Goal: Information Seeking & Learning: Learn about a topic

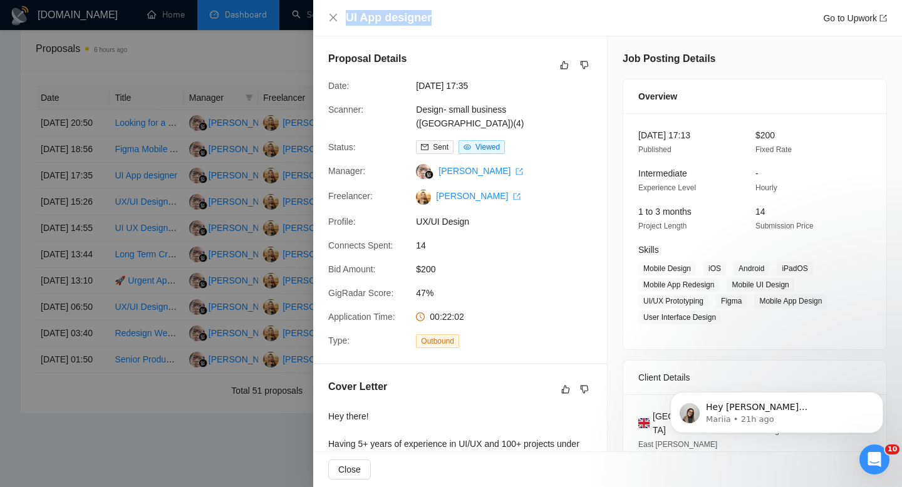
click at [471, 18] on div "UI App designer Go to Upwork" at bounding box center [616, 18] width 541 height 16
click at [332, 18] on icon "close" at bounding box center [333, 18] width 8 height 8
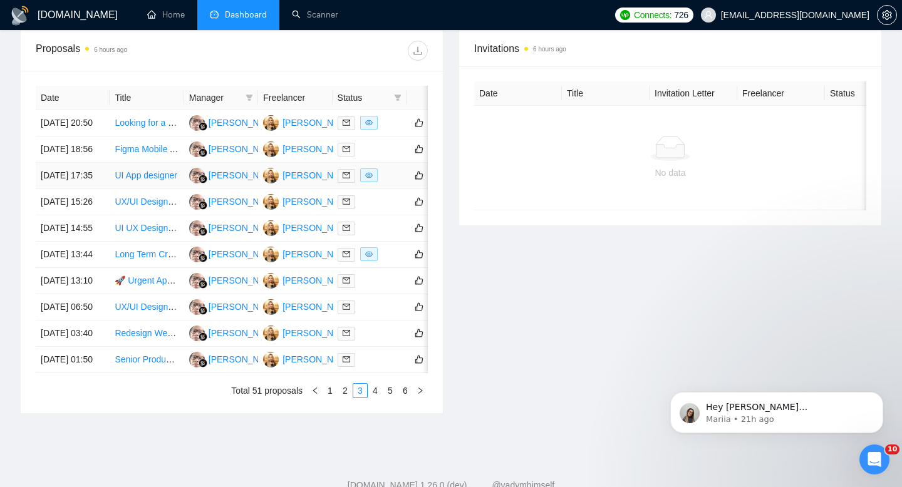
click at [138, 180] on link "UI App designer" at bounding box center [146, 175] width 63 height 10
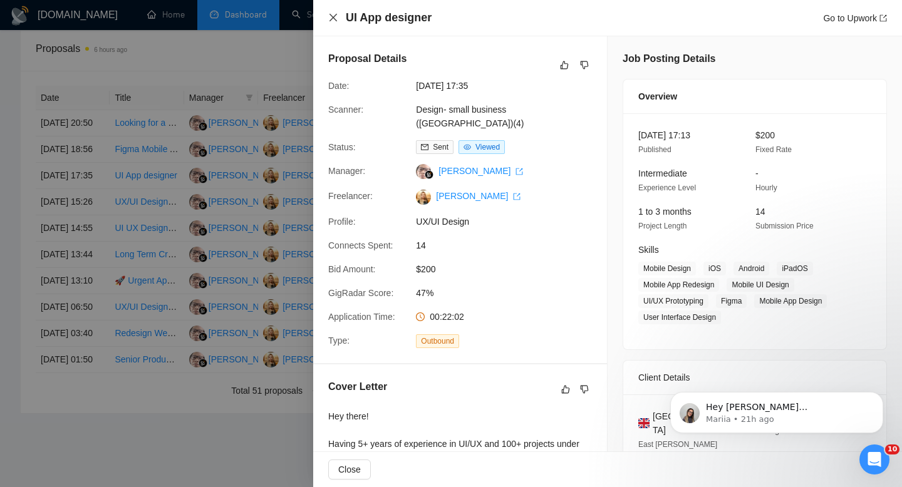
click at [334, 18] on icon "close" at bounding box center [333, 18] width 10 height 10
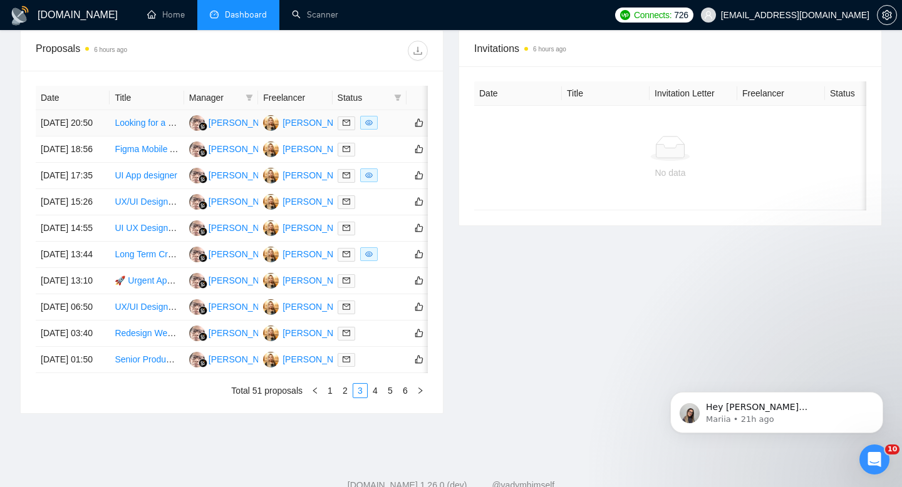
click at [143, 128] on link "Looking for a UI/UX designer to help add a new feature to our Fintech SaaS app" at bounding box center [270, 123] width 311 height 10
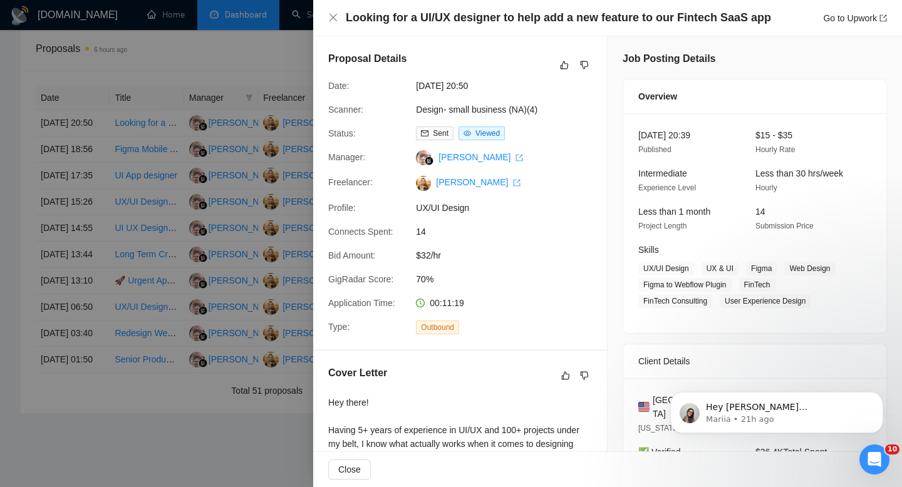
click at [458, 15] on h4 "Looking for a UI/UX designer to help add a new feature to our Fintech SaaS app" at bounding box center [558, 18] width 425 height 16
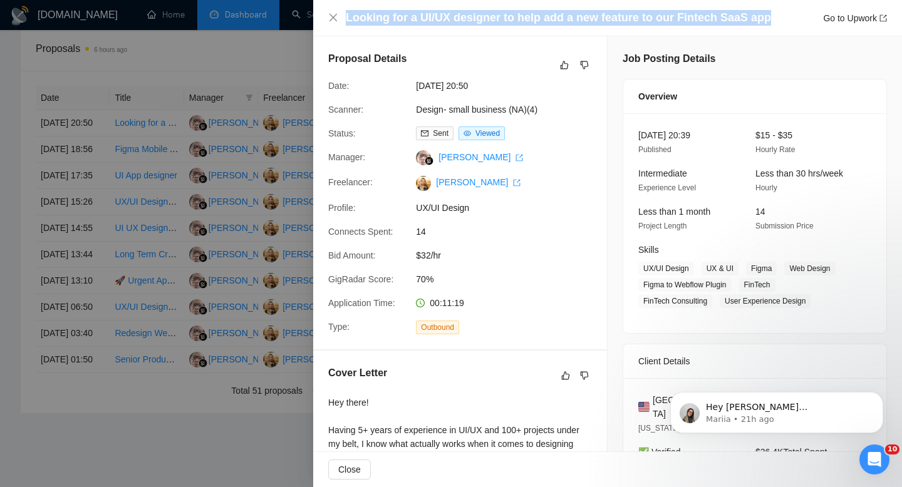
copy h4 "Looking for a UI/UX designer to help add a new feature to our Fintech SaaS app"
drag, startPoint x: 346, startPoint y: 14, endPoint x: 778, endPoint y: 16, distance: 432.7
click at [778, 16] on div "Looking for a UI/UX designer to help add a new feature to our Fintech SaaS app …" at bounding box center [616, 18] width 541 height 16
click at [335, 14] on icon "close" at bounding box center [333, 18] width 10 height 10
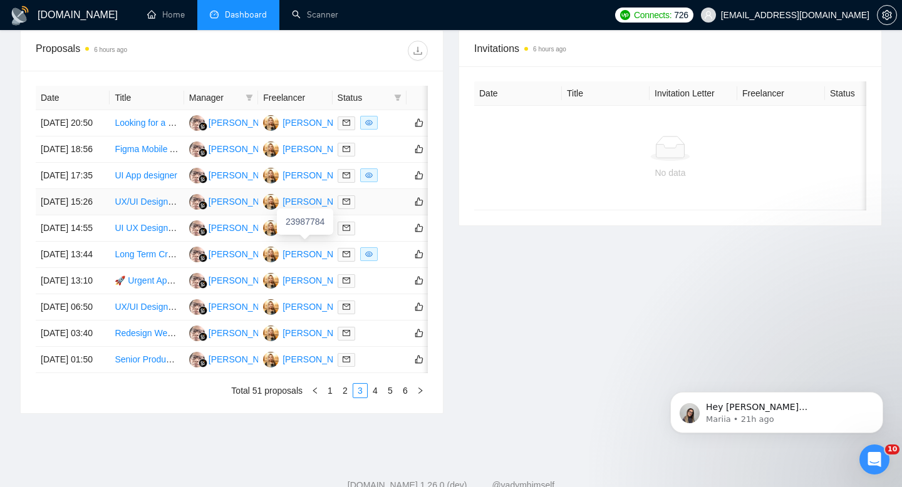
scroll to position [657, 0]
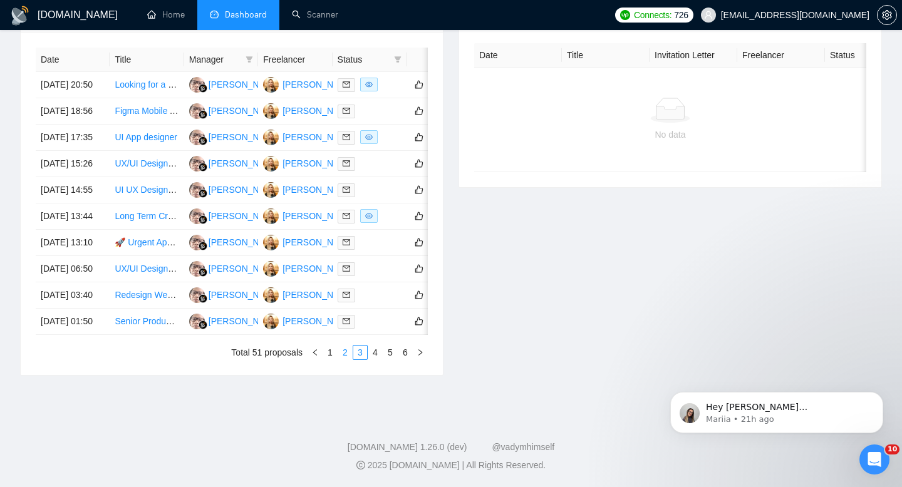
click at [347, 354] on link "2" at bounding box center [345, 353] width 14 height 14
click at [125, 300] on link "HTML5 Web Design Template UI/UX for eSIM Business" at bounding box center [223, 295] width 216 height 10
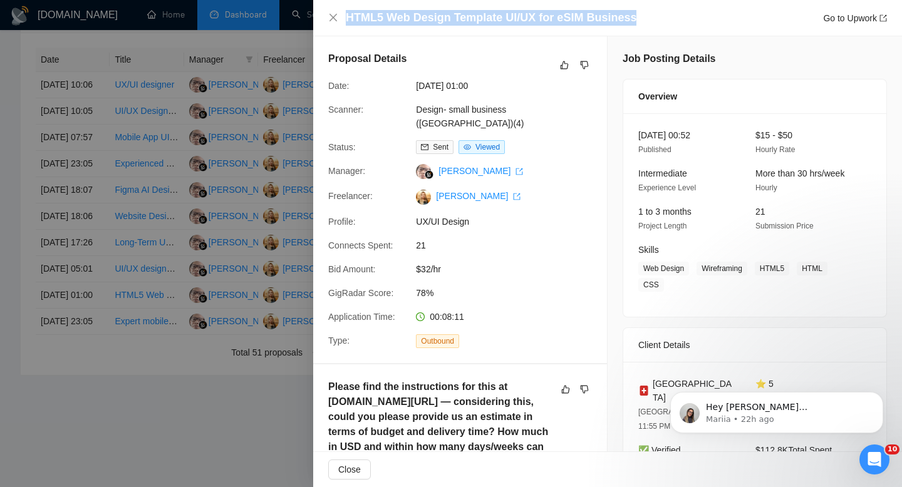
copy h4 "HTML5 Web Design Template UI/UX for eSIM Business"
drag, startPoint x: 634, startPoint y: 19, endPoint x: 345, endPoint y: 19, distance: 288.7
click at [345, 19] on div "HTML5 Web Design Template UI/UX for eSIM Business Go to Upwork" at bounding box center [607, 18] width 559 height 16
click at [332, 18] on icon "close" at bounding box center [333, 18] width 8 height 8
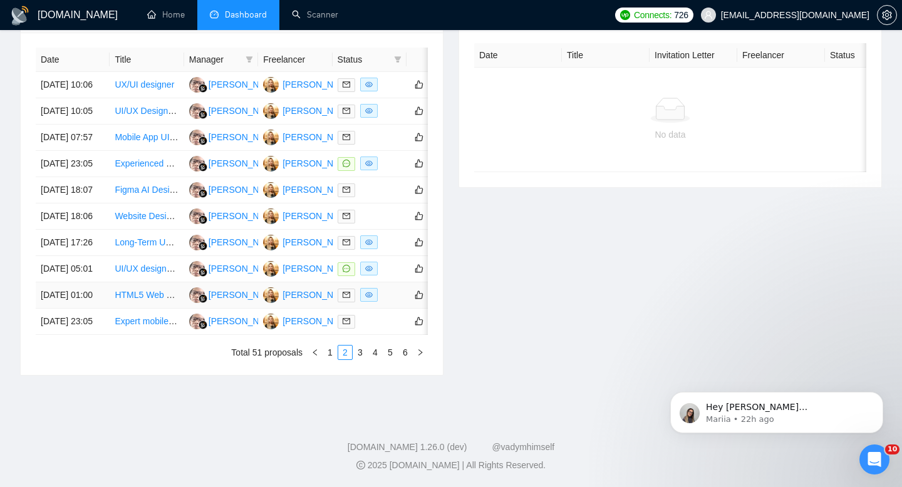
click at [137, 300] on link "HTML5 Web Design Template UI/UX for eSIM Business" at bounding box center [223, 295] width 216 height 10
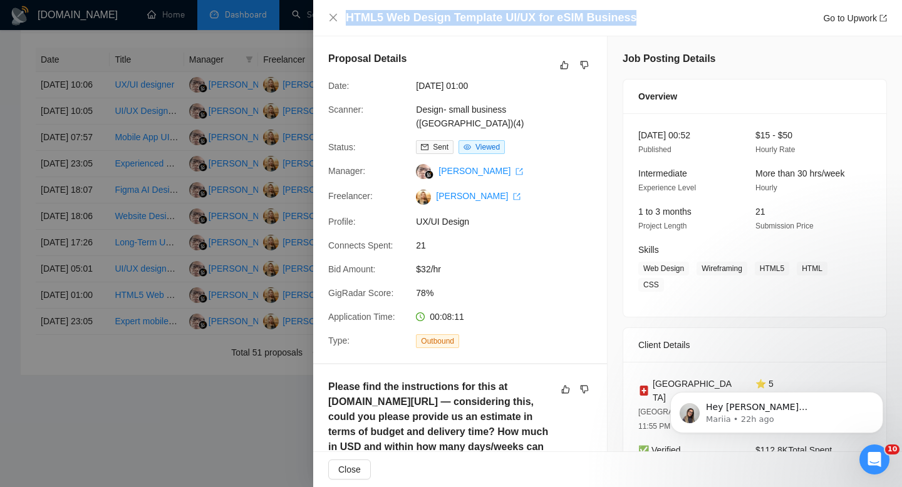
click at [500, 254] on div "Proposal Details Date: [DATE] 01:00 Scanner: Design- small business ([GEOGRAPHI…" at bounding box center [460, 199] width 294 height 327
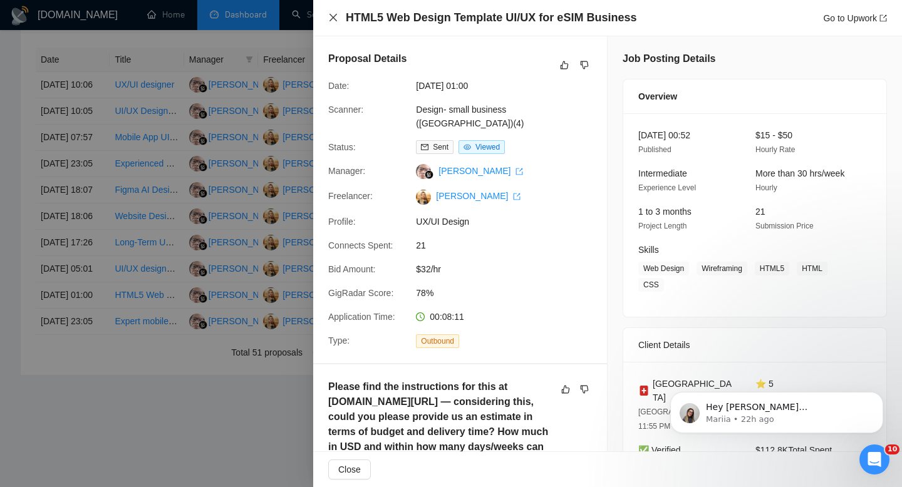
click at [334, 21] on icon "close" at bounding box center [333, 18] width 10 height 10
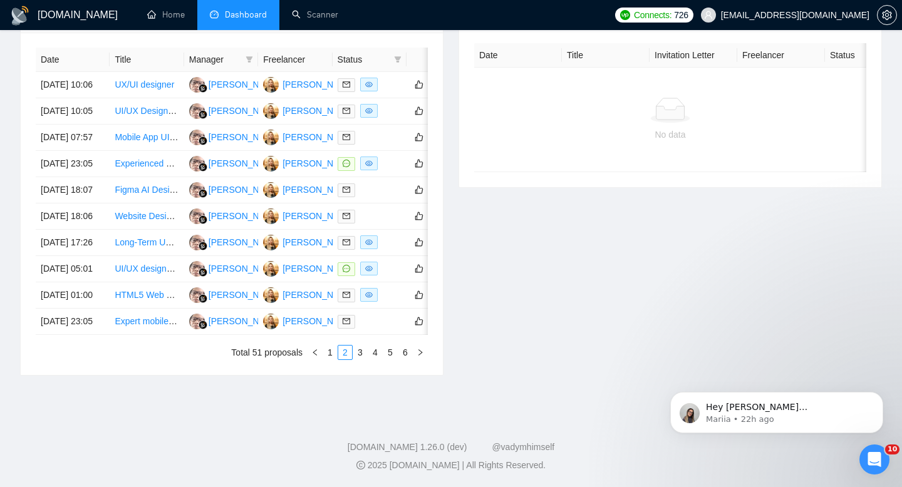
click at [142, 360] on ul "Total 51 proposals 1 2 3 4 5 6" at bounding box center [232, 352] width 392 height 15
click at [133, 274] on link "UI/UX designer needed for web app" at bounding box center [185, 269] width 140 height 10
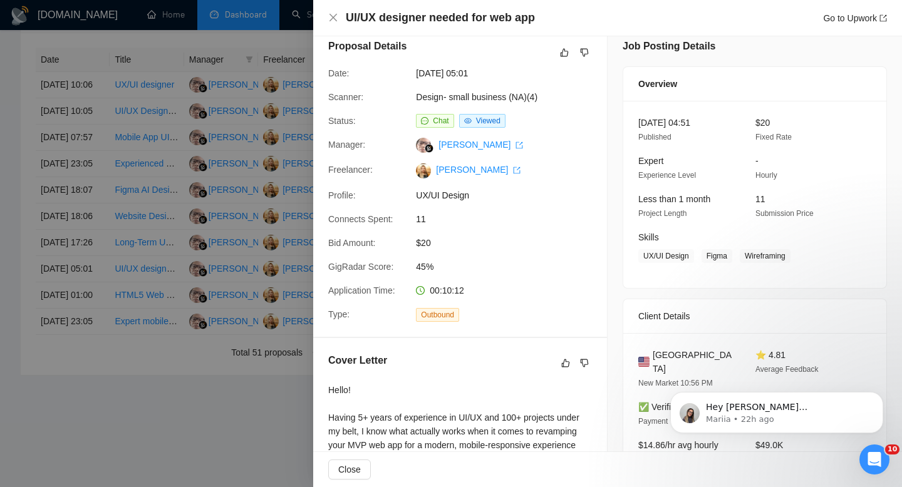
scroll to position [7, 0]
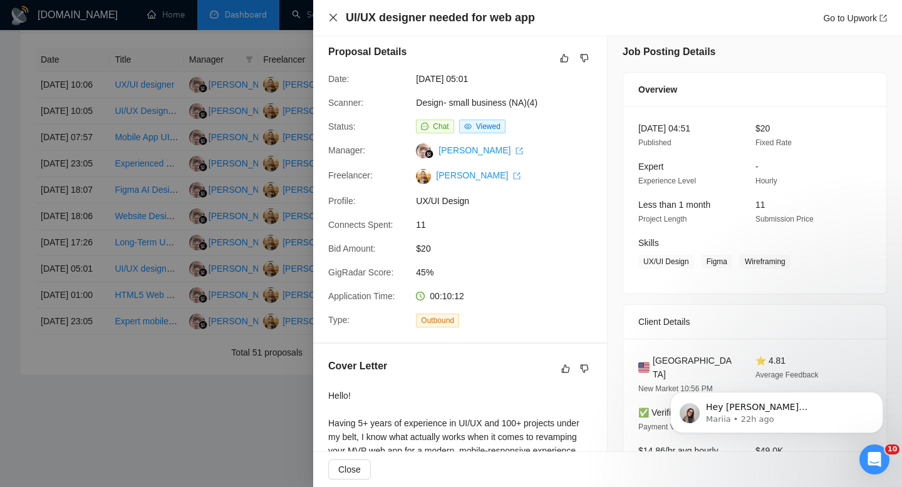
click at [331, 18] on icon "close" at bounding box center [333, 18] width 10 height 10
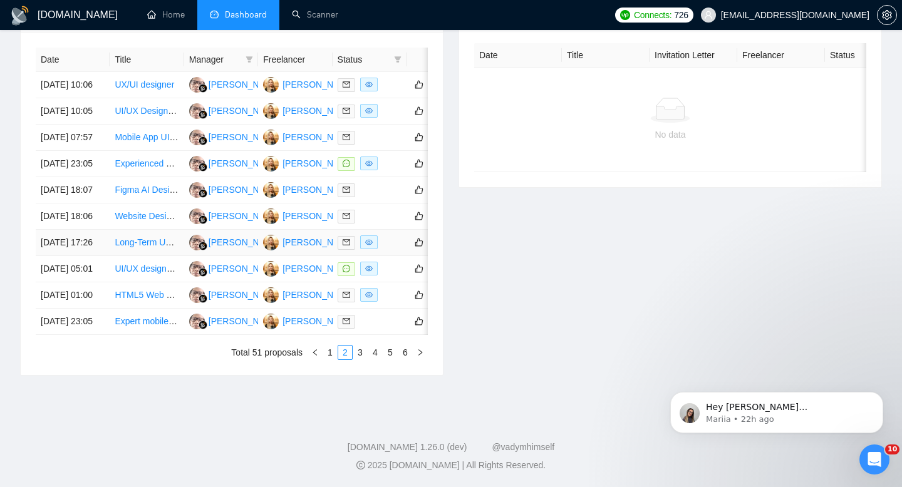
click at [125, 247] on link "Long-Term UX Designer (Wireframes, IA, Design Systems)" at bounding box center [229, 242] width 229 height 10
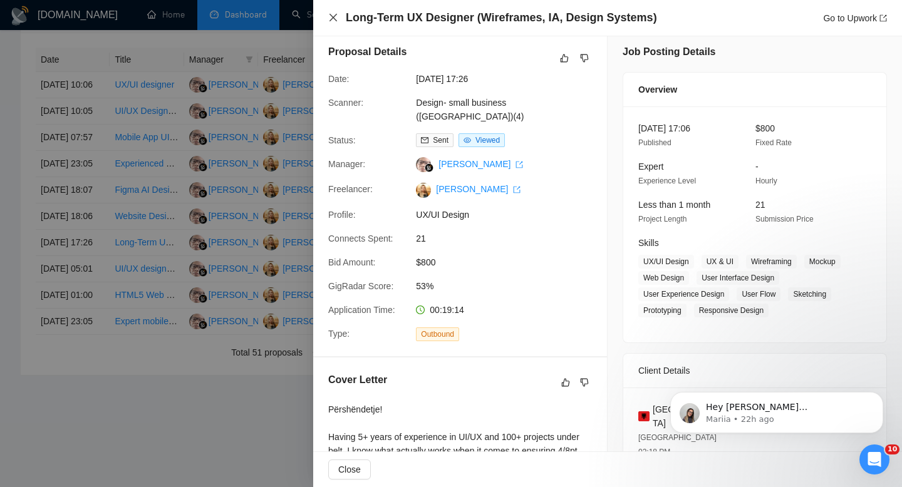
click at [336, 16] on icon "close" at bounding box center [333, 18] width 10 height 10
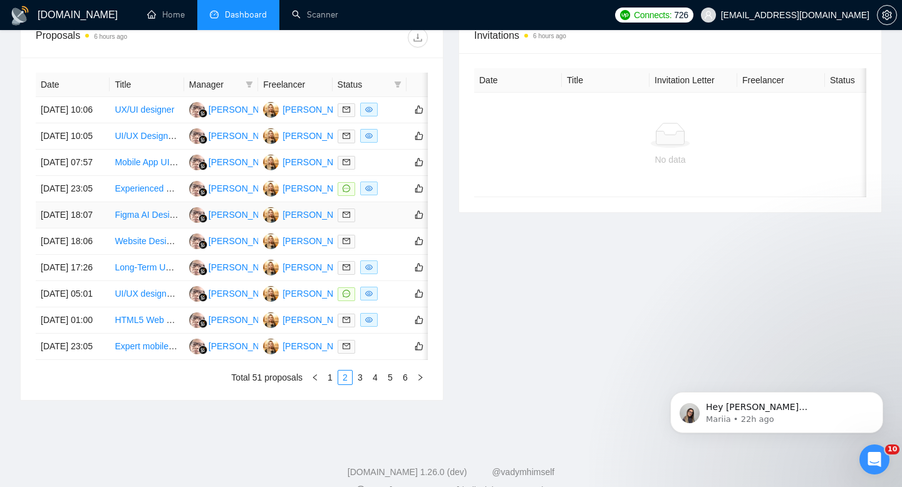
scroll to position [512, 0]
click at [147, 194] on link "Experienced UX Designer for Garage Flooring Website" at bounding box center [222, 189] width 214 height 10
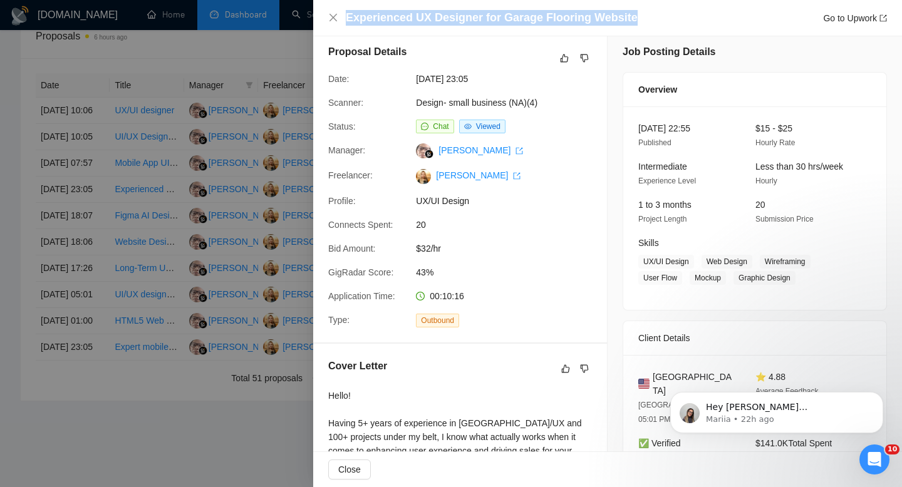
copy h4 "Experienced UX Designer for Garage Flooring Website"
drag, startPoint x: 630, startPoint y: 18, endPoint x: 339, endPoint y: 23, distance: 291.2
click at [339, 23] on div "Experienced UX Designer for Garage Flooring Website Go to Upwork" at bounding box center [607, 18] width 559 height 16
click at [335, 19] on icon "close" at bounding box center [333, 18] width 10 height 10
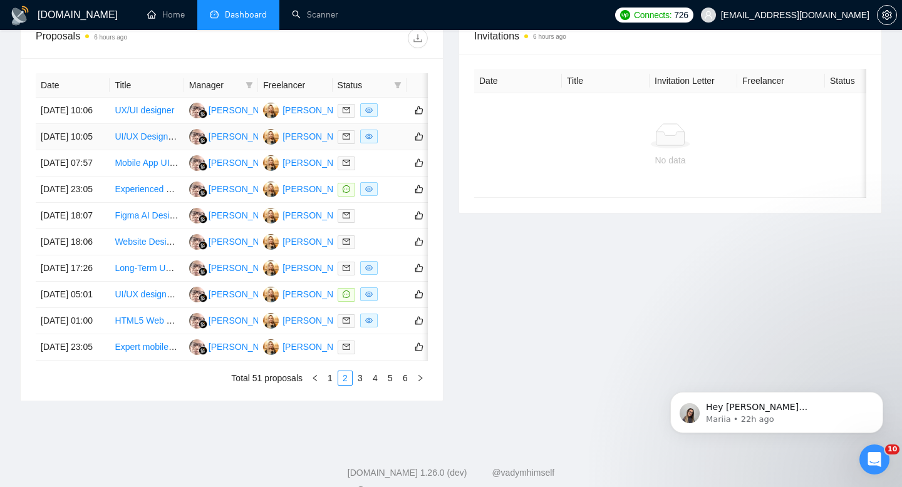
click at [131, 142] on link "UI/UX Designer for [MEDICAL_DATA] App" at bounding box center [197, 136] width 164 height 10
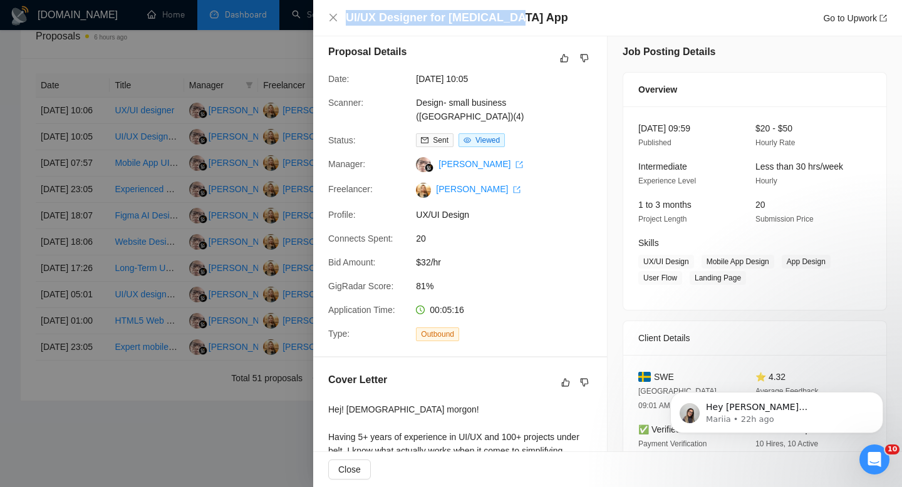
drag, startPoint x: 513, startPoint y: 18, endPoint x: 349, endPoint y: 18, distance: 164.7
click at [349, 18] on div "UI/UX Designer for [MEDICAL_DATA] App Go to Upwork" at bounding box center [616, 18] width 541 height 16
copy h4 "UI/UX Designer for [MEDICAL_DATA] App"
click at [331, 16] on icon "close" at bounding box center [333, 18] width 8 height 8
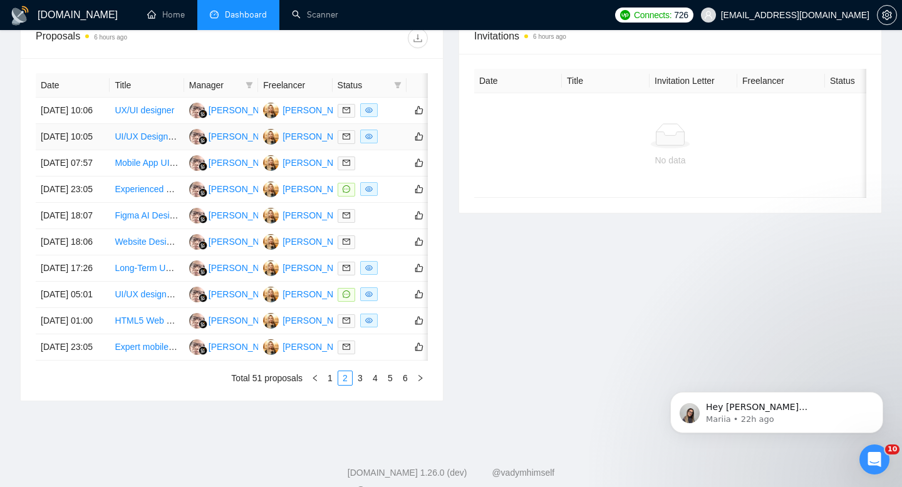
click at [127, 142] on link "UI/UX Designer for [MEDICAL_DATA] App" at bounding box center [197, 136] width 164 height 10
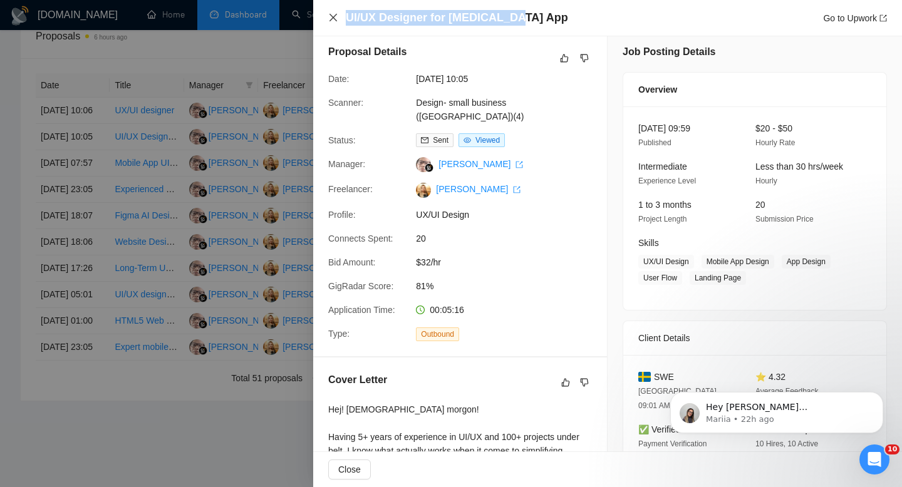
click at [335, 18] on icon "close" at bounding box center [333, 18] width 10 height 10
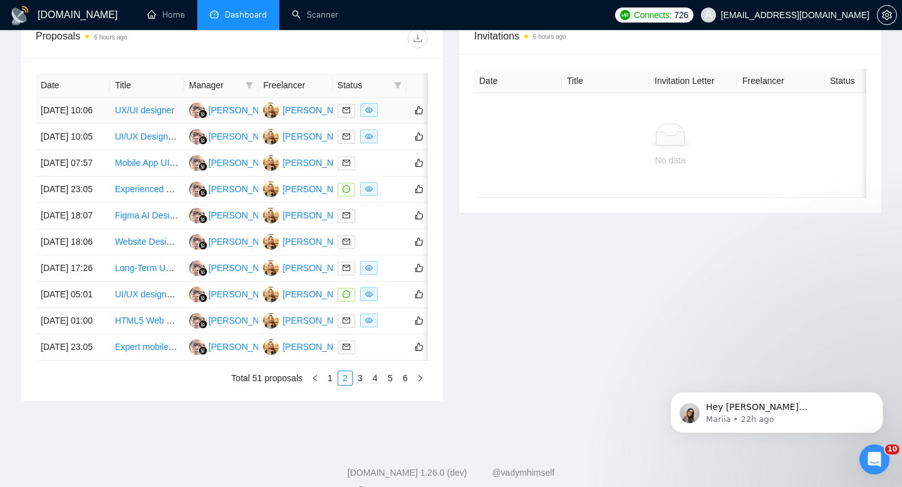
click at [130, 115] on link "UX/UI designer" at bounding box center [144, 110] width 59 height 10
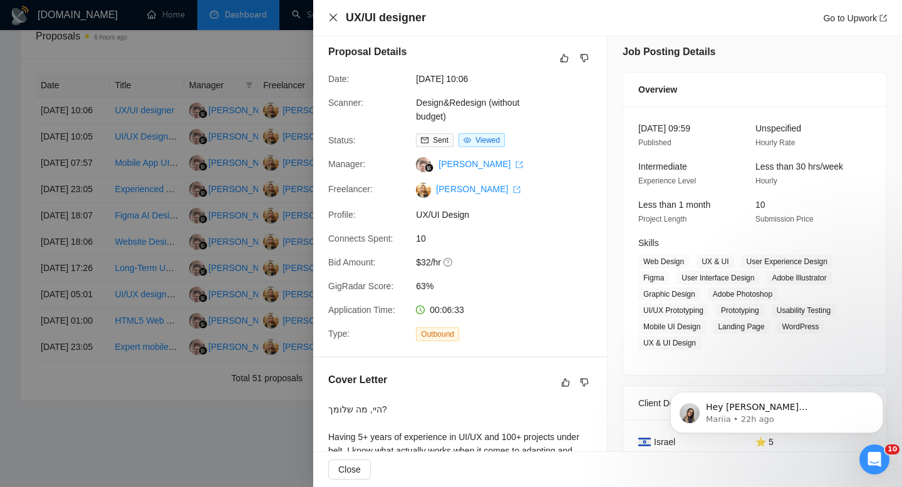
click at [332, 18] on icon "close" at bounding box center [333, 18] width 8 height 8
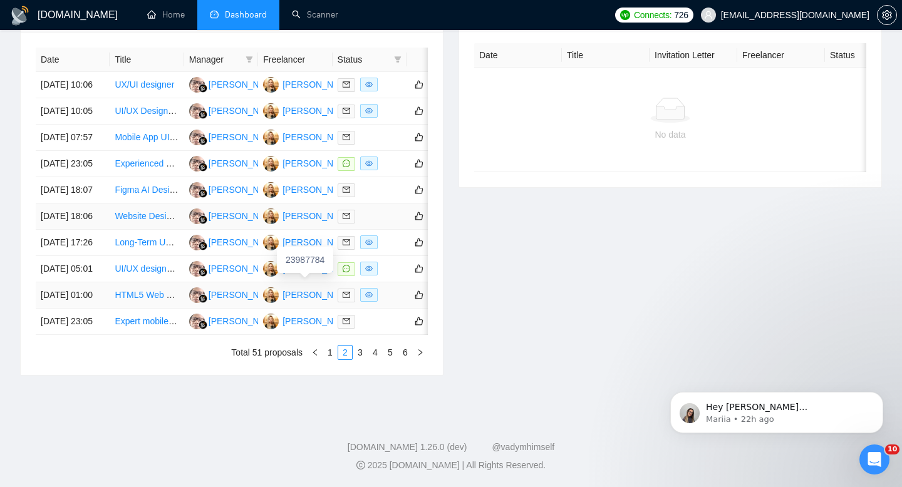
scroll to position [657, 0]
click at [331, 352] on link "1" at bounding box center [330, 353] width 14 height 14
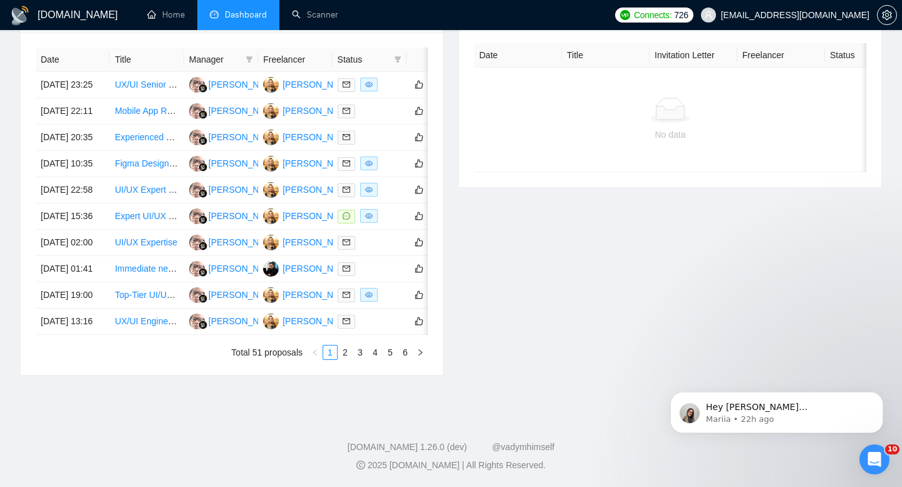
scroll to position [606, 0]
click at [122, 300] on link "Top-Tier UI/UX Designer for Full-Time Position" at bounding box center [205, 295] width 180 height 10
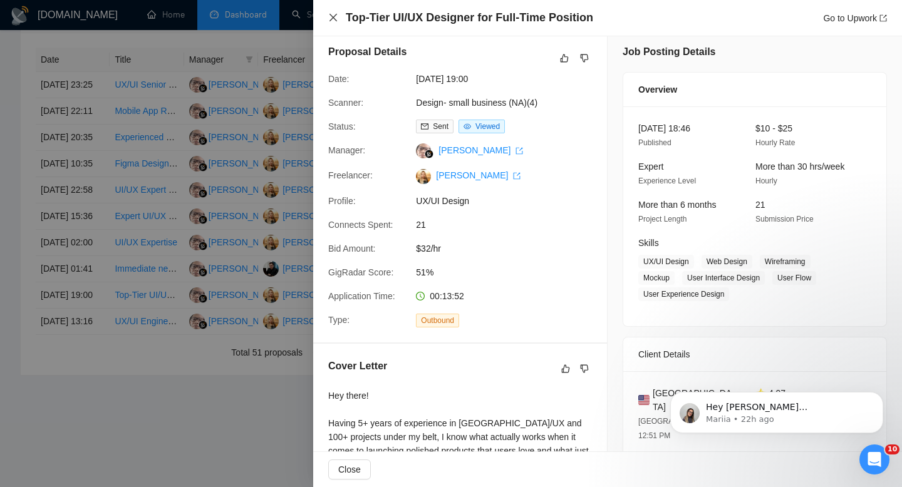
click at [331, 20] on icon "close" at bounding box center [333, 18] width 8 height 8
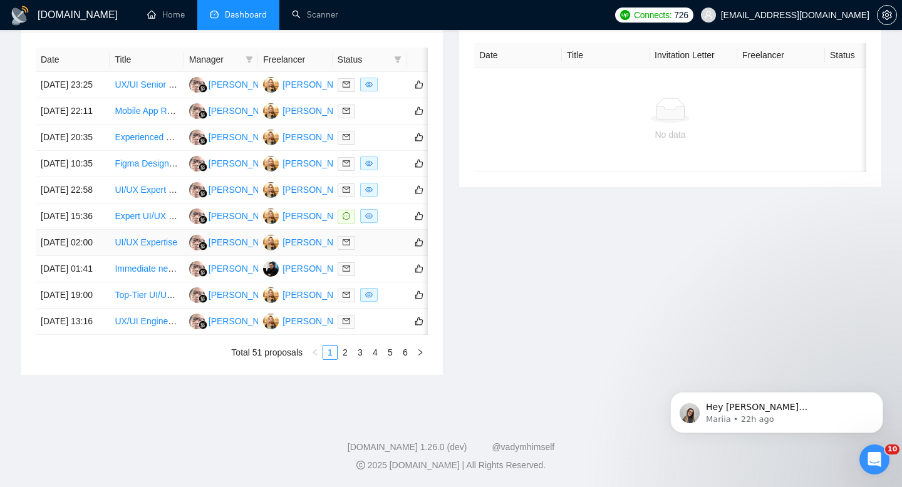
scroll to position [563, 0]
click at [513, 257] on div "Invitations 6 hours ago Date Title Invitation Letter Freelancer Status No data" at bounding box center [670, 184] width 438 height 384
click at [152, 221] on link "Expert UI/UX Designer for eCommerce Figma Wireframes" at bounding box center [227, 216] width 225 height 10
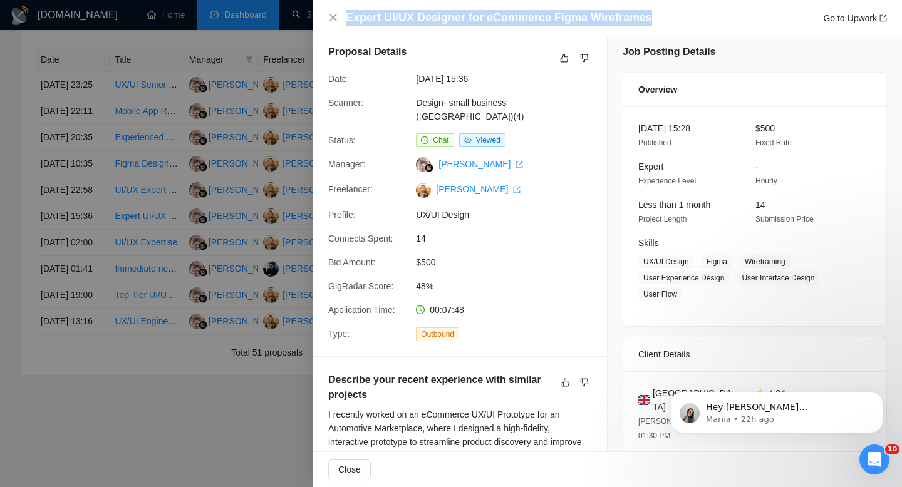
drag, startPoint x: 646, startPoint y: 19, endPoint x: 344, endPoint y: 17, distance: 301.8
click at [344, 17] on div "Expert UI/UX Designer for eCommerce Figma Wireframes Go to Upwork" at bounding box center [607, 18] width 559 height 16
copy h4 "Expert UI/UX Designer for eCommerce Figma Wireframes"
click at [331, 18] on icon "close" at bounding box center [333, 18] width 10 height 10
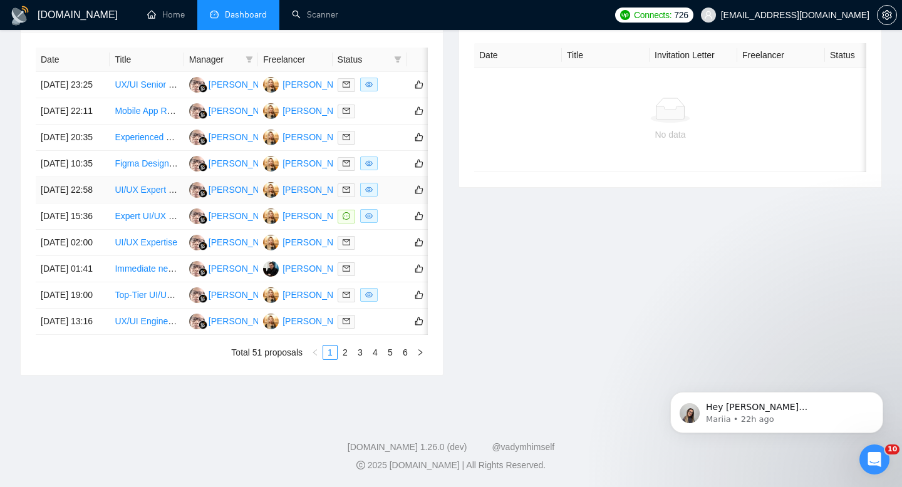
click at [128, 195] on link "UI/UX Expert to Refine Figma Design" at bounding box center [187, 190] width 145 height 10
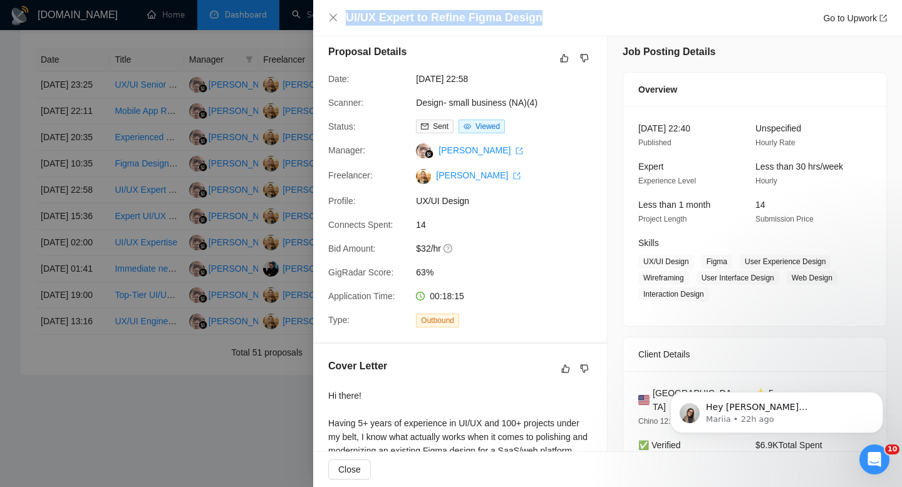
drag, startPoint x: 540, startPoint y: 21, endPoint x: 349, endPoint y: 19, distance: 191.6
click at [349, 19] on div "UI/UX Expert to Refine Figma Design Go to Upwork" at bounding box center [616, 18] width 541 height 16
copy h4 "UI/UX Expert to Refine Figma Design"
click at [332, 16] on icon "close" at bounding box center [333, 18] width 10 height 10
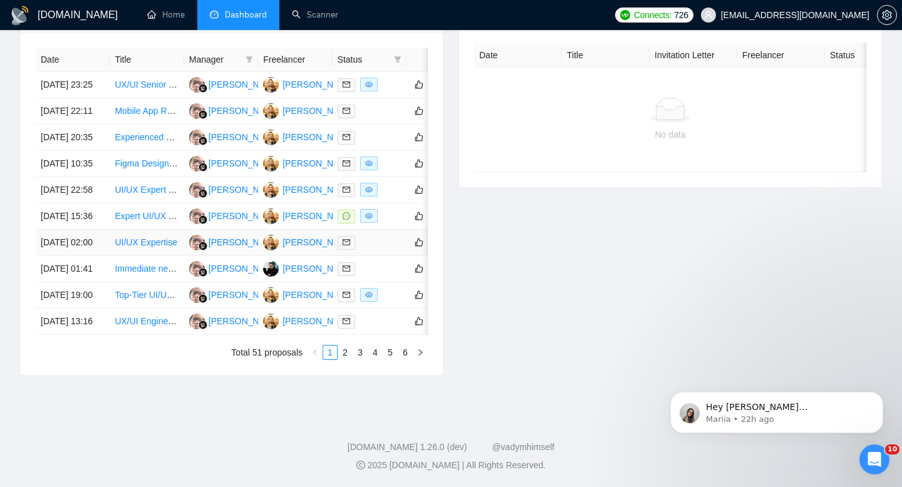
scroll to position [500, 0]
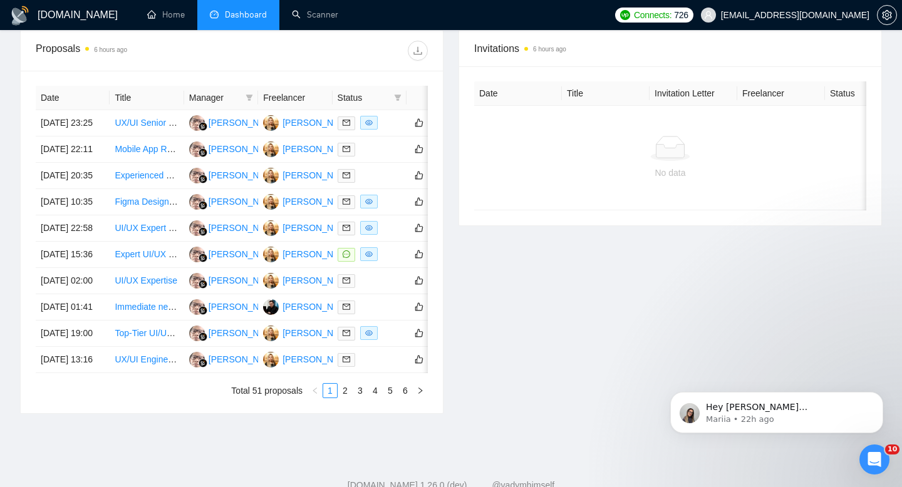
click at [587, 303] on div "Invitations 6 hours ago Date Title Invitation Letter Freelancer Status No data" at bounding box center [670, 222] width 438 height 384
click at [145, 207] on link "Figma Designer for Mobile App (Bilingual: English & Arabic)" at bounding box center [230, 202] width 230 height 10
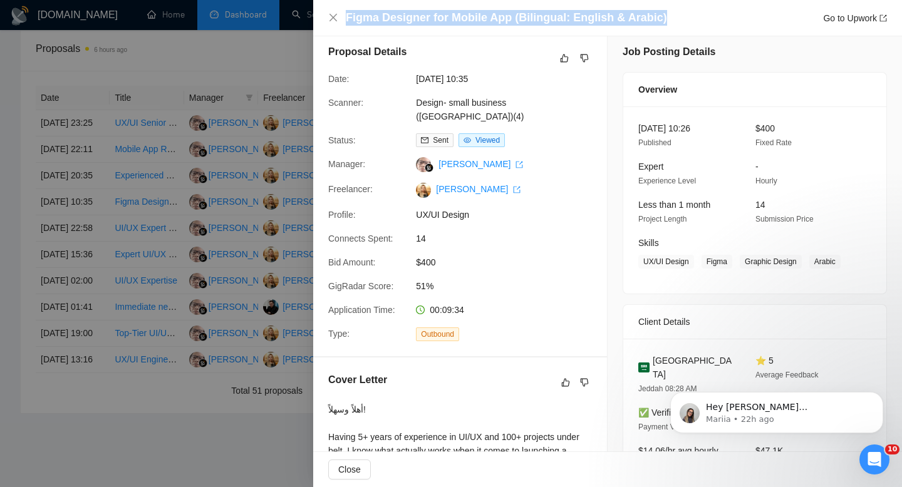
drag, startPoint x: 676, startPoint y: 16, endPoint x: 347, endPoint y: 17, distance: 329.4
click at [347, 17] on div "Figma Designer for Mobile App (Bilingual: English & Arabic) Go to Upwork" at bounding box center [616, 18] width 541 height 16
copy h4 "Figma Designer for Mobile App (Bilingual: English & Arabic)"
click at [334, 16] on icon "close" at bounding box center [333, 18] width 8 height 8
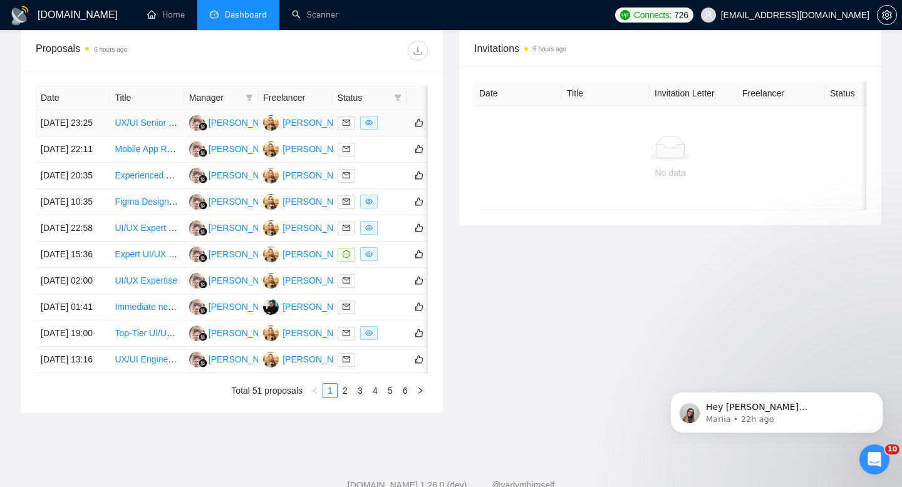
click at [128, 128] on link "UX/UI Senior Designer" at bounding box center [159, 123] width 89 height 10
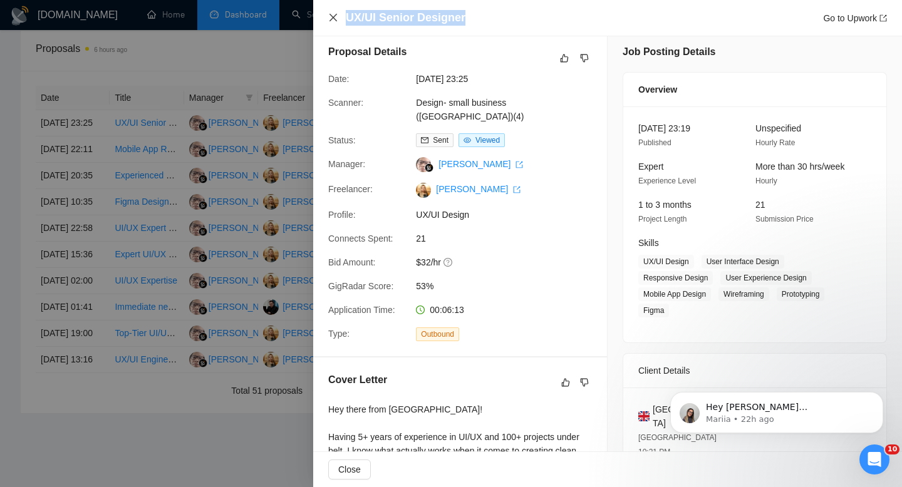
copy h4 "UX/UI Senior Designer"
drag, startPoint x: 465, startPoint y: 18, endPoint x: 336, endPoint y: 18, distance: 129.0
click at [336, 18] on div "UX/UI Senior Designer Go to Upwork" at bounding box center [607, 18] width 559 height 16
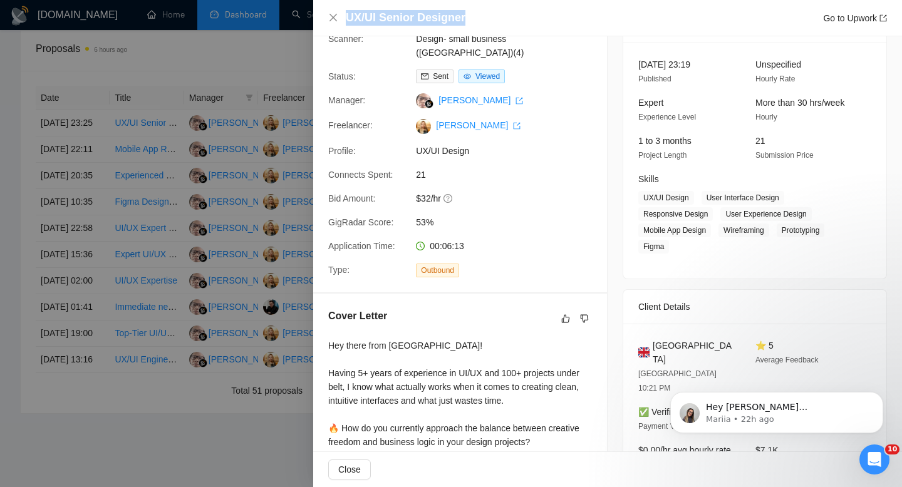
scroll to position [0, 0]
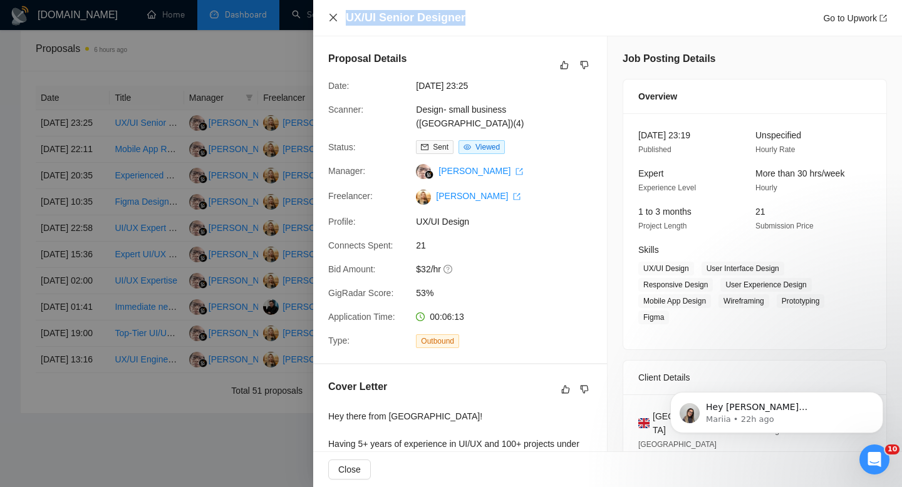
click at [329, 19] on icon "close" at bounding box center [333, 18] width 10 height 10
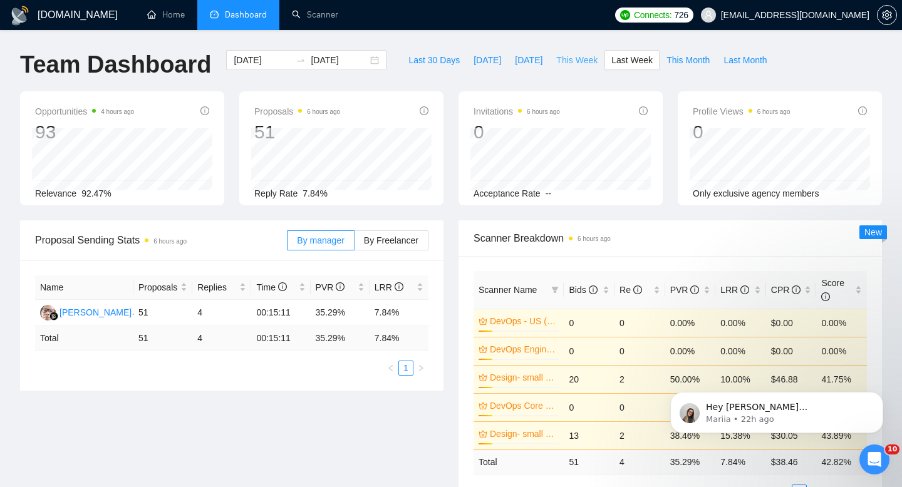
click at [569, 63] on span "This Week" at bounding box center [576, 60] width 41 height 14
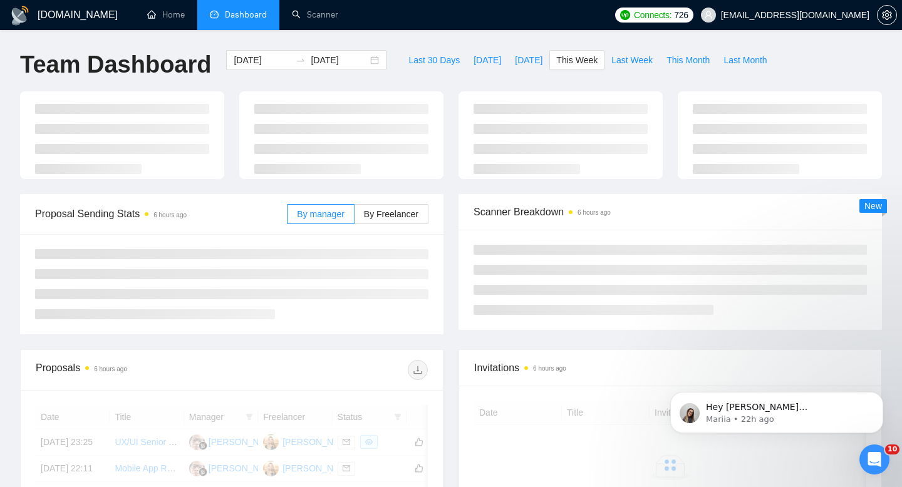
type input "[DATE]"
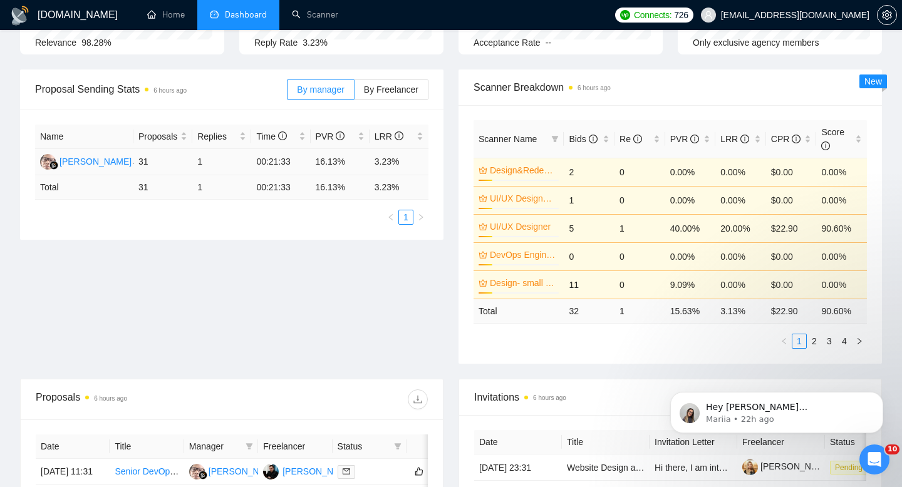
scroll to position [597, 0]
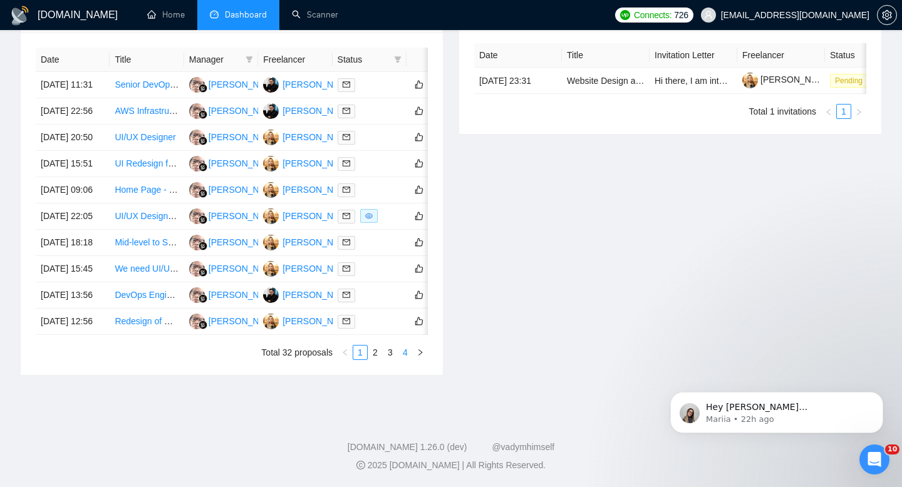
click at [406, 359] on link "4" at bounding box center [405, 353] width 14 height 14
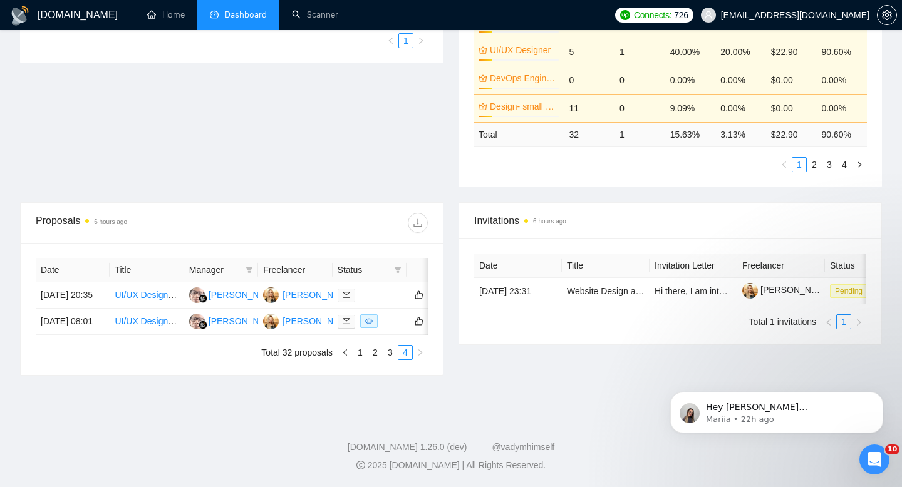
scroll to position [351, 0]
click at [388, 354] on link "3" at bounding box center [390, 353] width 14 height 14
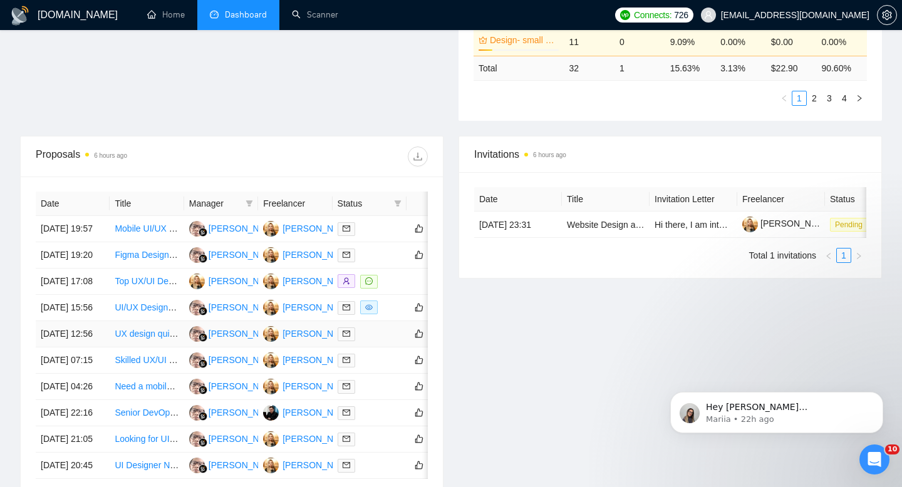
scroll to position [393, 0]
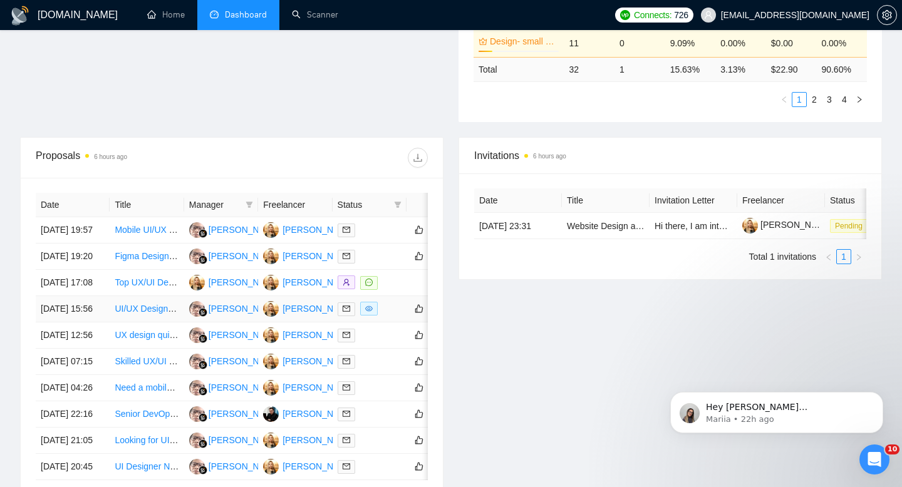
click at [134, 322] on td "UI/UX Designer for Mobile App + Device Interface (Ongoing Work, Freelancers Onl…" at bounding box center [147, 309] width 74 height 26
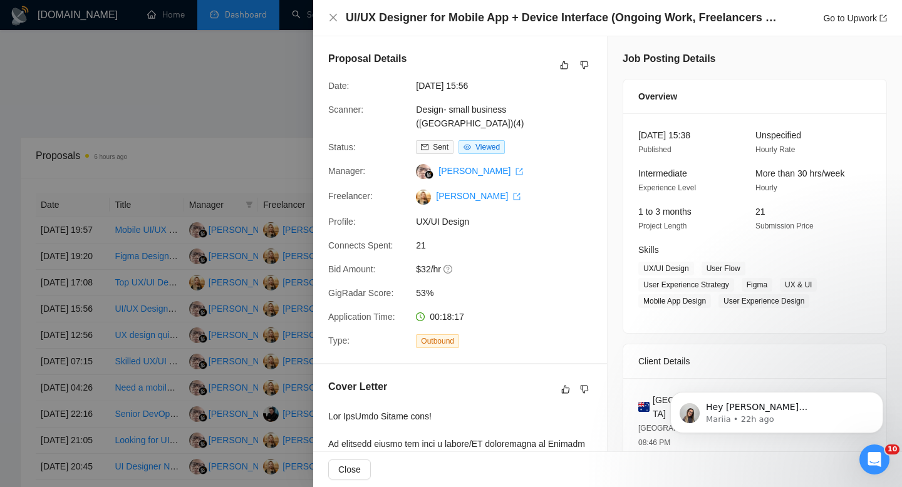
click at [525, 21] on h4 "UI/UX Designer for Mobile App + Device Interface (Ongoing Work, Freelancers Onl…" at bounding box center [562, 18] width 432 height 16
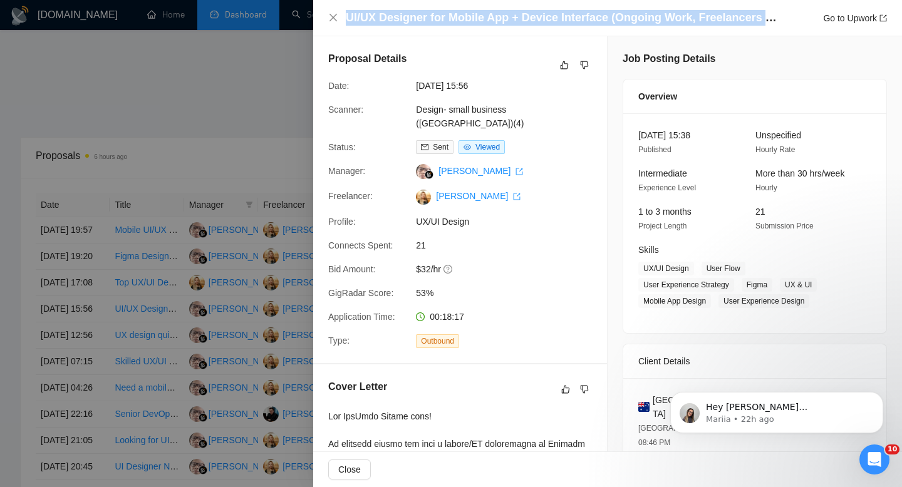
click at [525, 21] on h4 "UI/UX Designer for Mobile App + Device Interface (Ongoing Work, Freelancers Onl…" at bounding box center [562, 18] width 432 height 16
copy h4 "UI/UX Designer for Mobile App + Device Interface (Ongoing Work, Freelancers Onl…"
click at [334, 16] on icon "close" at bounding box center [333, 18] width 8 height 8
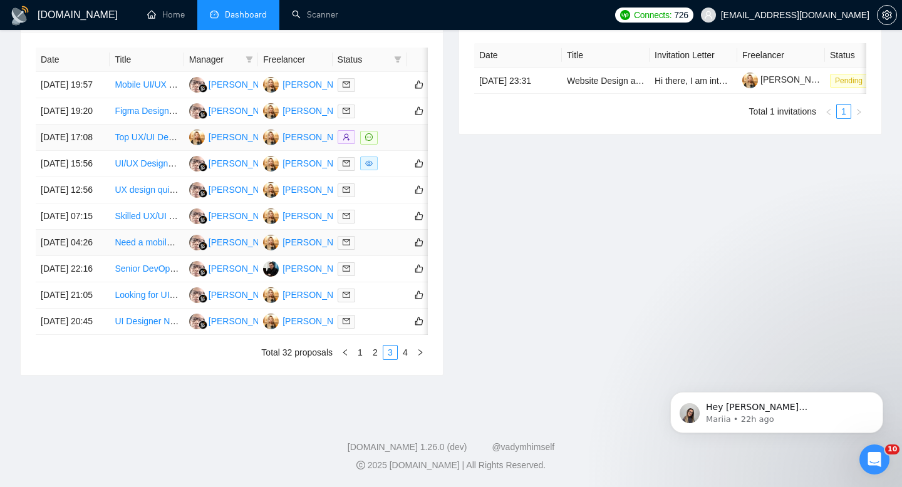
scroll to position [559, 0]
click at [153, 168] on link "UI/UX Designer for Mobile App + Device Interface (Ongoing Work, Freelancers Onl…" at bounding box center [279, 163] width 329 height 10
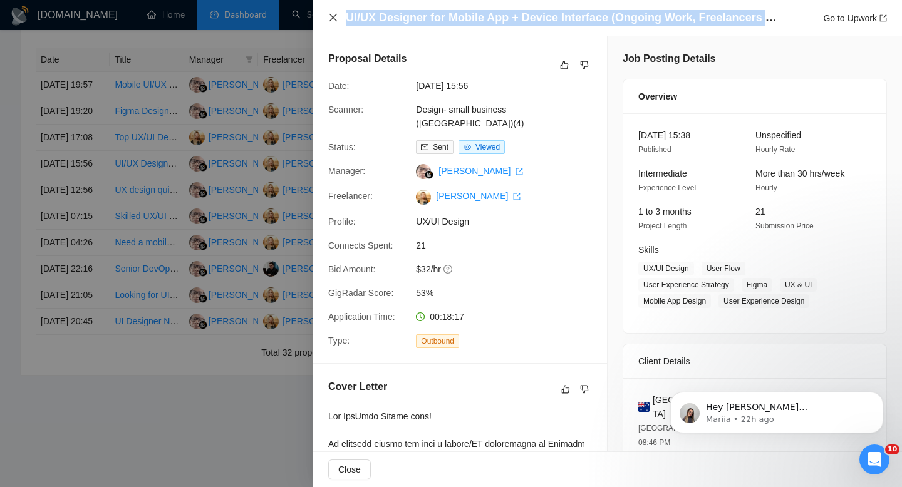
click at [336, 15] on icon "close" at bounding box center [333, 18] width 10 height 10
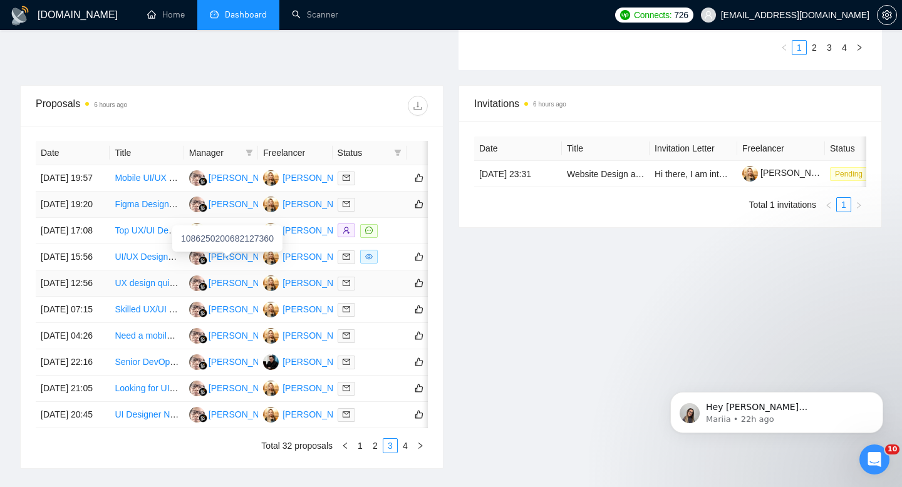
scroll to position [435, 0]
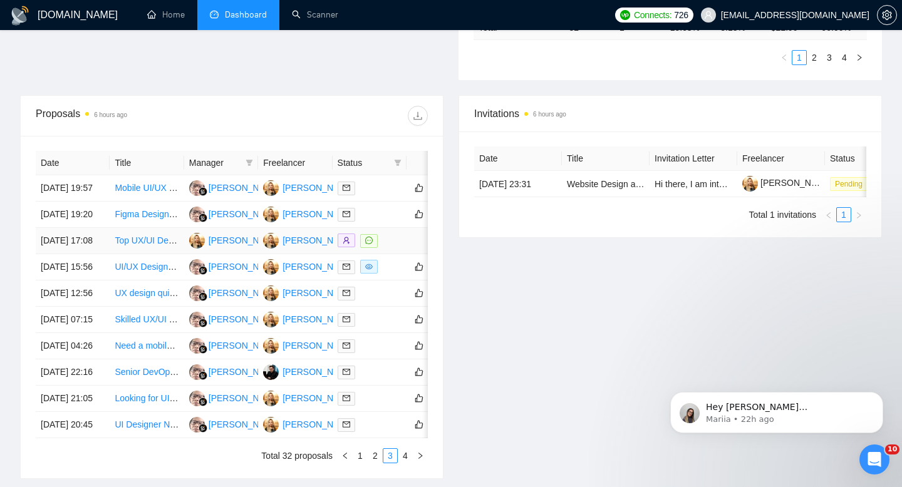
click at [121, 245] on link "Top UX/UI Designer for Curated Web Directory MVP (Desktop & Mobile)" at bounding box center [255, 240] width 280 height 10
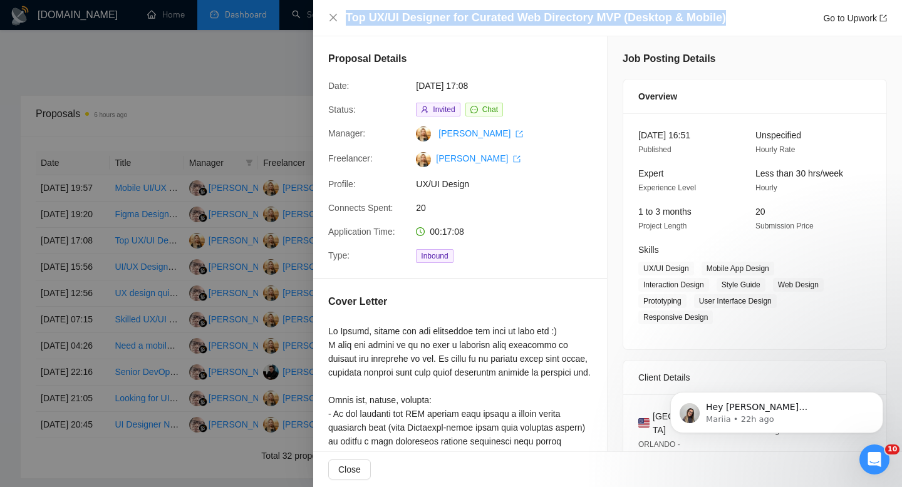
click at [497, 181] on span "UX/UI Design" at bounding box center [510, 184] width 188 height 14
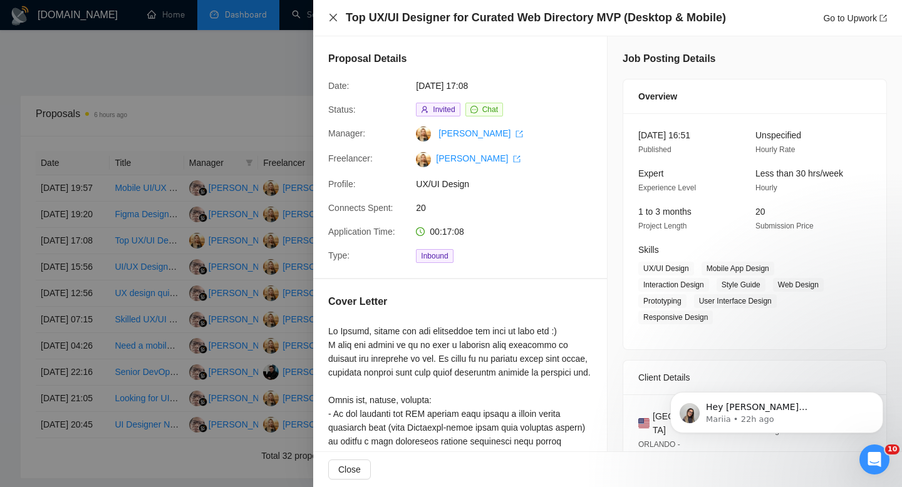
click at [332, 22] on icon "close" at bounding box center [333, 18] width 10 height 10
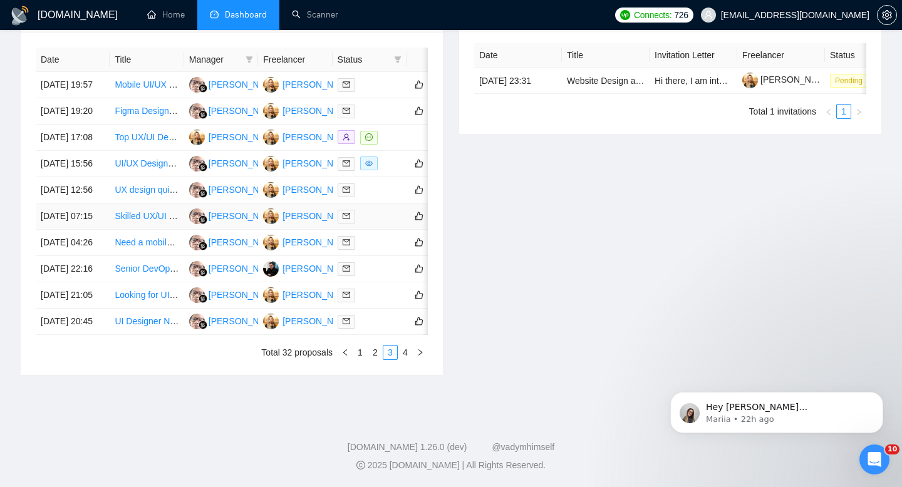
scroll to position [599, 0]
click at [373, 359] on link "2" at bounding box center [375, 353] width 14 height 14
click at [137, 270] on link "Figma Web Designer for 7-page Painting Company Website" at bounding box center [231, 269] width 232 height 10
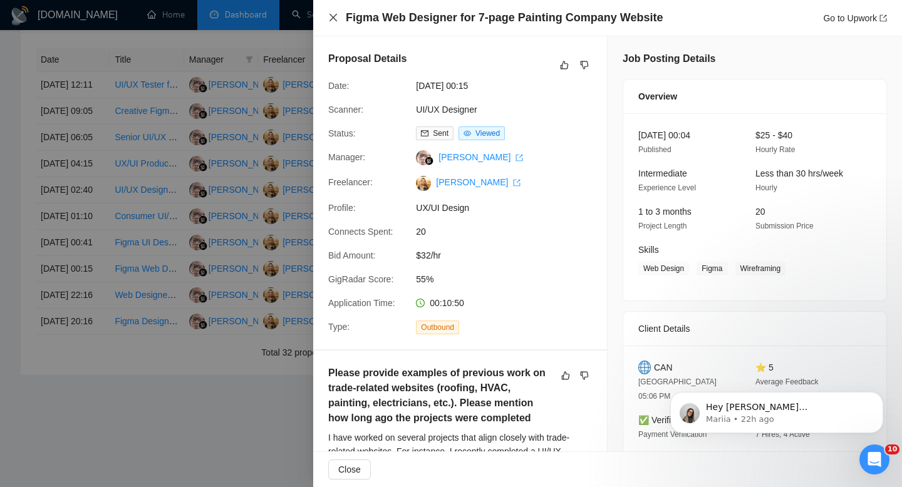
click at [333, 19] on icon "close" at bounding box center [333, 18] width 8 height 8
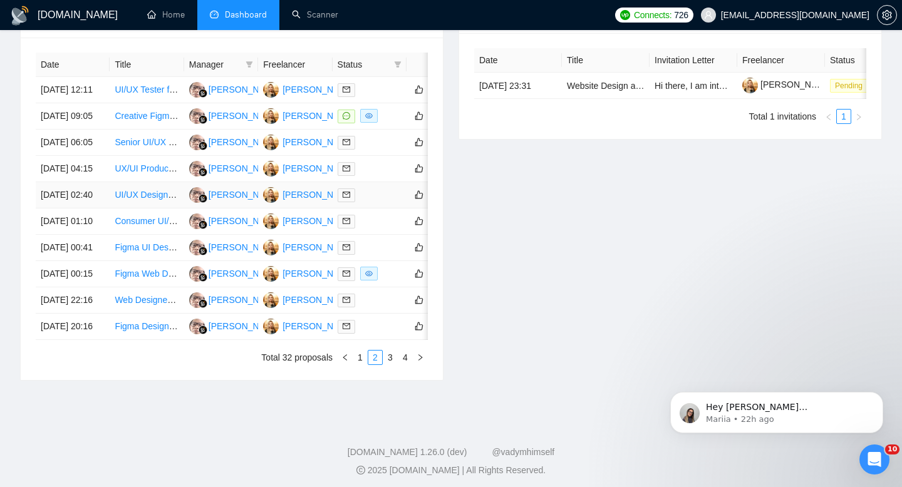
scroll to position [530, 0]
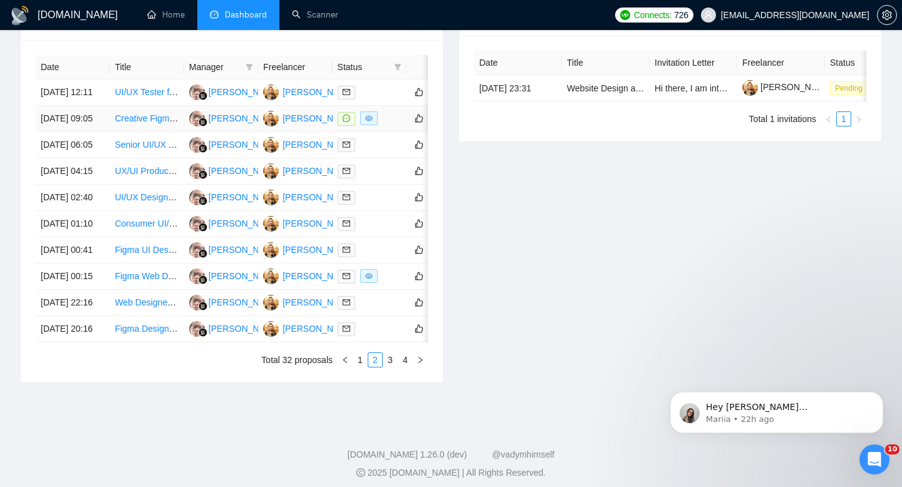
click at [140, 123] on link "Creative Figma Designer Needed for Duolingo-Style Website" at bounding box center [233, 118] width 236 height 10
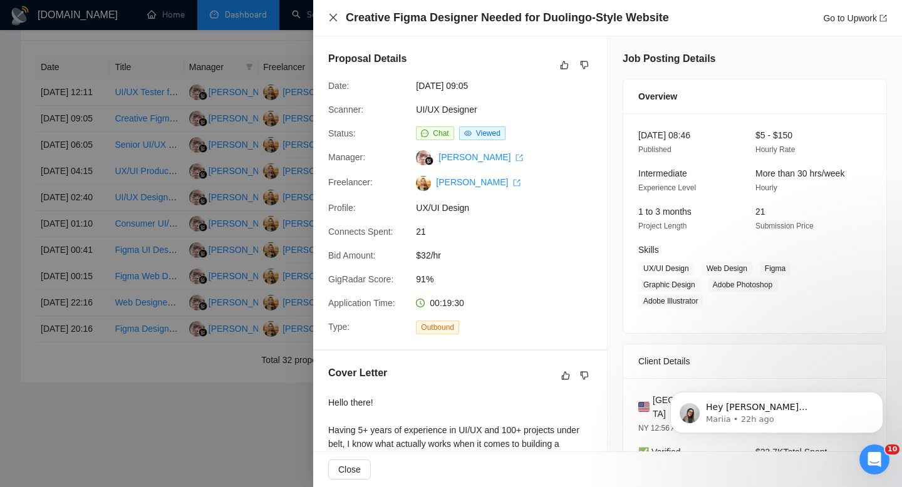
click at [332, 19] on icon "close" at bounding box center [333, 18] width 10 height 10
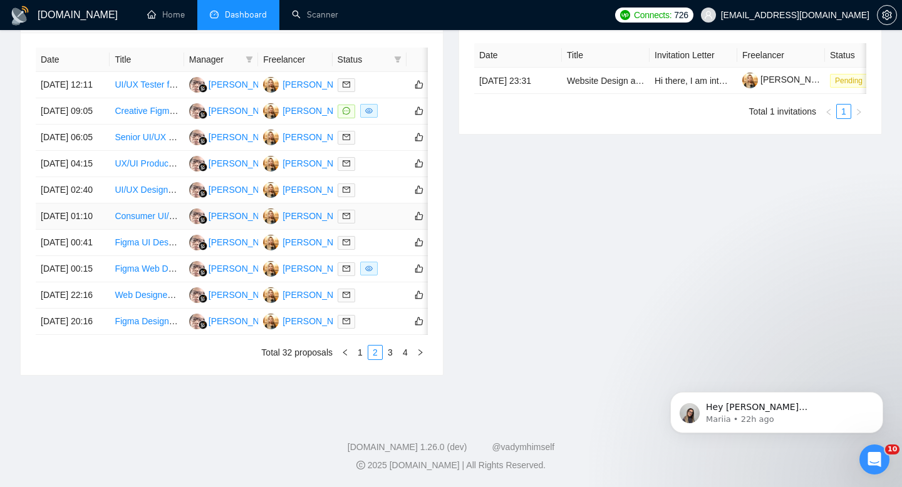
scroll to position [657, 0]
click at [361, 353] on link "1" at bounding box center [360, 353] width 14 height 14
click at [142, 221] on link "UI/UX Design Partner Needed for eCommerce CRO Projects" at bounding box center [233, 216] width 236 height 10
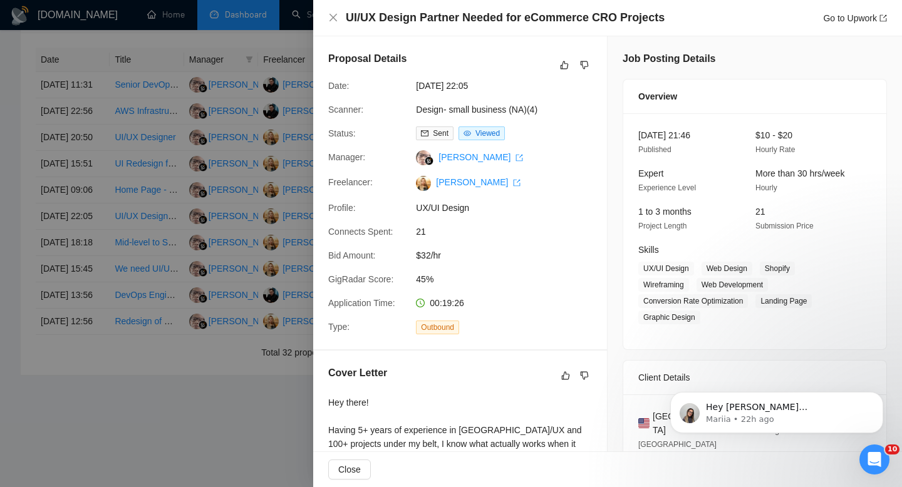
click at [533, 18] on h4 "UI/UX Design Partner Needed for eCommerce CRO Projects" at bounding box center [505, 18] width 319 height 16
drag, startPoint x: 345, startPoint y: 18, endPoint x: 647, endPoint y: 25, distance: 302.5
click at [647, 25] on div "UI/UX Design Partner Needed for eCommerce CRO Projects Go to Upwork" at bounding box center [607, 18] width 559 height 16
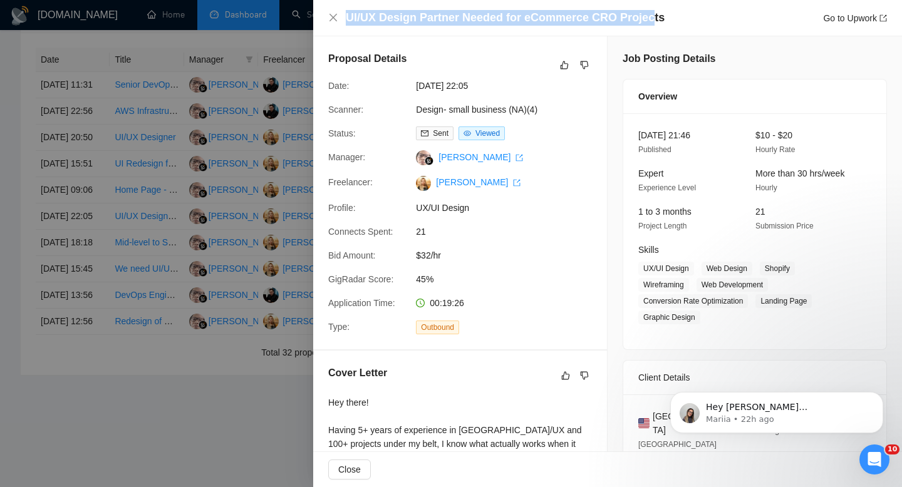
copy h4 "UI/UX Design Partner Needed for eCommerce CRO Projec"
click at [334, 14] on icon "close" at bounding box center [333, 18] width 10 height 10
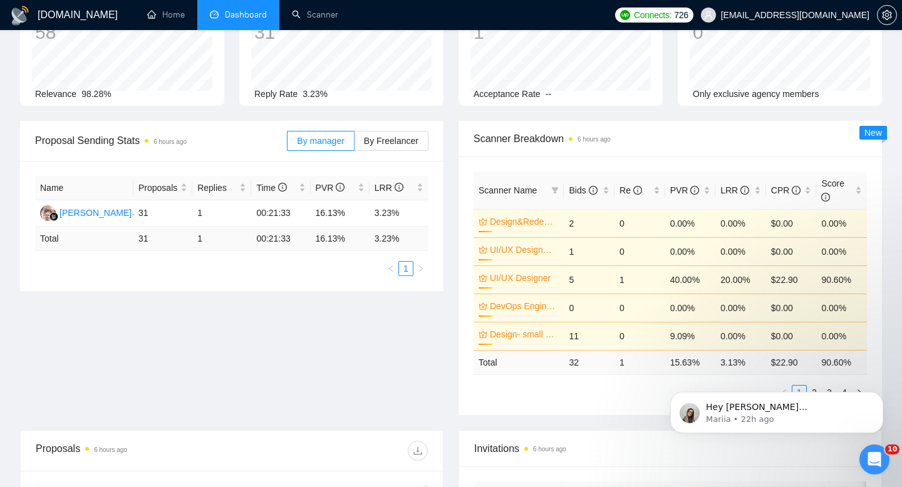
scroll to position [54, 0]
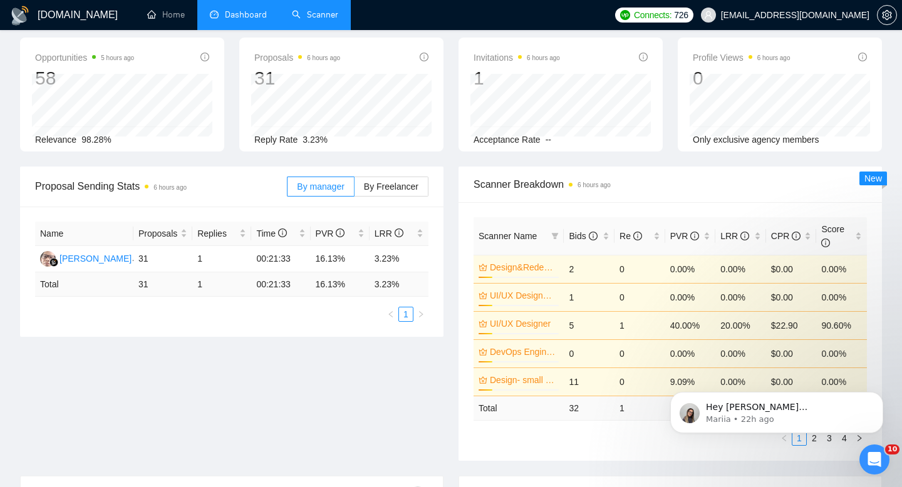
click at [329, 18] on link "Scanner" at bounding box center [315, 14] width 46 height 11
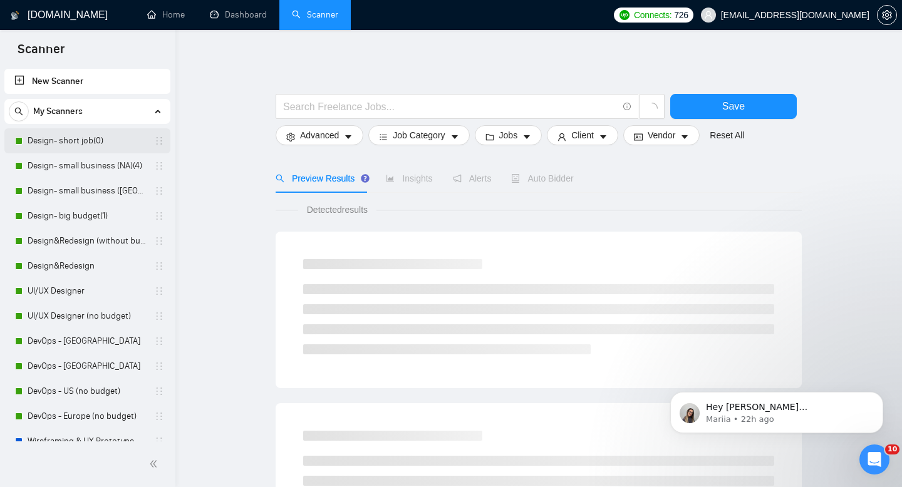
click at [69, 142] on link "Design- short job(0)" at bounding box center [87, 140] width 119 height 25
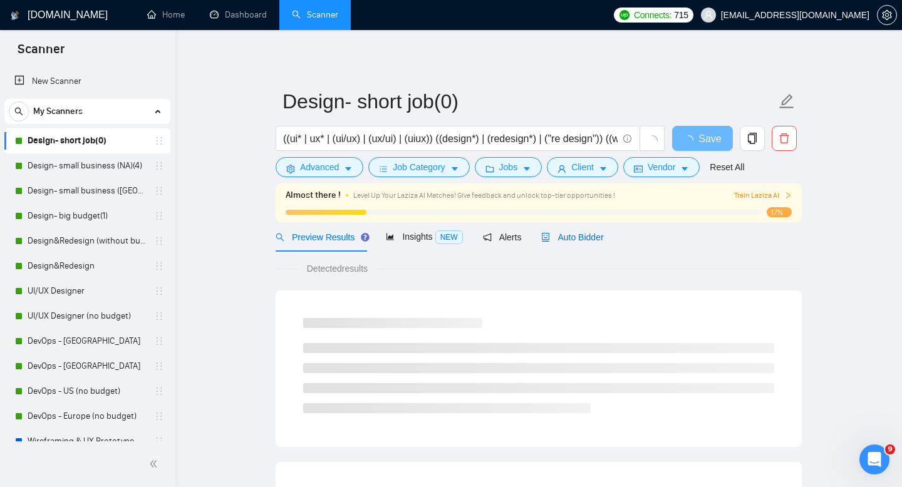
click at [575, 241] on span "Auto Bidder" at bounding box center [572, 237] width 62 height 10
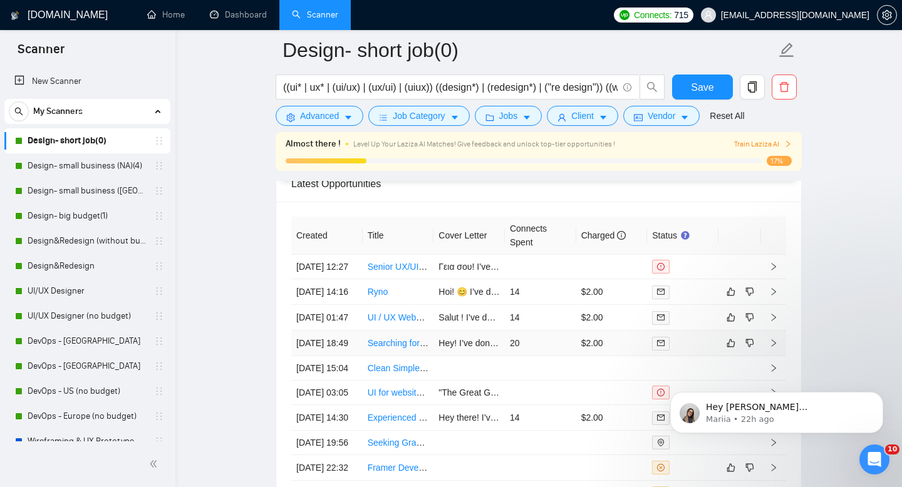
scroll to position [3159, 0]
click at [51, 167] on link "Design- small business (NA)(4)" at bounding box center [87, 165] width 119 height 25
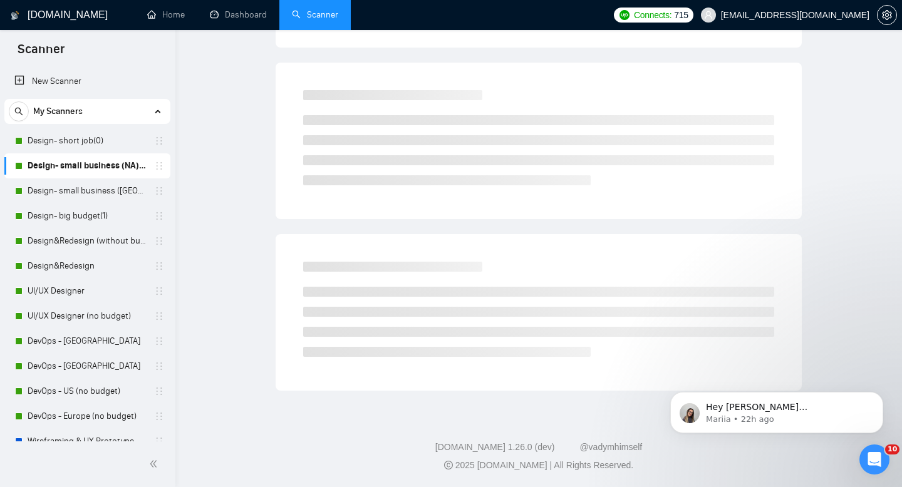
scroll to position [9, 0]
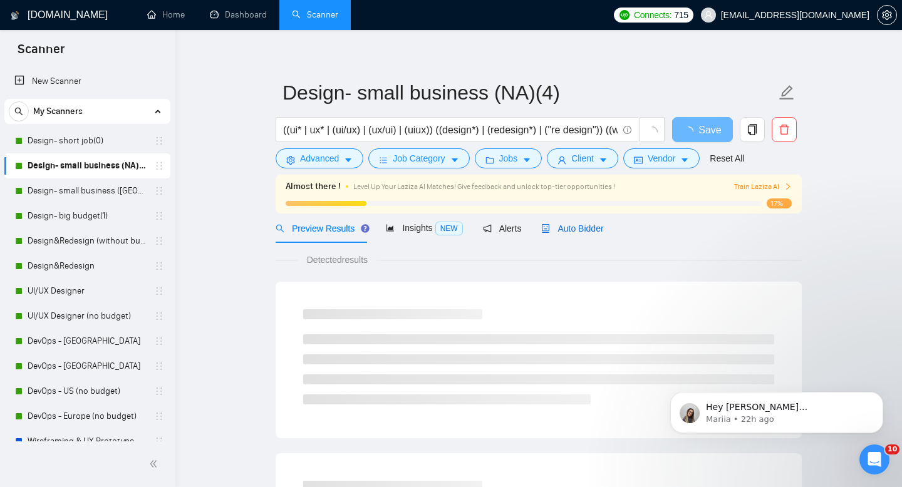
click at [574, 231] on span "Auto Bidder" at bounding box center [572, 229] width 62 height 10
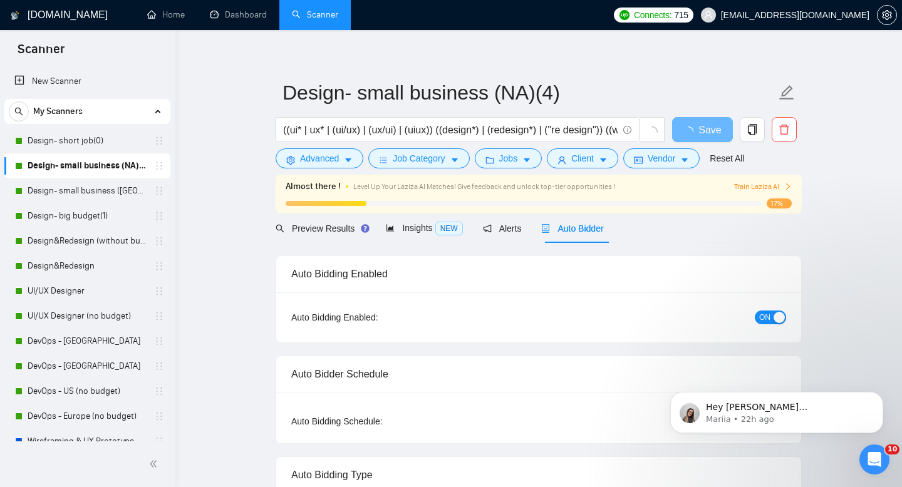
radio input "false"
radio input "true"
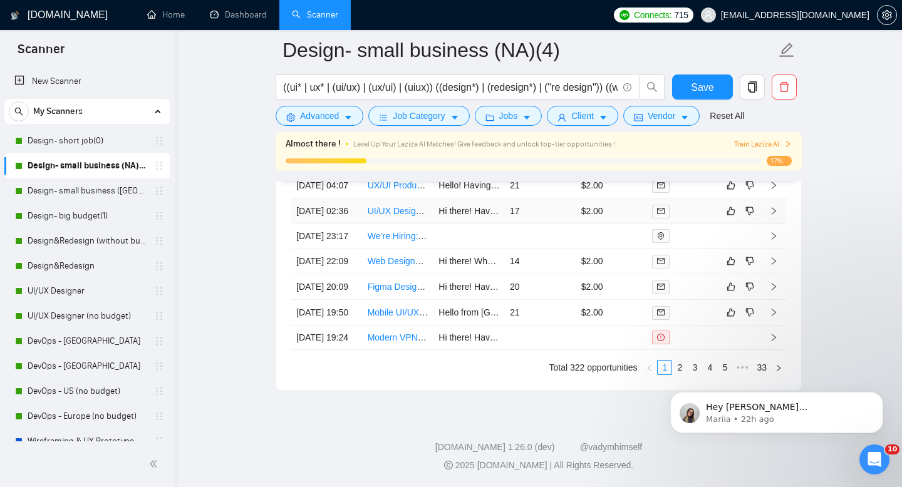
scroll to position [3605, 0]
click at [674, 367] on html "Hey kriabchenko@insoft-global.com, Looks like your Upwork agency Insoft Global …" at bounding box center [776, 410] width 250 height 88
click at [672, 371] on body "Hey kriabchenko@insoft-global.com, Looks like your Upwork agency Insoft Global …" at bounding box center [776, 410] width 240 height 78
click at [669, 366] on html "Hey kriabchenko@insoft-global.com, Looks like your Upwork agency Insoft Global …" at bounding box center [776, 410] width 250 height 88
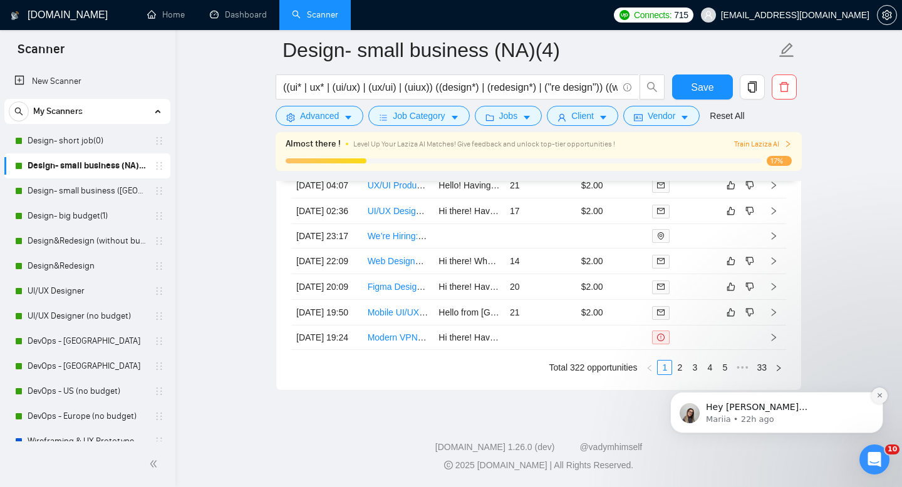
click at [879, 396] on icon "Dismiss notification" at bounding box center [879, 395] width 4 height 4
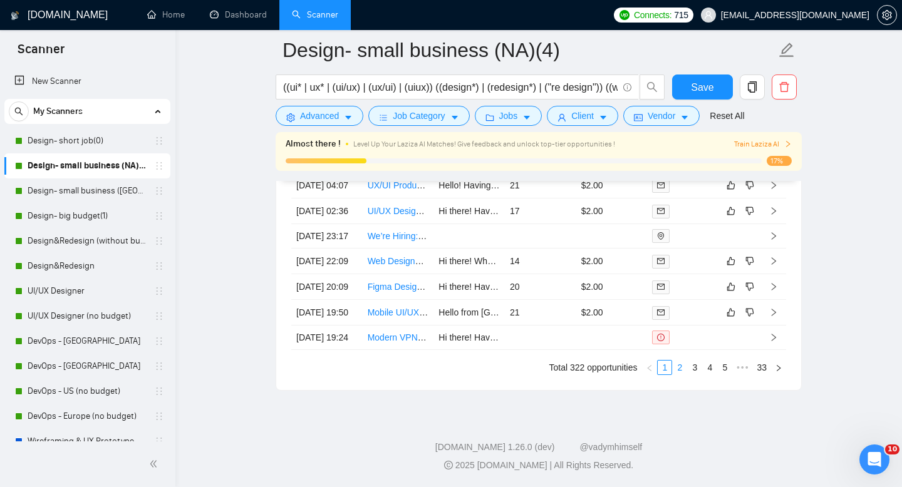
click at [679, 367] on link "2" at bounding box center [679, 368] width 14 height 14
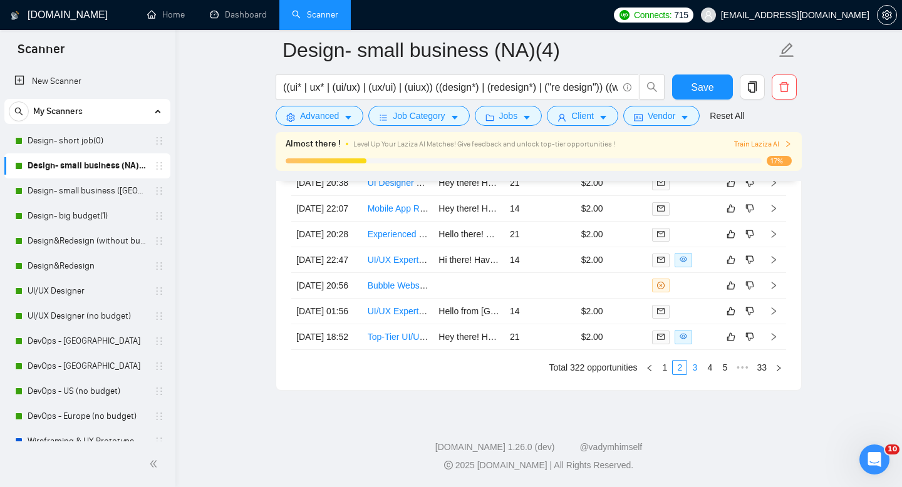
click at [694, 368] on link "3" at bounding box center [695, 368] width 14 height 14
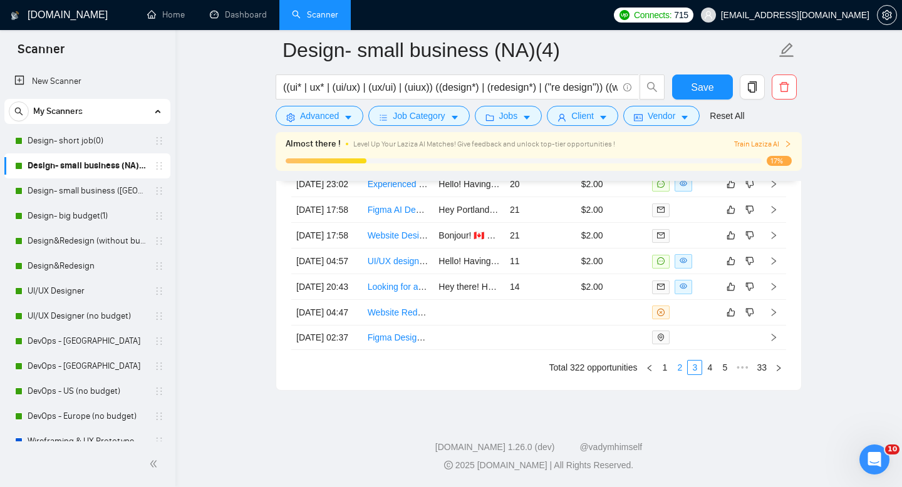
click at [675, 366] on link "2" at bounding box center [679, 368] width 14 height 14
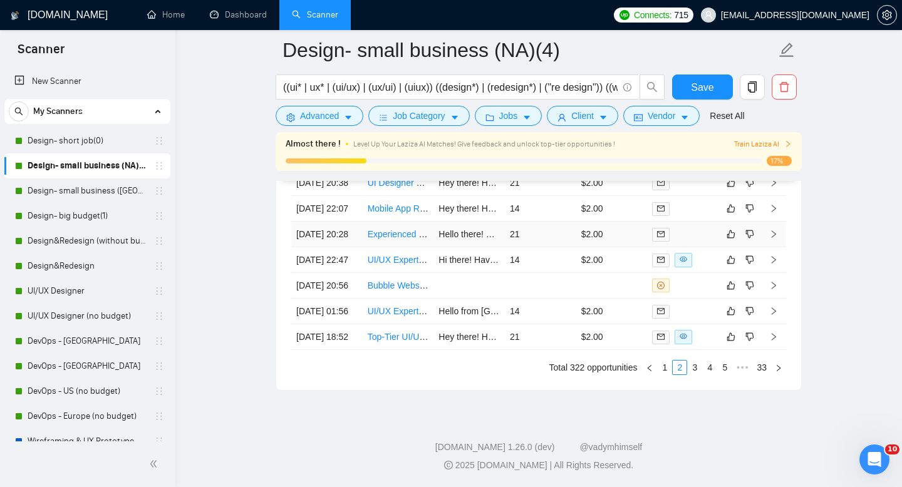
scroll to position [3529, 0]
click at [664, 374] on link "1" at bounding box center [664, 368] width 14 height 14
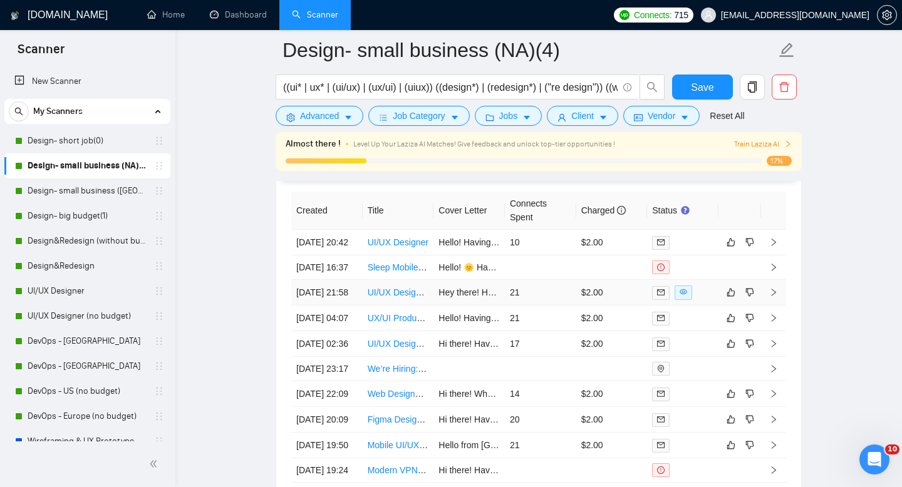
scroll to position [3341, 0]
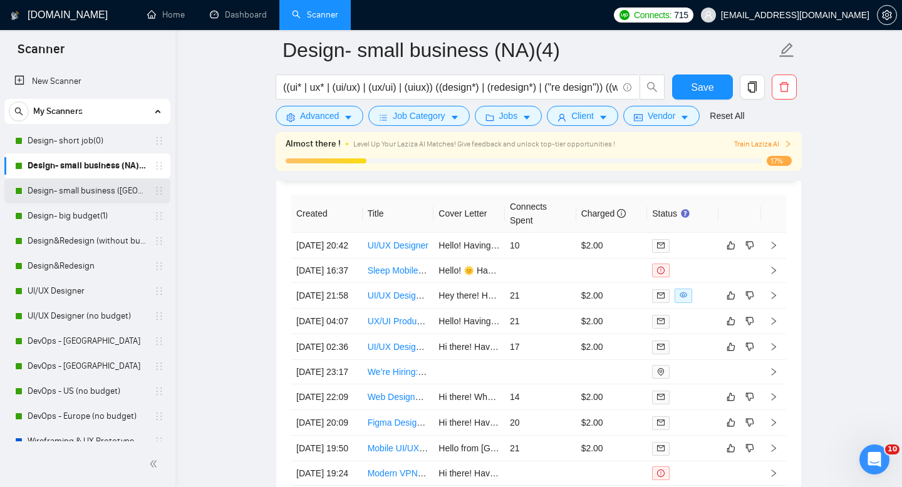
click at [74, 192] on link "Design- small business ([GEOGRAPHIC_DATA])(4)" at bounding box center [87, 190] width 119 height 25
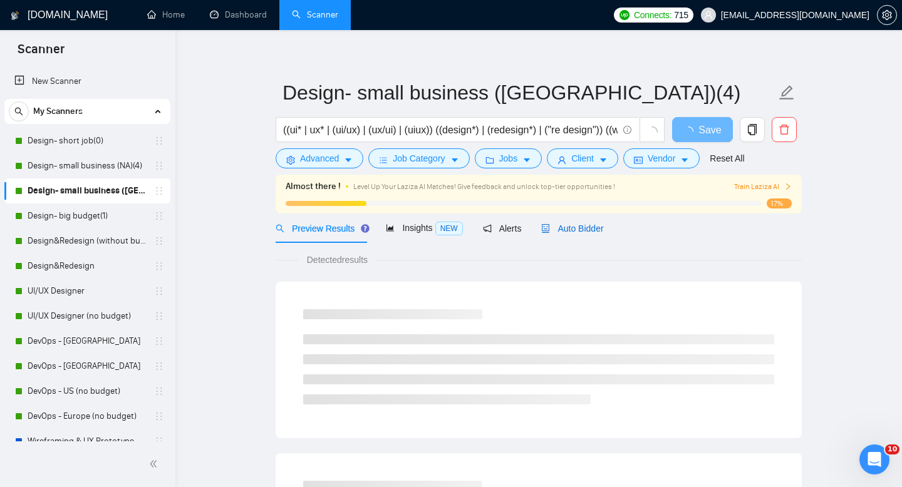
click at [580, 228] on span "Auto Bidder" at bounding box center [572, 229] width 62 height 10
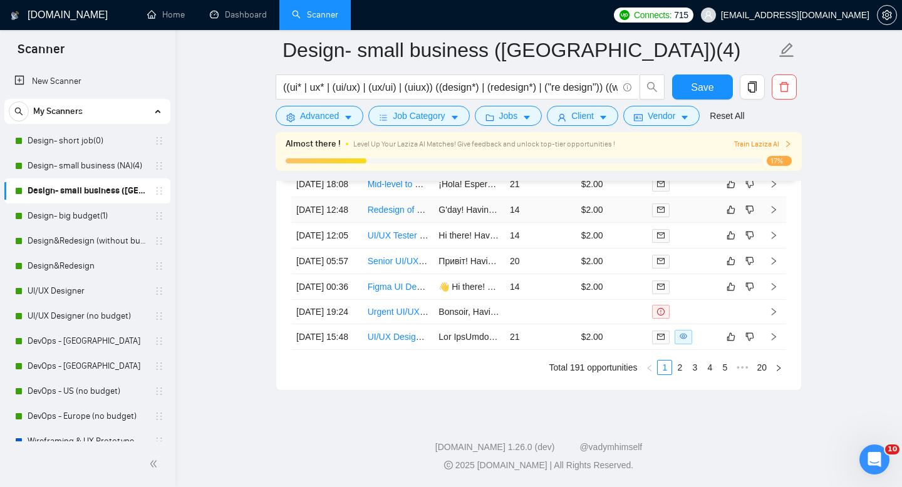
scroll to position [3605, 0]
click at [681, 371] on link "2" at bounding box center [679, 368] width 14 height 14
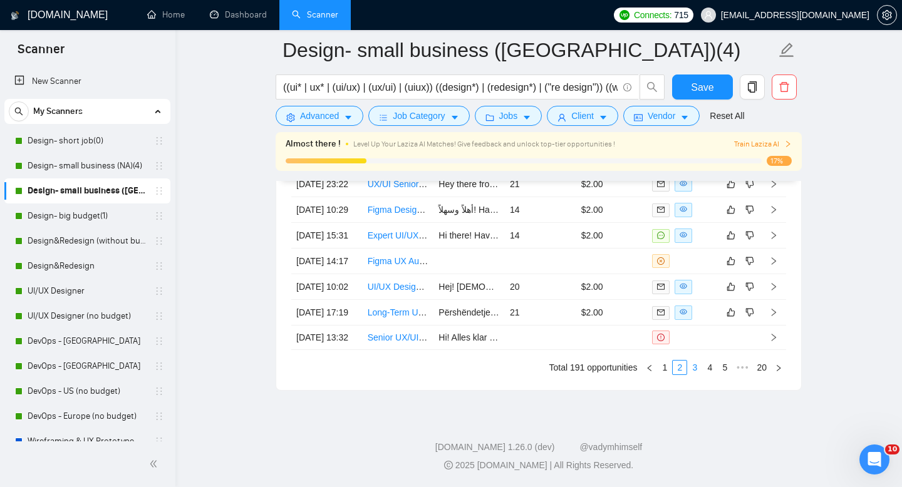
click at [693, 369] on link "3" at bounding box center [695, 368] width 14 height 14
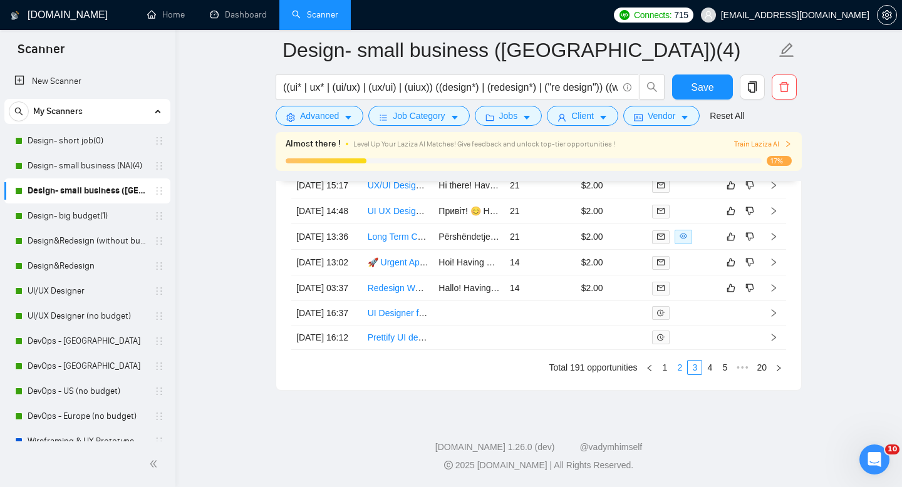
click at [680, 368] on link "2" at bounding box center [679, 368] width 14 height 14
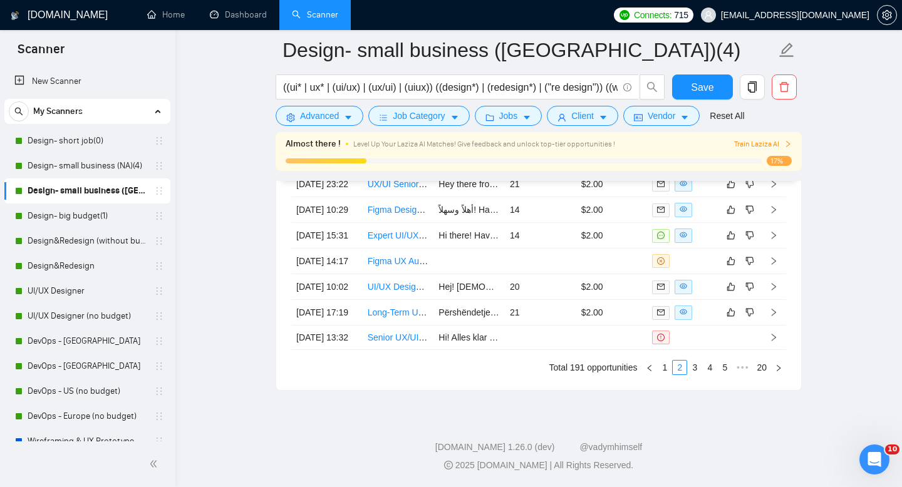
scroll to position [3549, 0]
click at [664, 374] on link "1" at bounding box center [664, 368] width 14 height 14
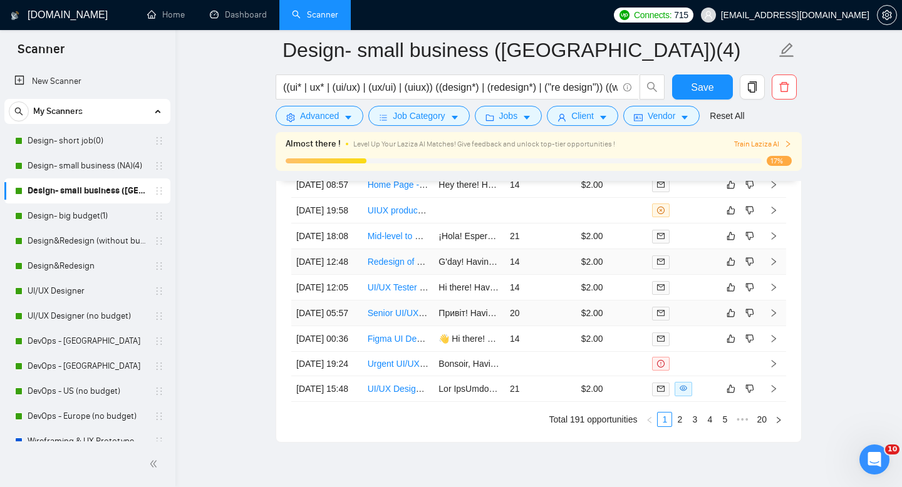
scroll to position [3426, 0]
click at [95, 214] on link "Design- big budget(1)" at bounding box center [87, 216] width 119 height 25
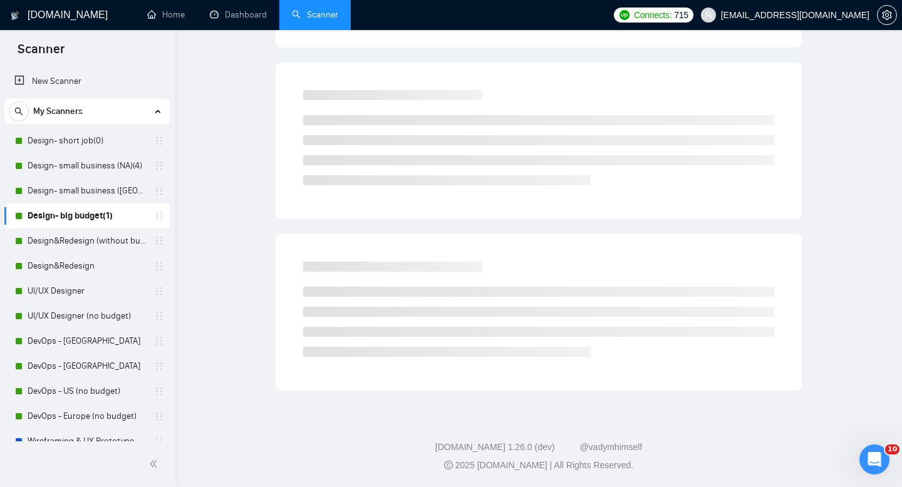
scroll to position [9, 0]
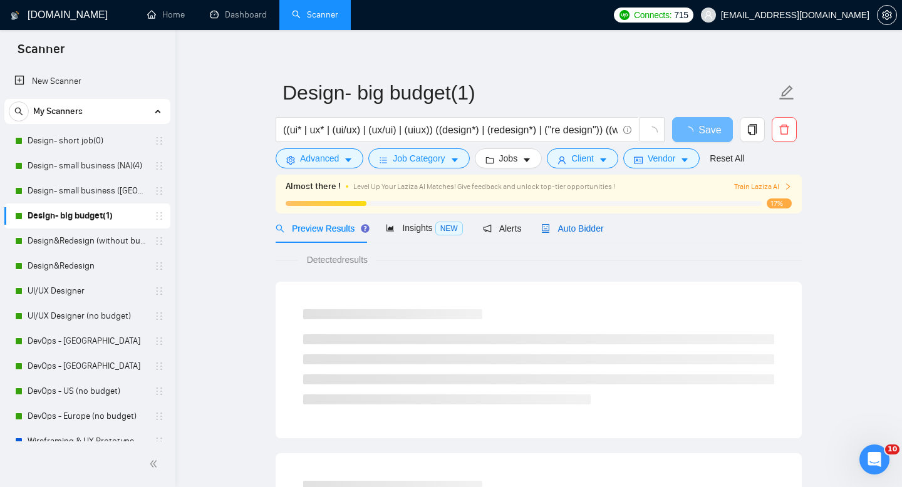
click at [573, 229] on span "Auto Bidder" at bounding box center [572, 229] width 62 height 10
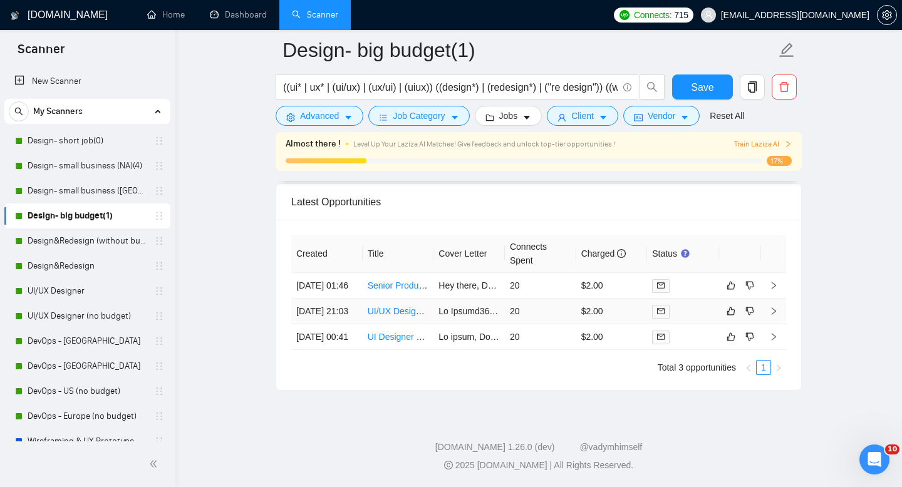
scroll to position [3135, 0]
click at [52, 242] on link "Design&Redesign (without budget)" at bounding box center [87, 241] width 119 height 25
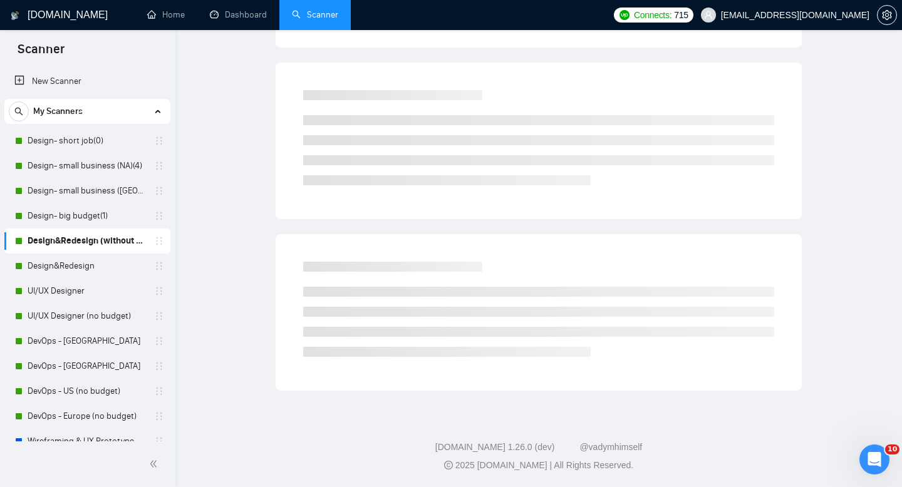
scroll to position [9, 0]
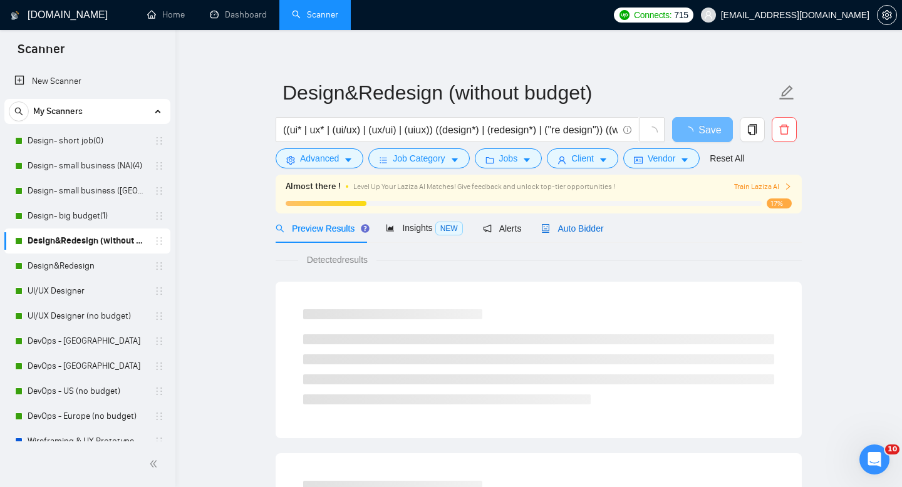
click at [570, 224] on span "Auto Bidder" at bounding box center [572, 229] width 62 height 10
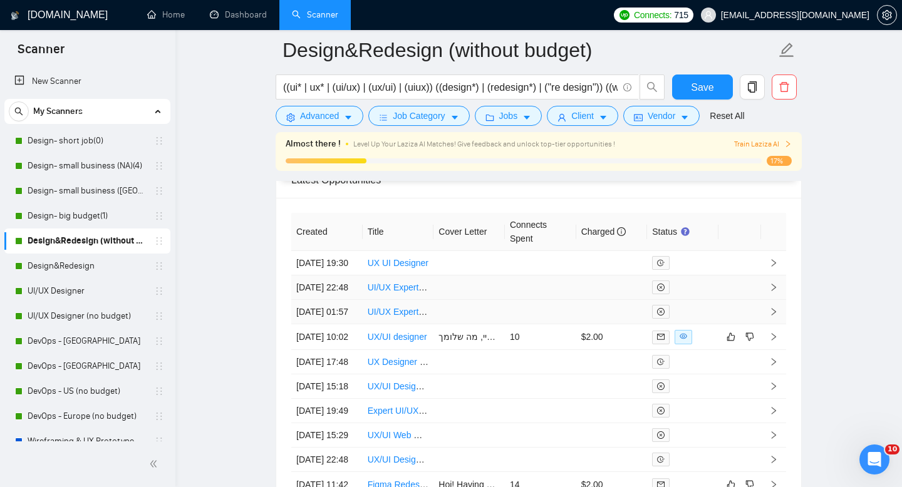
scroll to position [3320, 0]
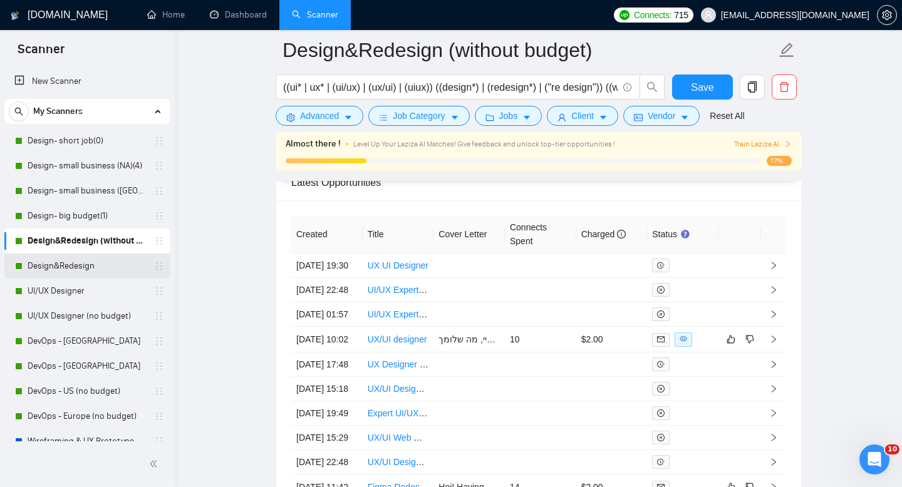
click at [52, 265] on link "Design&Redesign" at bounding box center [87, 266] width 119 height 25
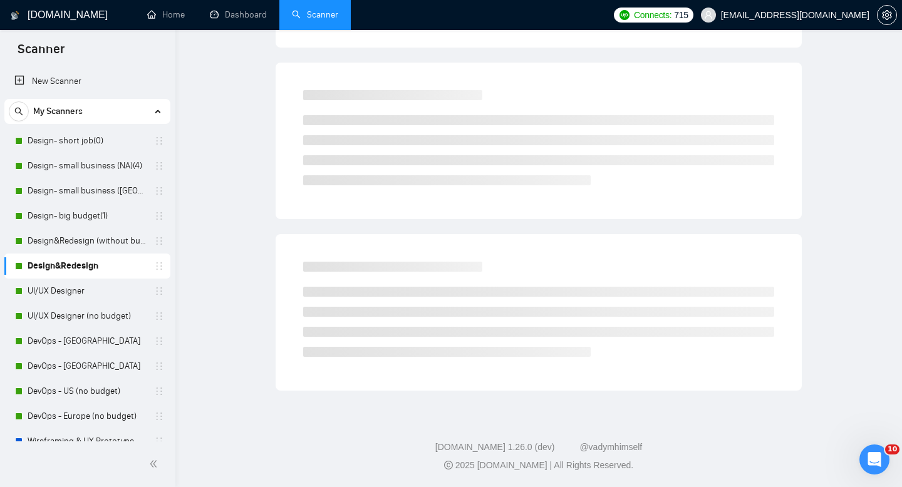
scroll to position [9, 0]
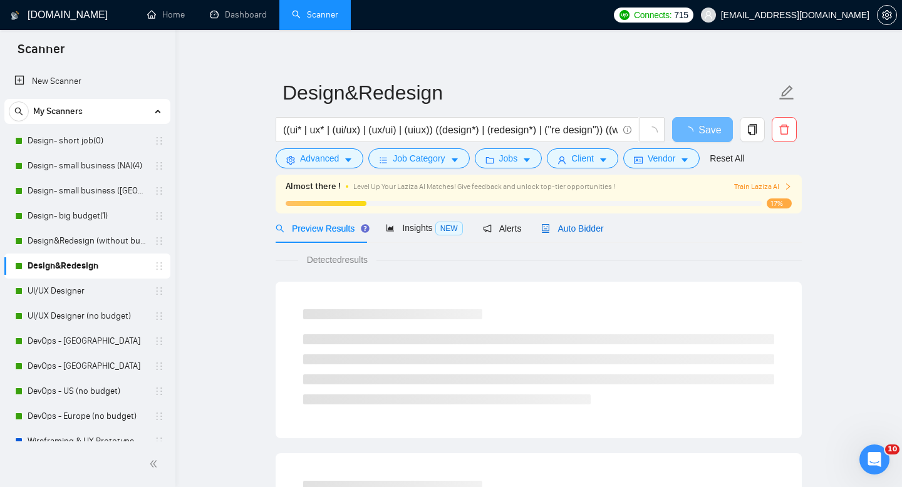
click at [583, 229] on span "Auto Bidder" at bounding box center [572, 229] width 62 height 10
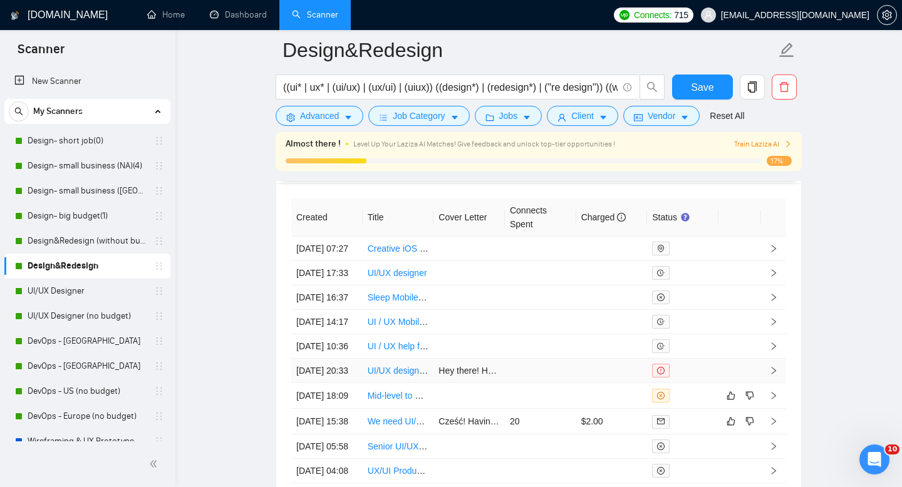
scroll to position [3502, 0]
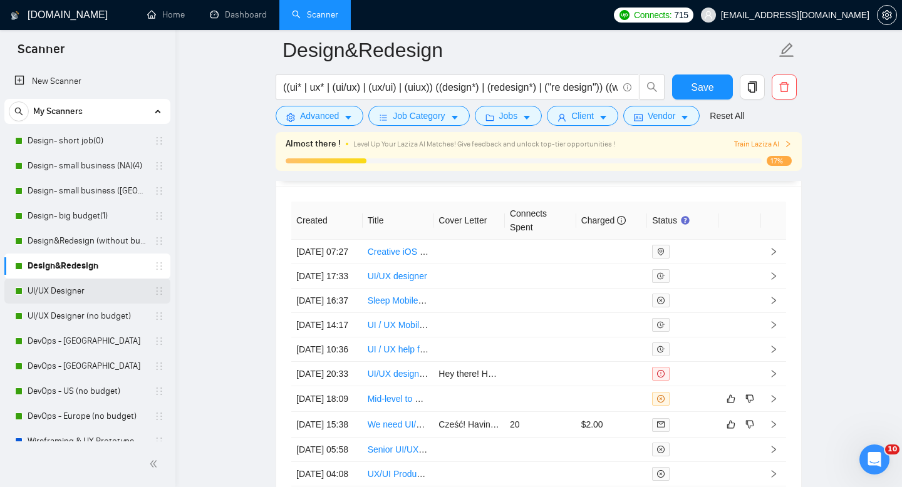
click at [61, 292] on link "UI/UX Designer" at bounding box center [87, 291] width 119 height 25
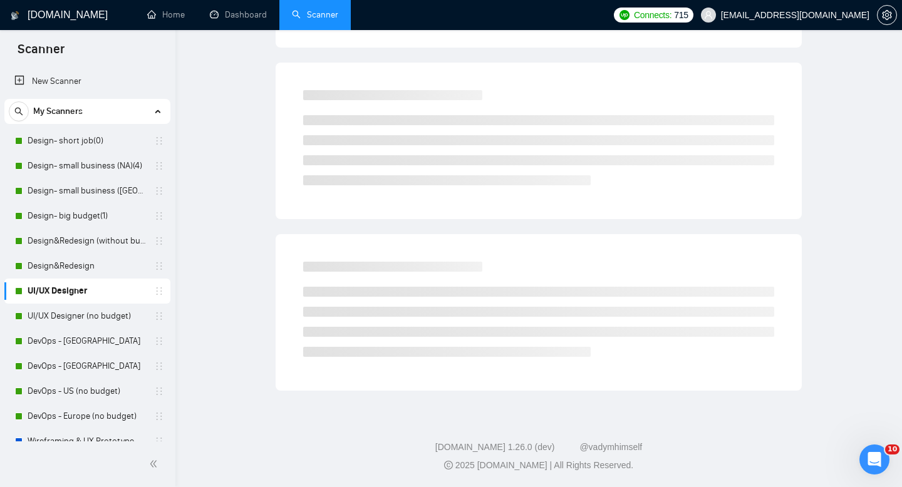
scroll to position [9, 0]
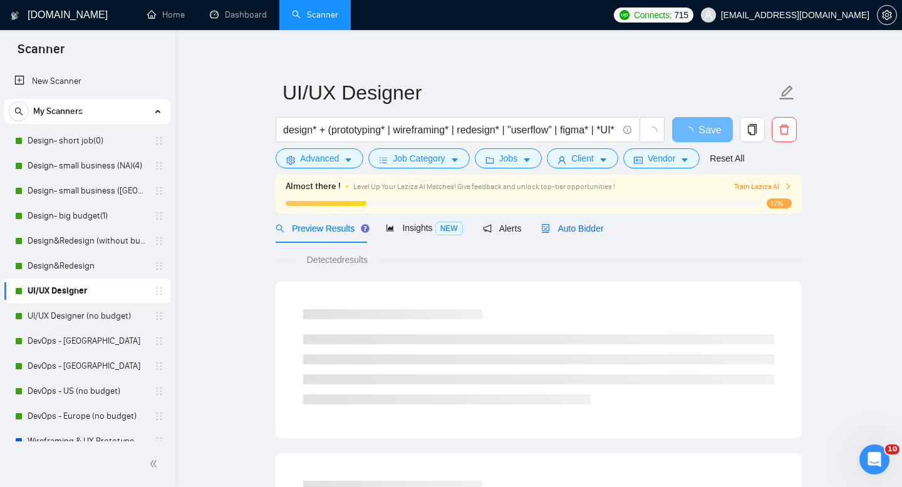
click at [565, 232] on span "Auto Bidder" at bounding box center [572, 229] width 62 height 10
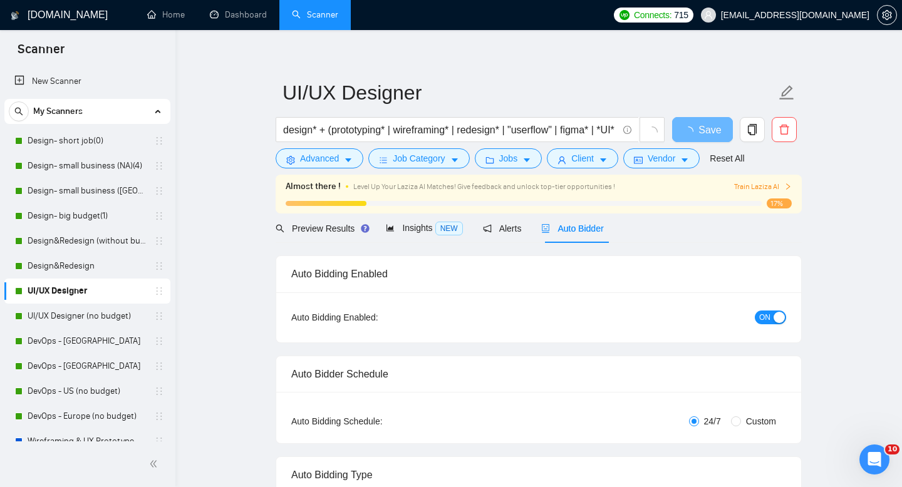
radio input "false"
radio input "true"
checkbox input "true"
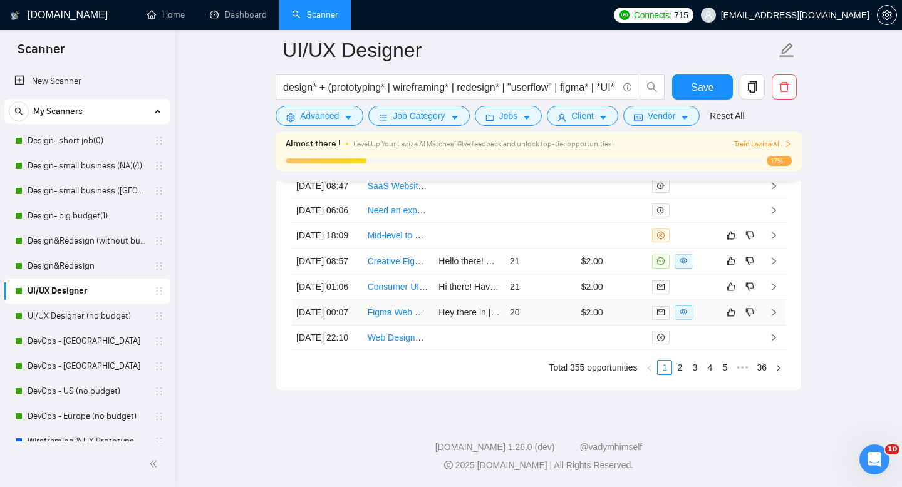
scroll to position [3731, 0]
click at [679, 374] on link "2" at bounding box center [679, 368] width 14 height 14
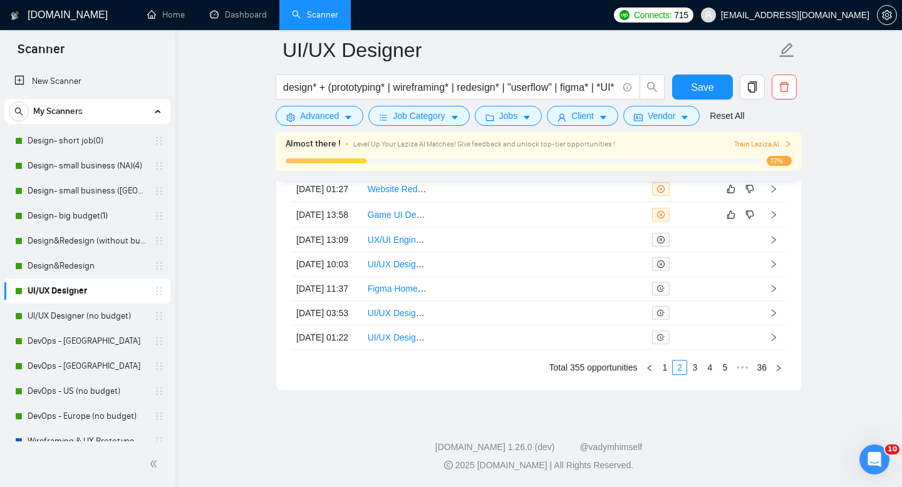
scroll to position [3773, 0]
click at [665, 368] on link "1" at bounding box center [664, 368] width 14 height 14
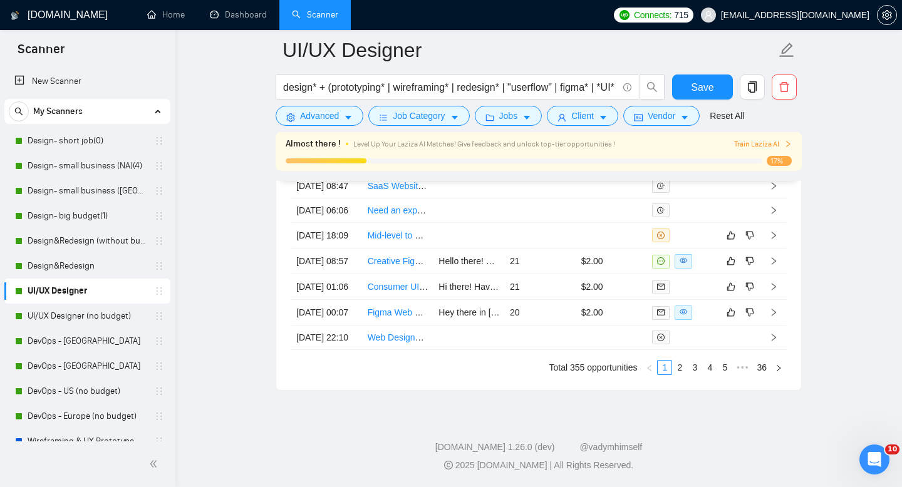
scroll to position [3705, 0]
click at [43, 317] on link "UI/UX Designer (no budget)" at bounding box center [87, 316] width 119 height 25
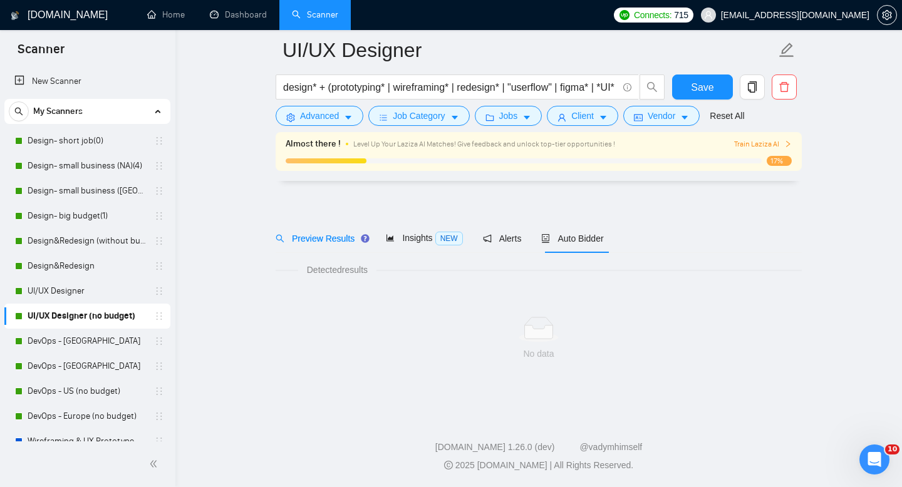
scroll to position [9, 0]
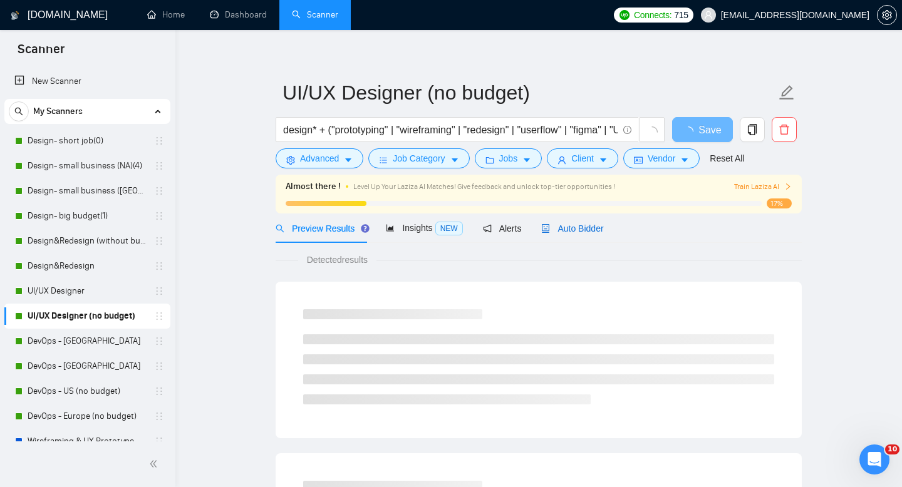
click at [562, 230] on span "Auto Bidder" at bounding box center [572, 229] width 62 height 10
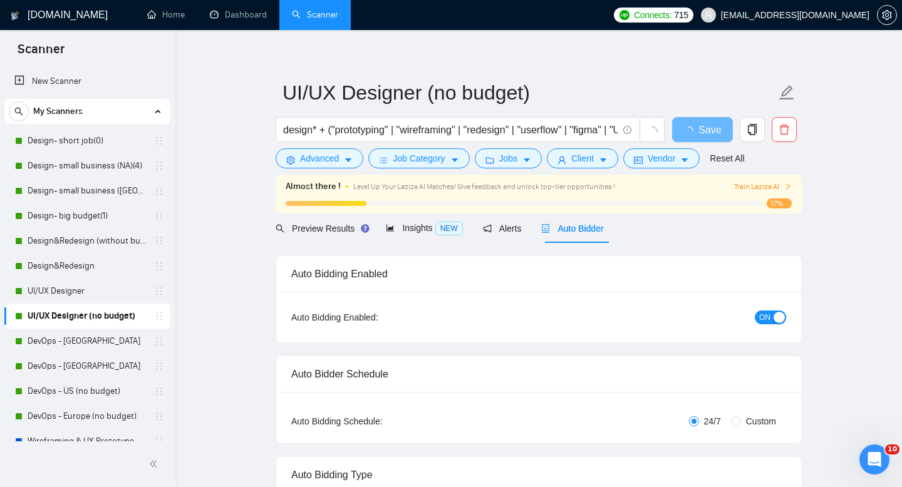
radio input "false"
radio input "true"
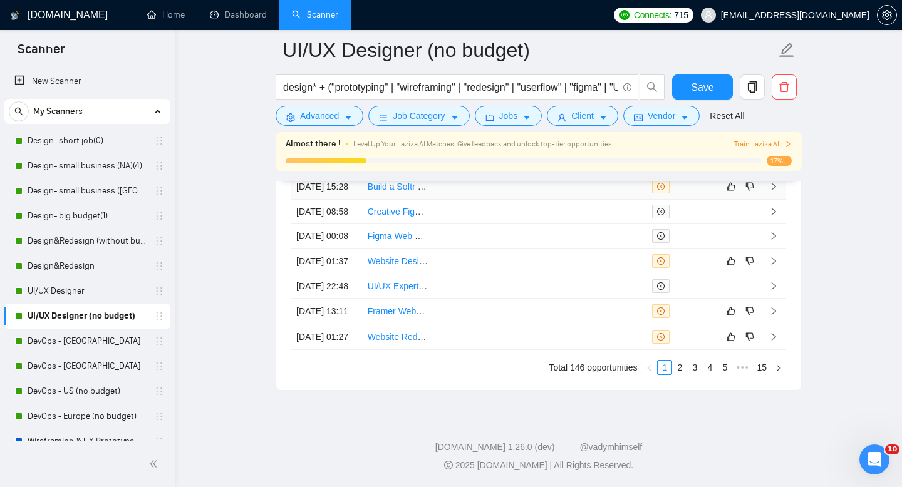
scroll to position [3605, 0]
click at [682, 374] on link "2" at bounding box center [679, 368] width 14 height 14
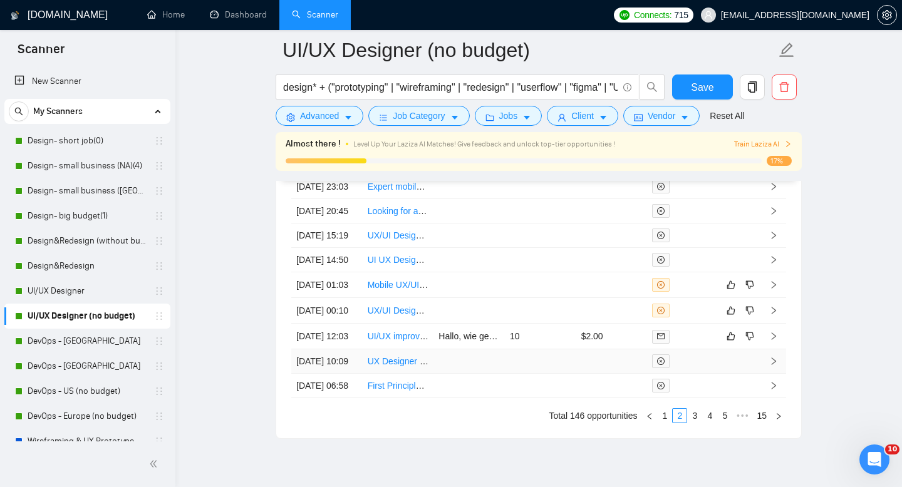
scroll to position [3321, 0]
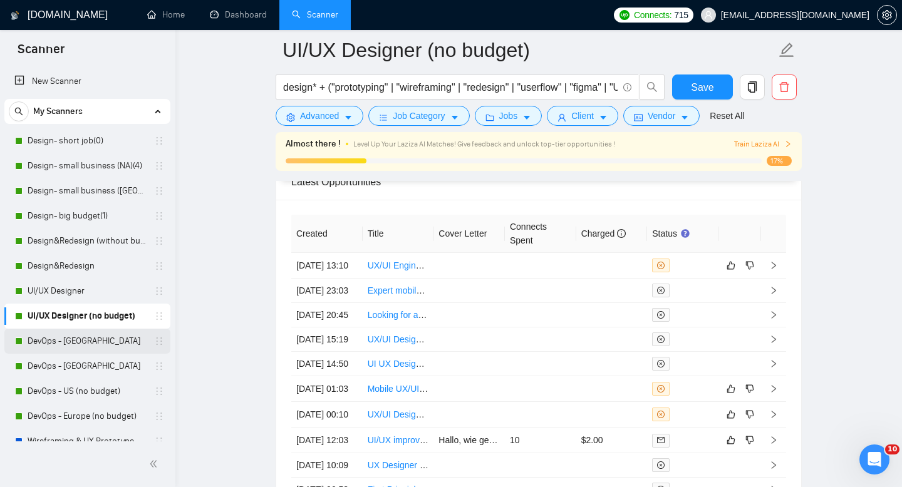
click at [59, 344] on link "DevOps - [GEOGRAPHIC_DATA]" at bounding box center [87, 341] width 119 height 25
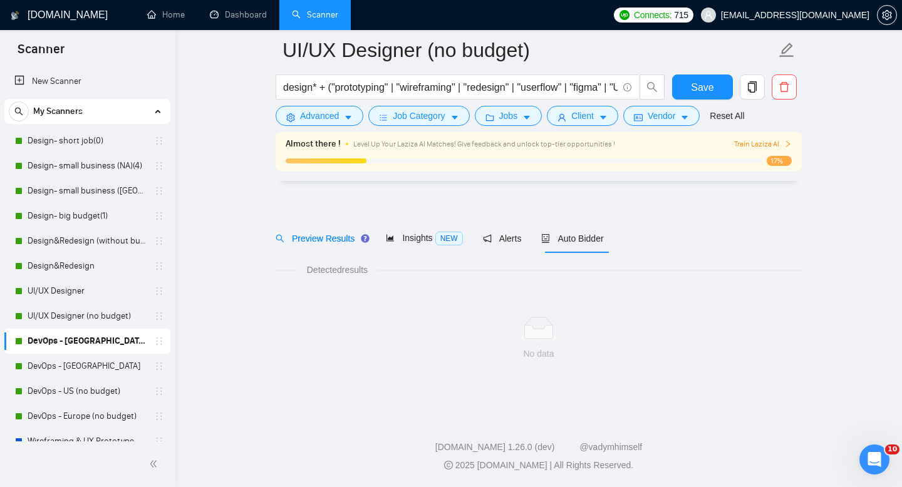
scroll to position [9, 0]
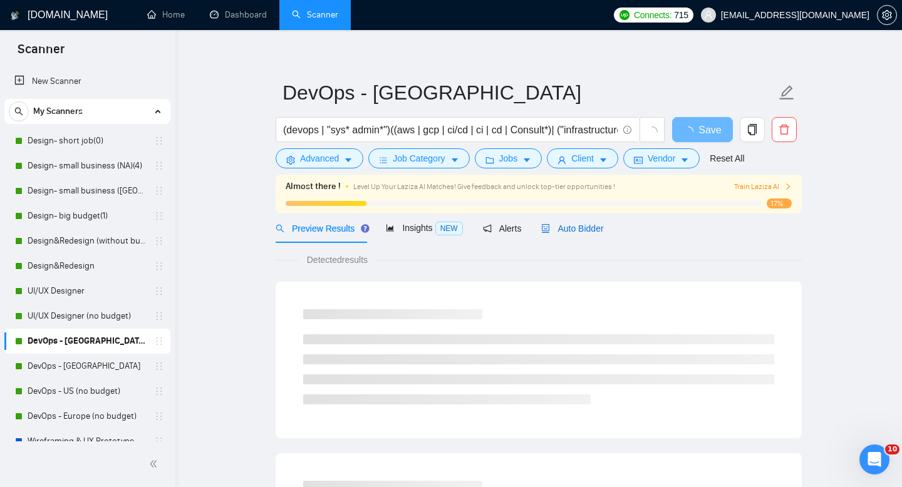
click at [589, 228] on span "Auto Bidder" at bounding box center [572, 229] width 62 height 10
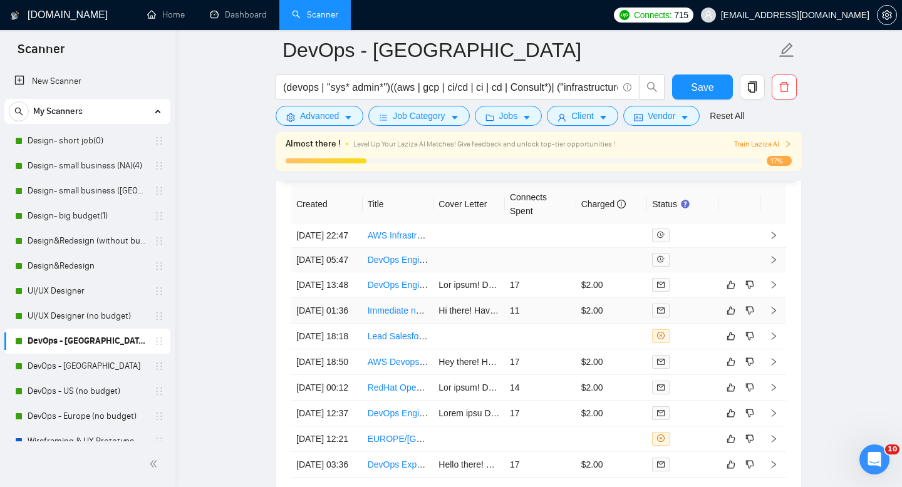
scroll to position [3264, 0]
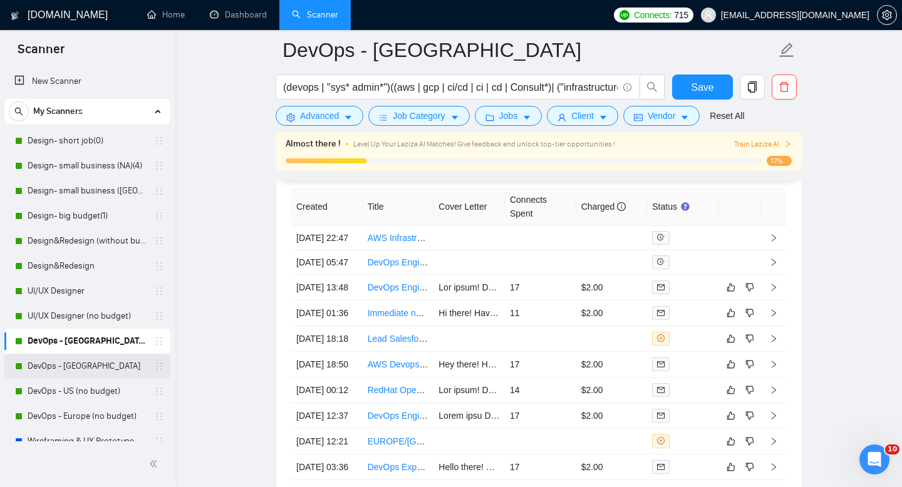
click at [74, 363] on link "DevOps - [GEOGRAPHIC_DATA]" at bounding box center [87, 366] width 119 height 25
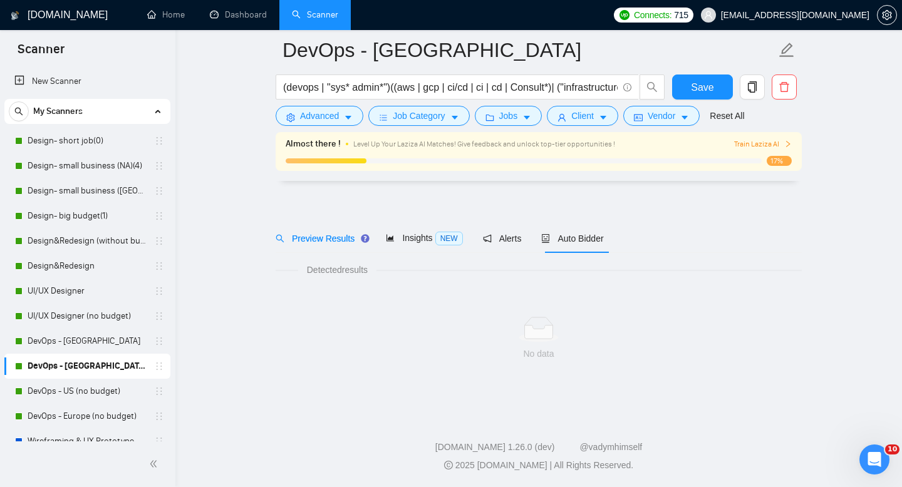
scroll to position [9, 0]
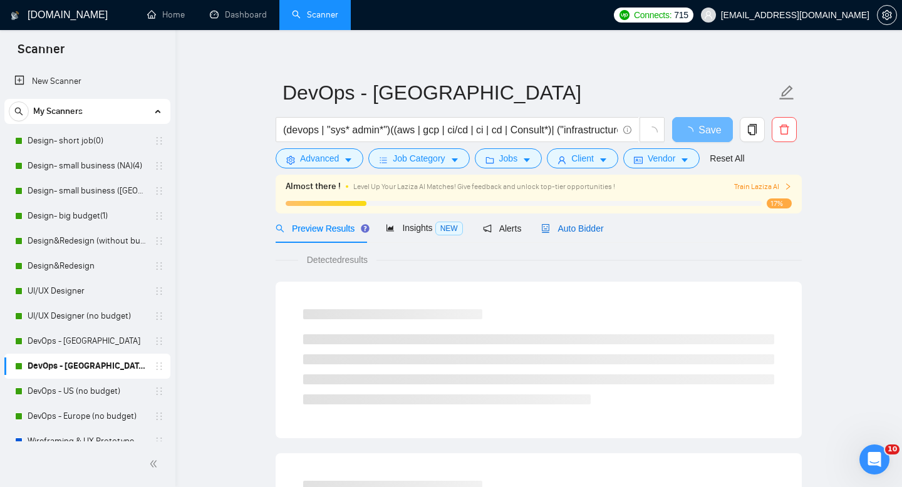
click at [584, 234] on div "Auto Bidder" at bounding box center [572, 229] width 62 height 14
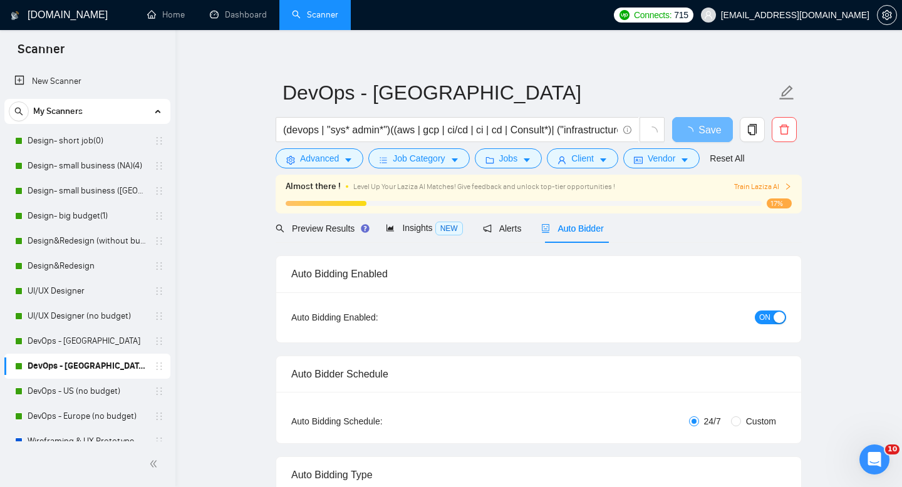
radio input "false"
radio input "true"
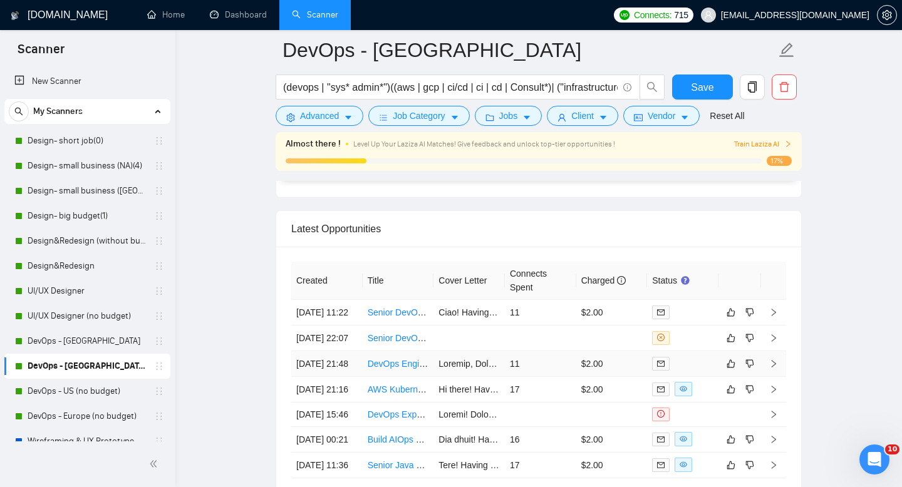
scroll to position [3166, 0]
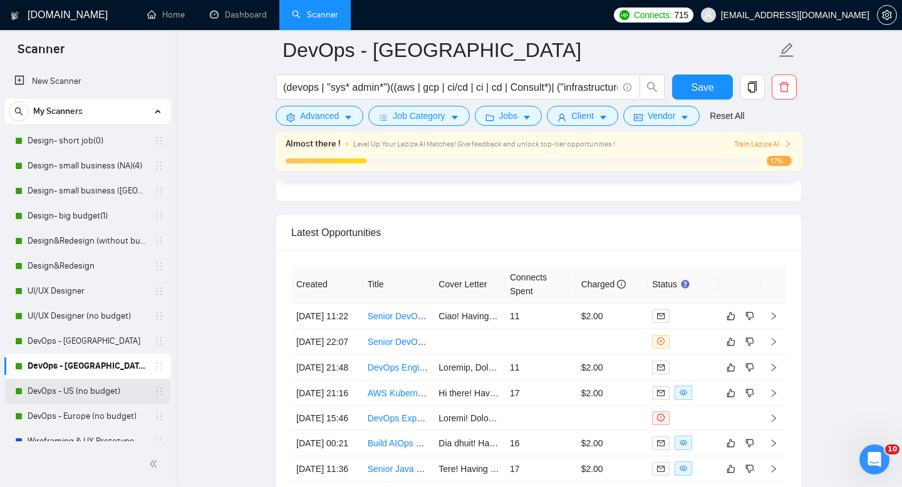
click at [75, 386] on link "DevOps - US (no budget)" at bounding box center [87, 391] width 119 height 25
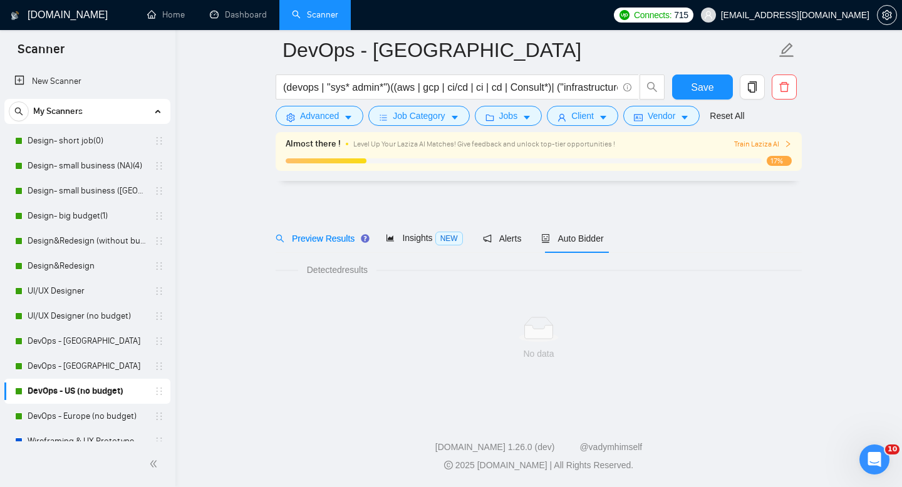
scroll to position [9, 0]
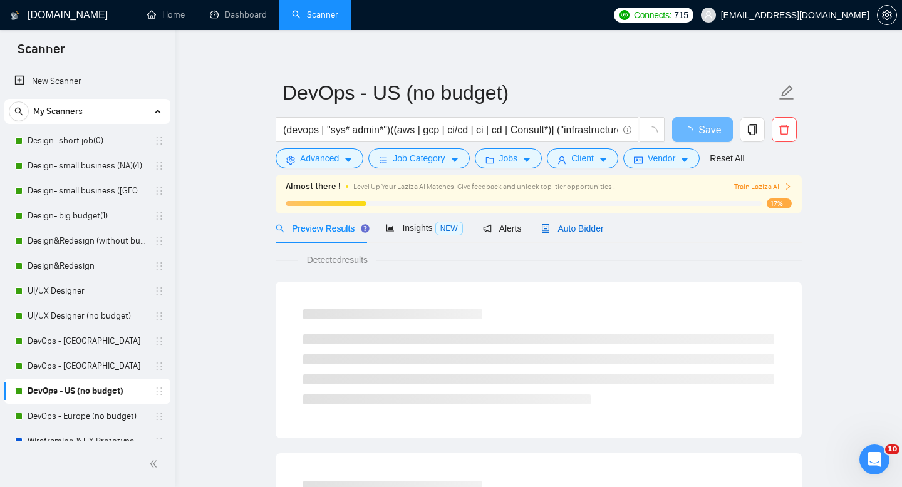
click at [560, 226] on span "Auto Bidder" at bounding box center [572, 229] width 62 height 10
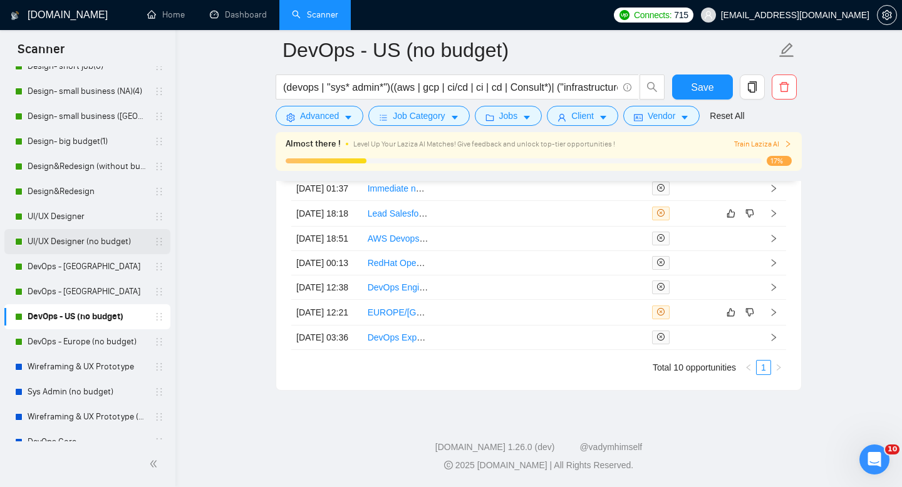
scroll to position [80, 0]
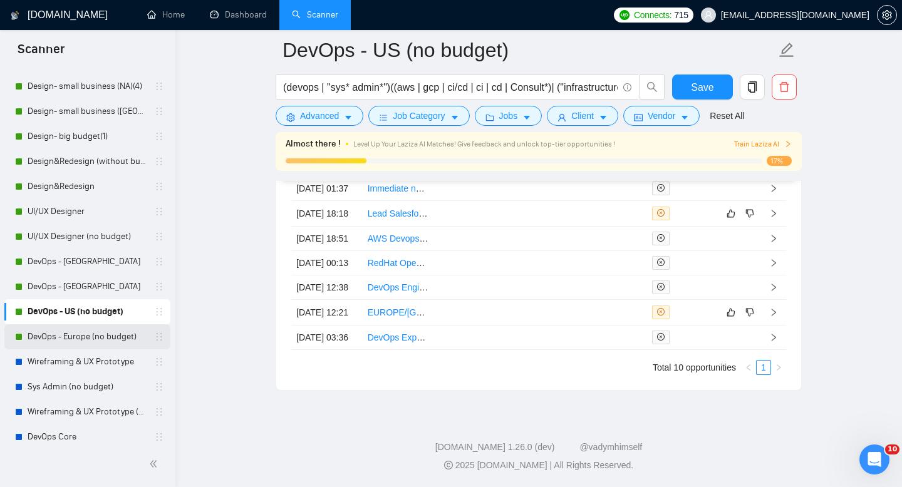
click at [68, 343] on link "DevOps - Europe (no budget)" at bounding box center [87, 336] width 119 height 25
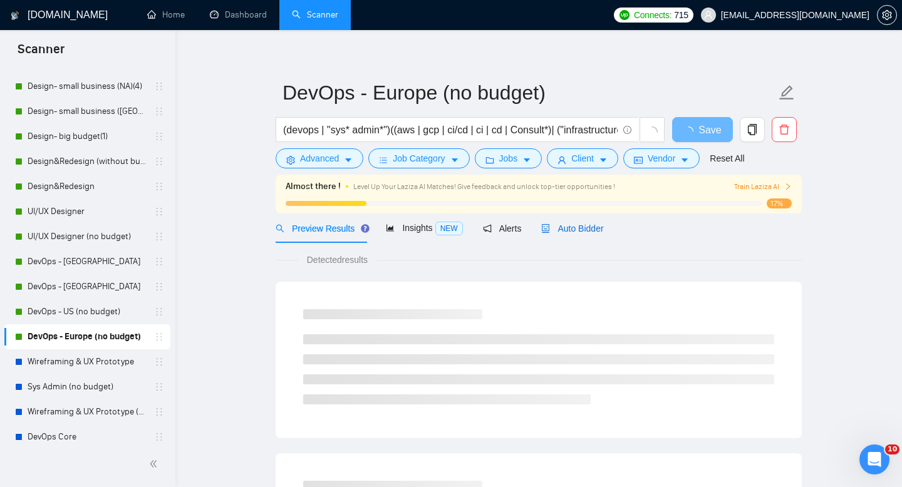
click at [587, 226] on span "Auto Bidder" at bounding box center [572, 229] width 62 height 10
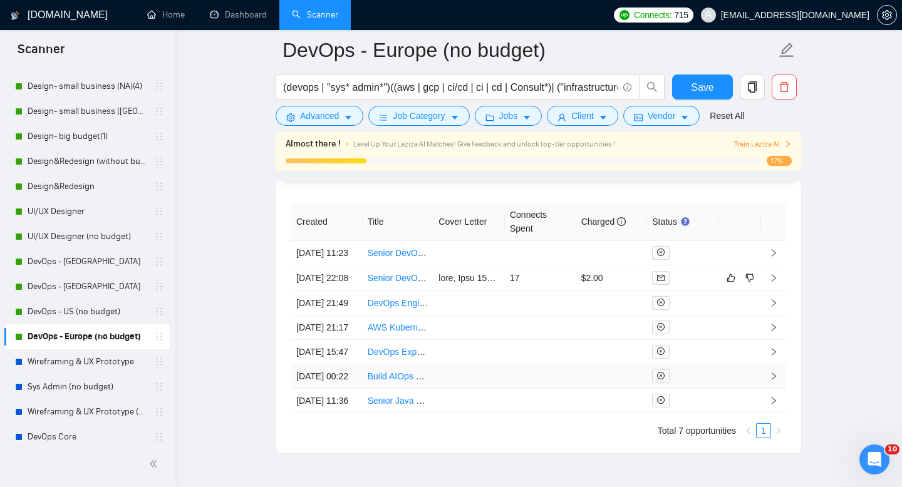
scroll to position [3061, 0]
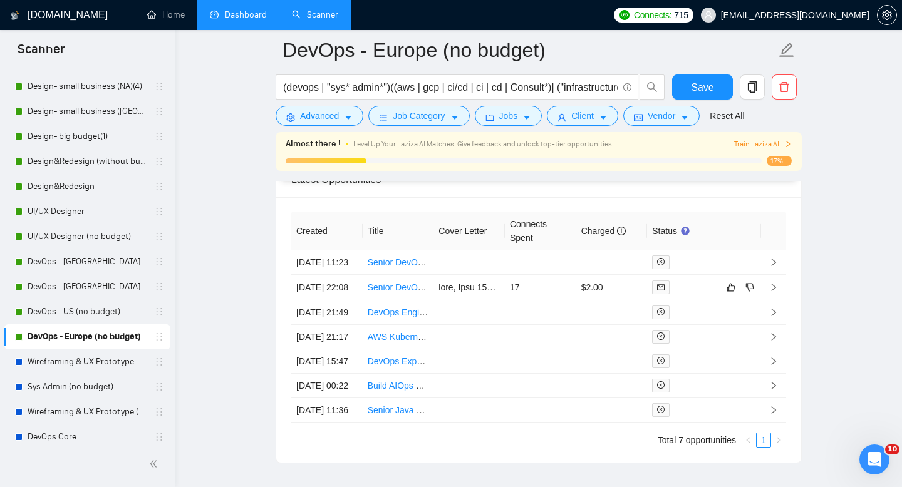
click at [250, 18] on link "Dashboard" at bounding box center [238, 14] width 57 height 11
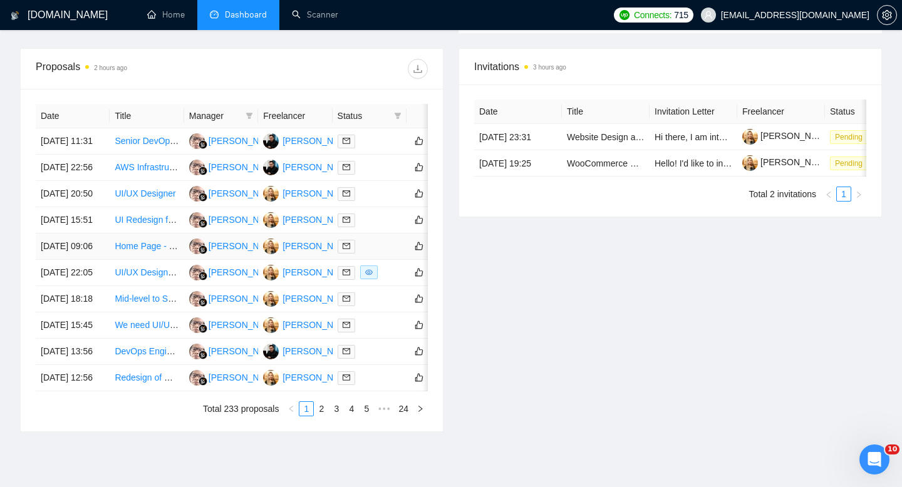
scroll to position [657, 0]
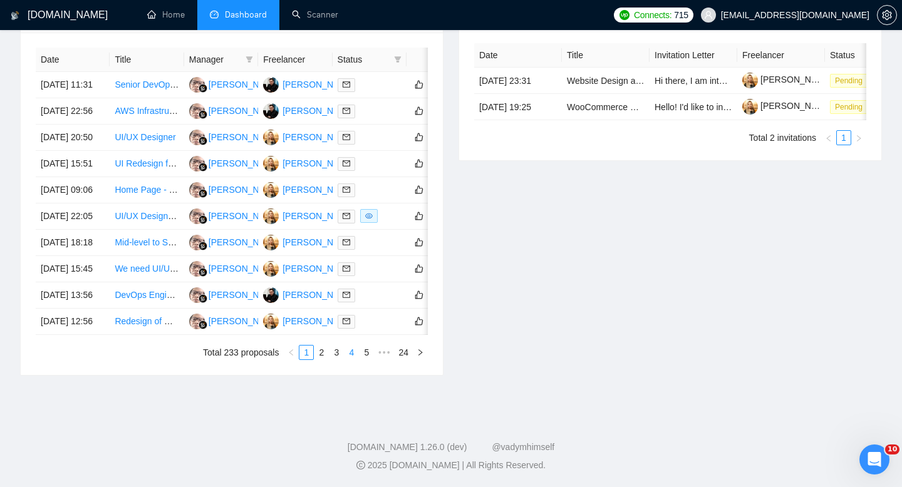
click at [351, 357] on link "4" at bounding box center [351, 353] width 14 height 14
click at [354, 353] on link "5" at bounding box center [351, 353] width 14 height 14
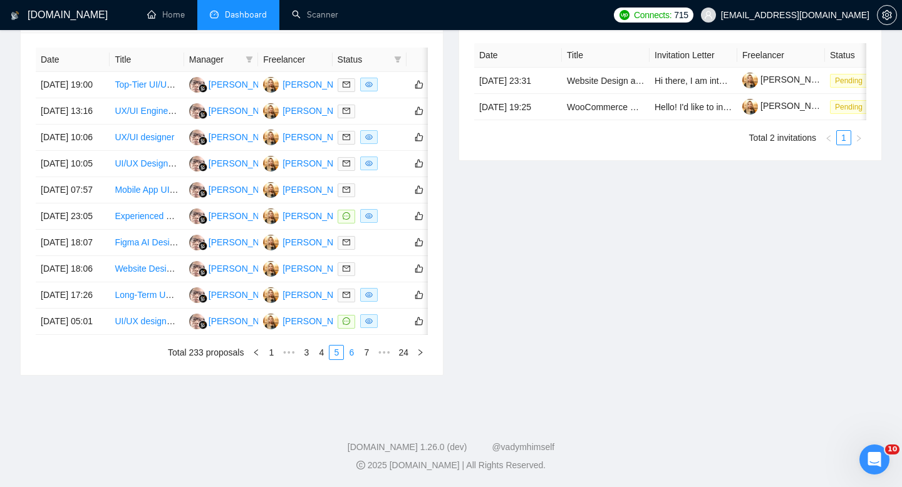
click at [350, 351] on link "6" at bounding box center [351, 353] width 14 height 14
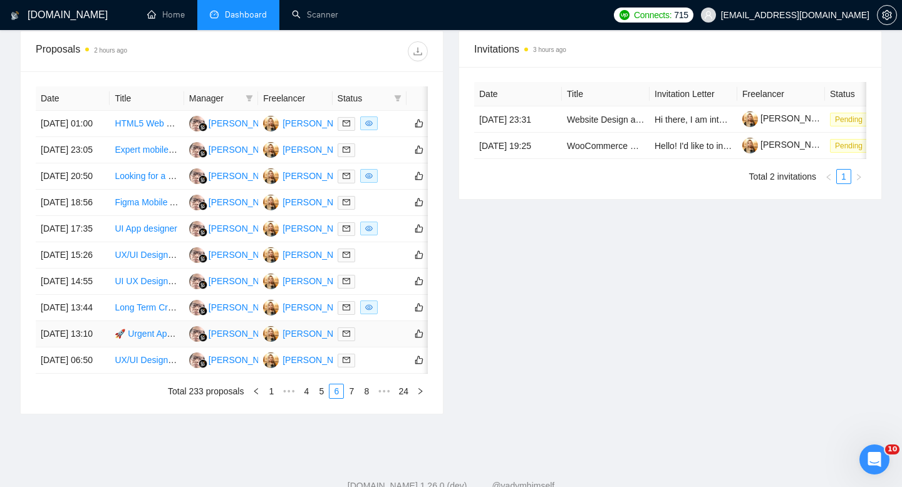
scroll to position [488, 0]
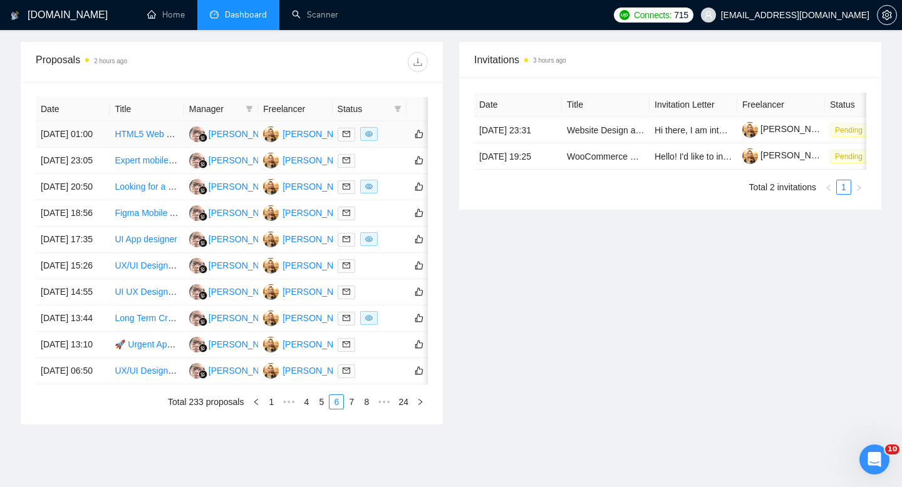
click at [95, 148] on td "[DATE] 01:00" at bounding box center [73, 134] width 74 height 26
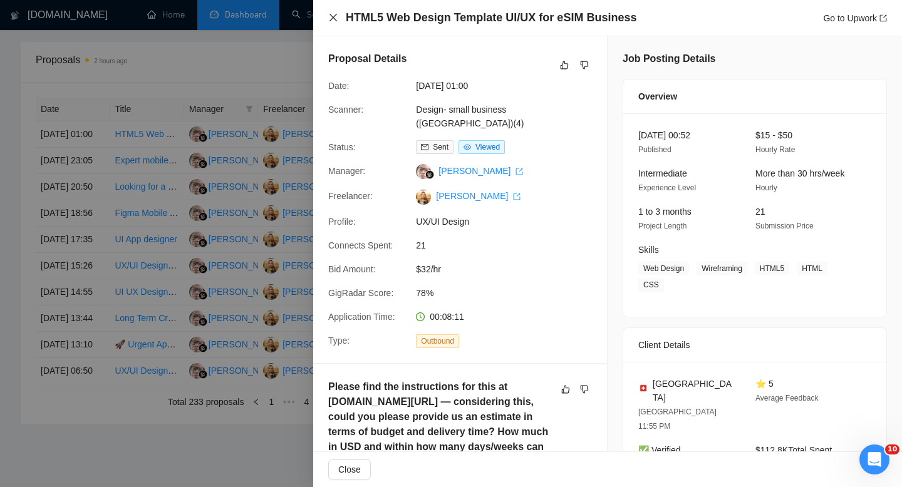
click at [329, 16] on icon "close" at bounding box center [333, 18] width 10 height 10
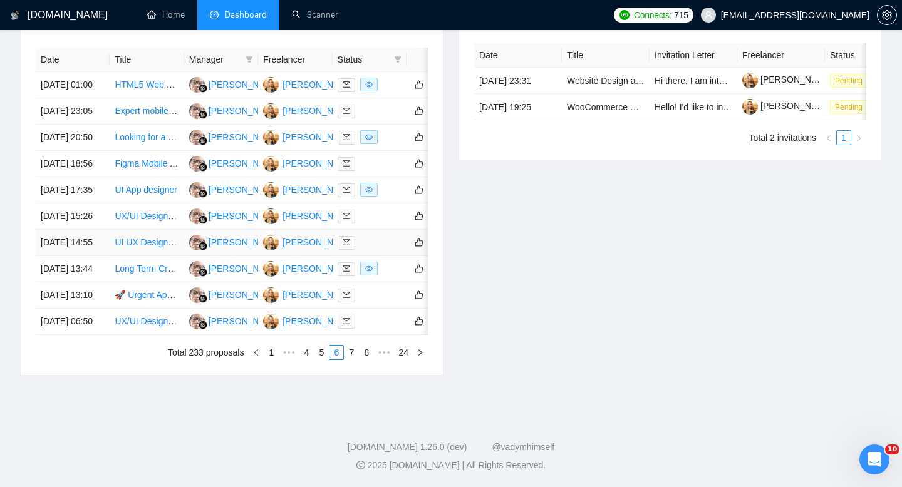
scroll to position [657, 0]
click at [319, 349] on link "5" at bounding box center [321, 353] width 14 height 14
click at [95, 322] on td "[DATE] 05:01" at bounding box center [73, 322] width 74 height 26
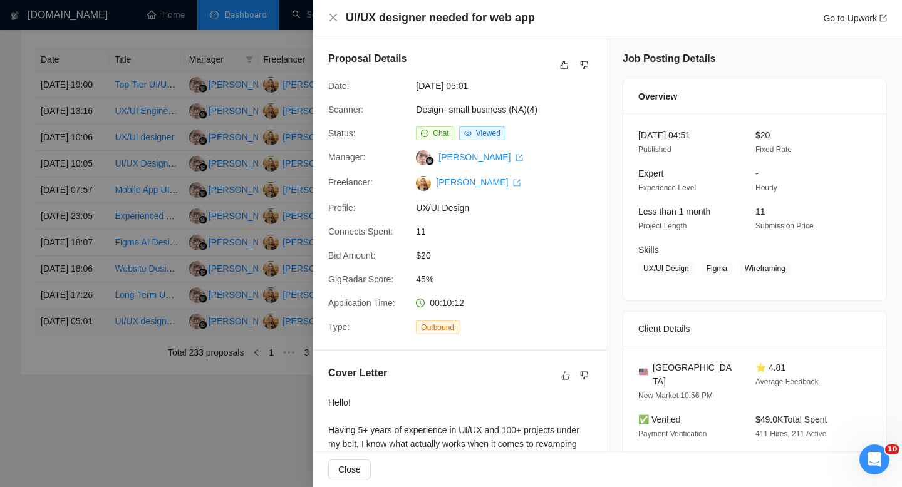
click at [95, 322] on div at bounding box center [451, 243] width 902 height 487
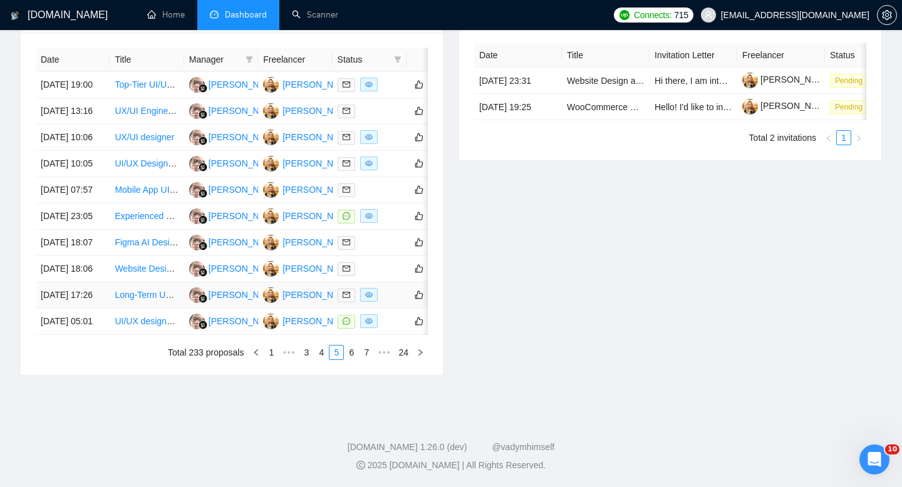
click at [89, 282] on td "[DATE] 17:26" at bounding box center [73, 295] width 74 height 26
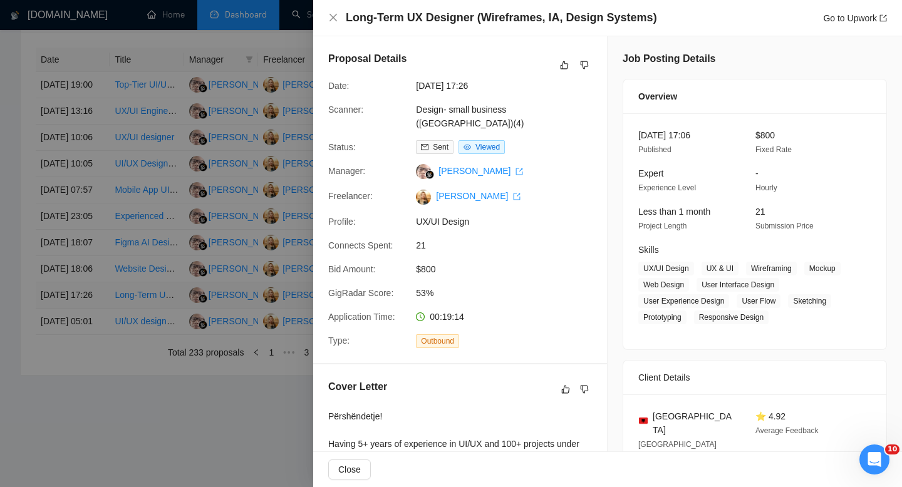
click at [89, 280] on div at bounding box center [451, 243] width 902 height 487
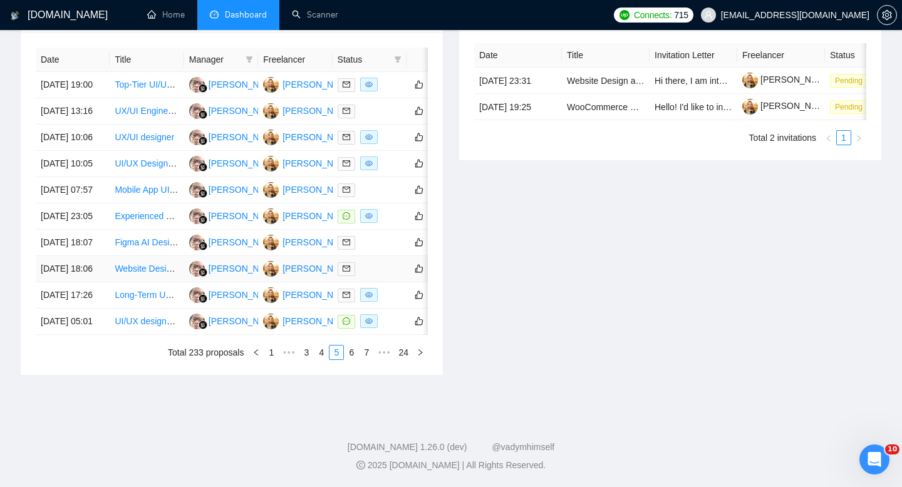
click at [91, 256] on td "[DATE] 18:06" at bounding box center [73, 269] width 74 height 26
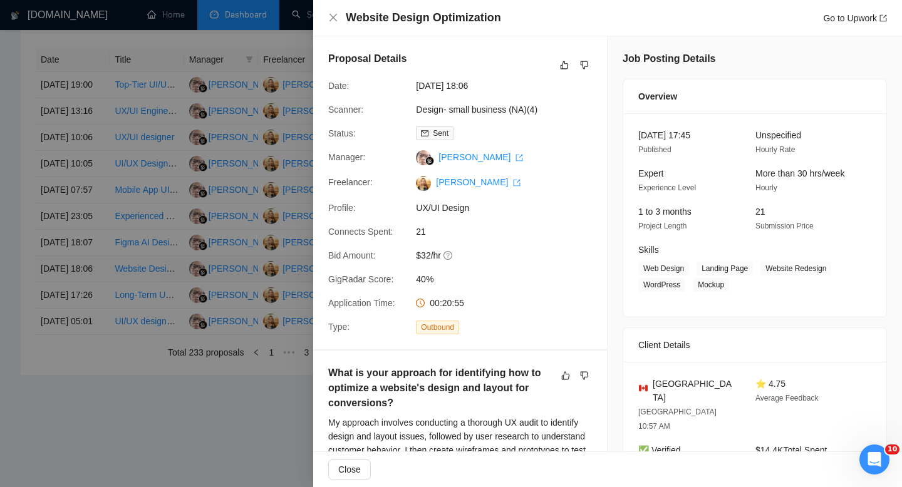
click at [91, 247] on div at bounding box center [451, 243] width 902 height 487
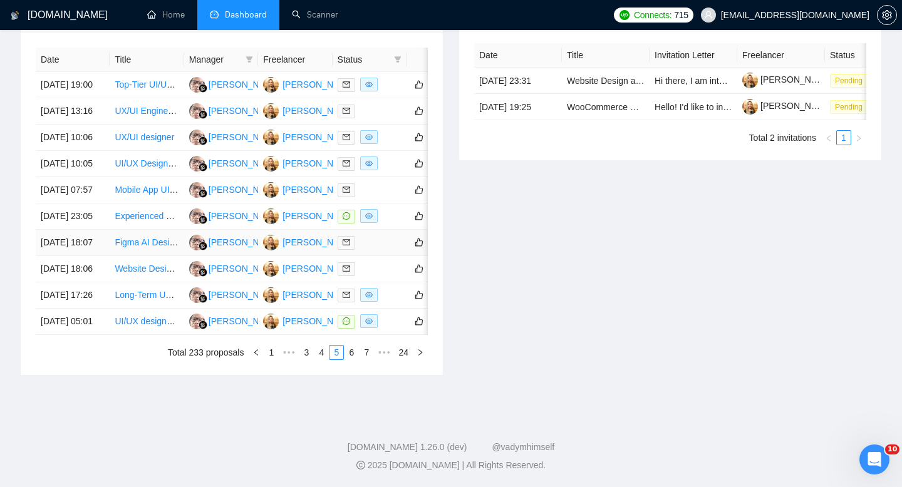
click at [88, 230] on td "[DATE] 18:07" at bounding box center [73, 243] width 74 height 26
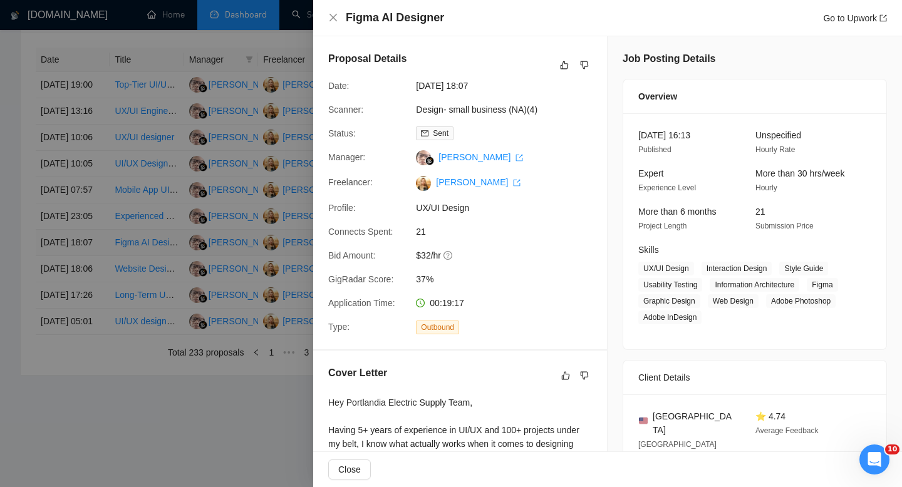
click at [88, 210] on div at bounding box center [451, 243] width 902 height 487
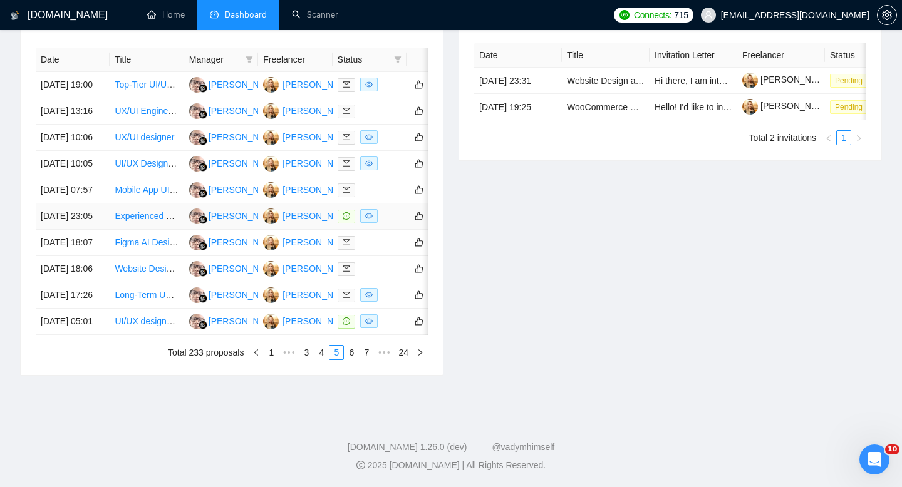
click at [84, 204] on td "[DATE] 23:05" at bounding box center [73, 217] width 74 height 26
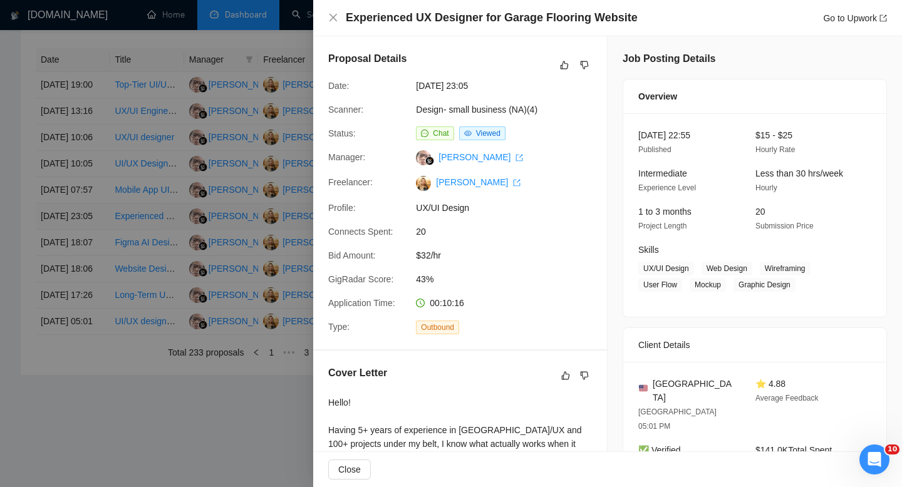
click at [84, 172] on div at bounding box center [451, 243] width 902 height 487
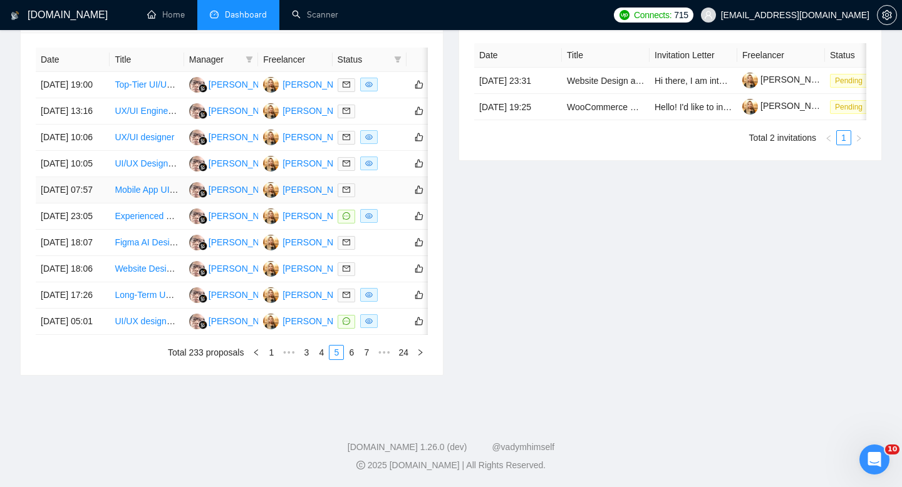
click at [85, 177] on td "[DATE] 07:57" at bounding box center [73, 190] width 74 height 26
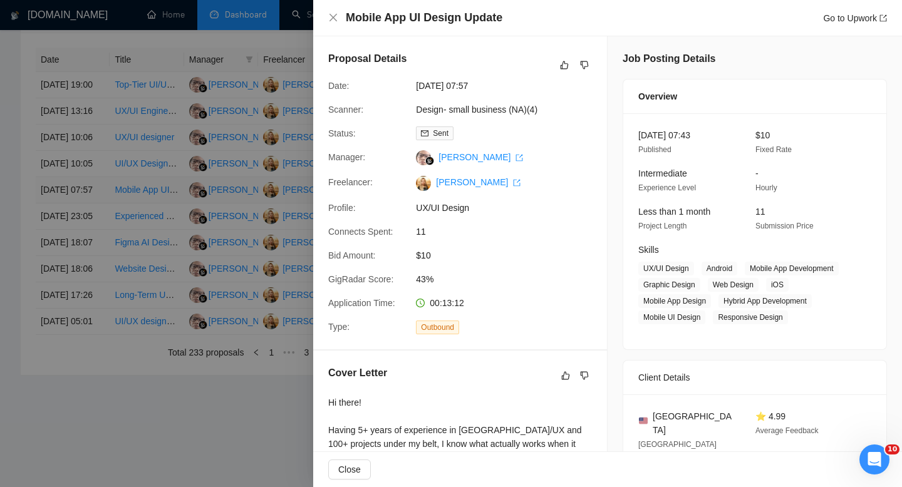
click at [85, 138] on div at bounding box center [451, 243] width 902 height 487
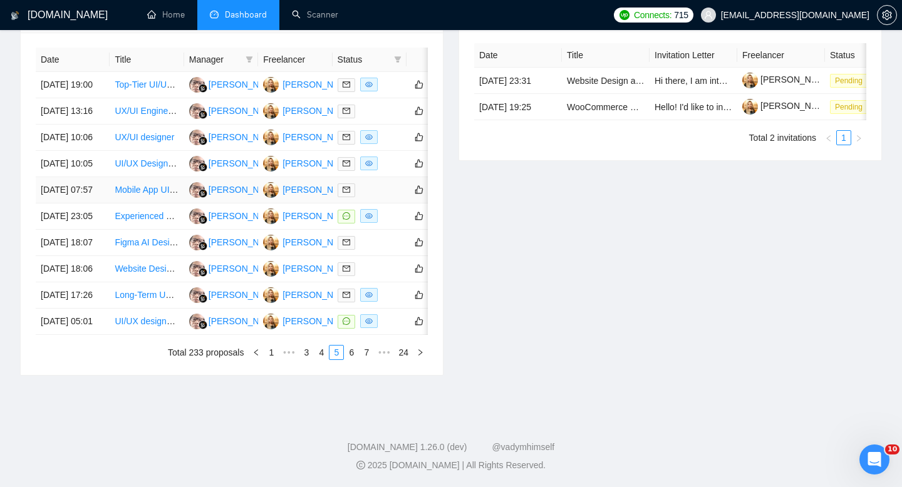
scroll to position [596, 0]
click at [85, 161] on td "[DATE] 10:05" at bounding box center [73, 164] width 74 height 26
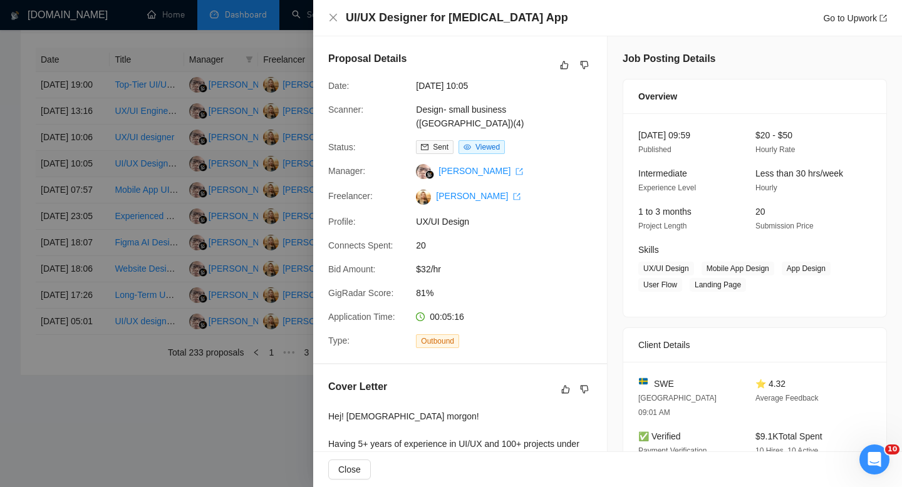
click at [85, 161] on div at bounding box center [451, 243] width 902 height 487
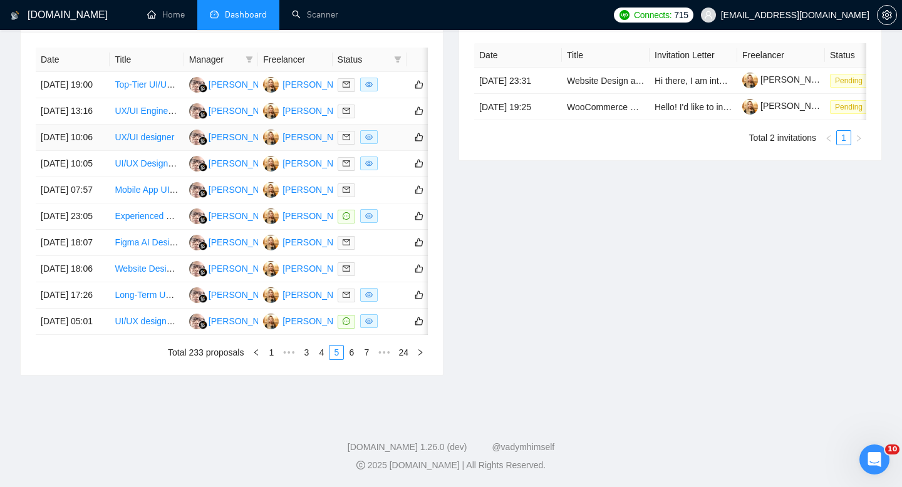
click at [81, 125] on td "[DATE] 10:06" at bounding box center [73, 138] width 74 height 26
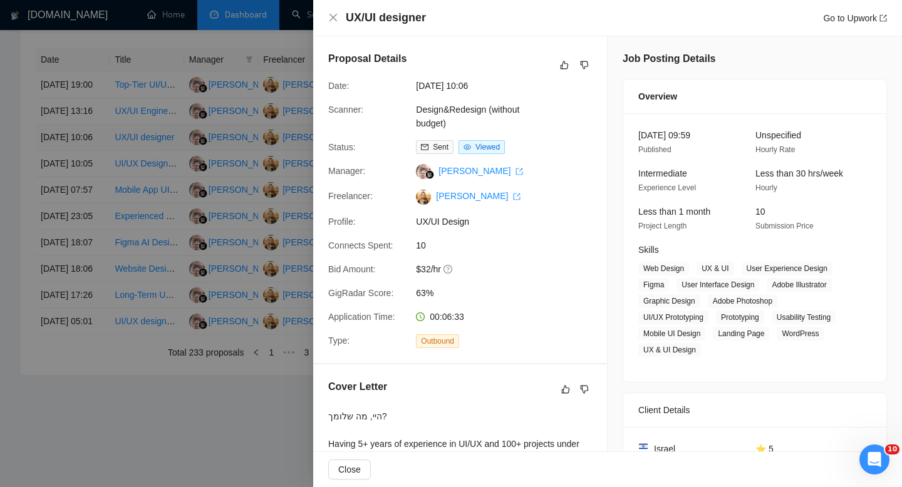
click at [81, 120] on div at bounding box center [451, 243] width 902 height 487
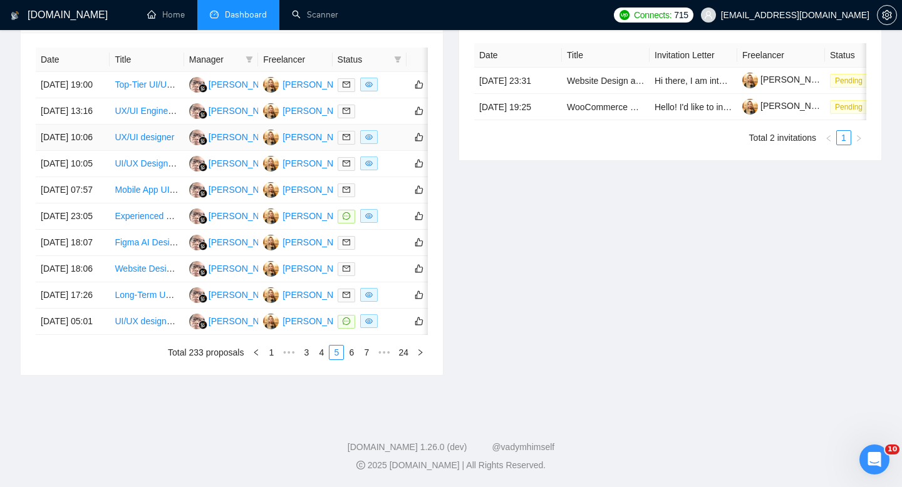
scroll to position [554, 0]
click at [81, 120] on td "[DATE] 13:16" at bounding box center [73, 111] width 74 height 26
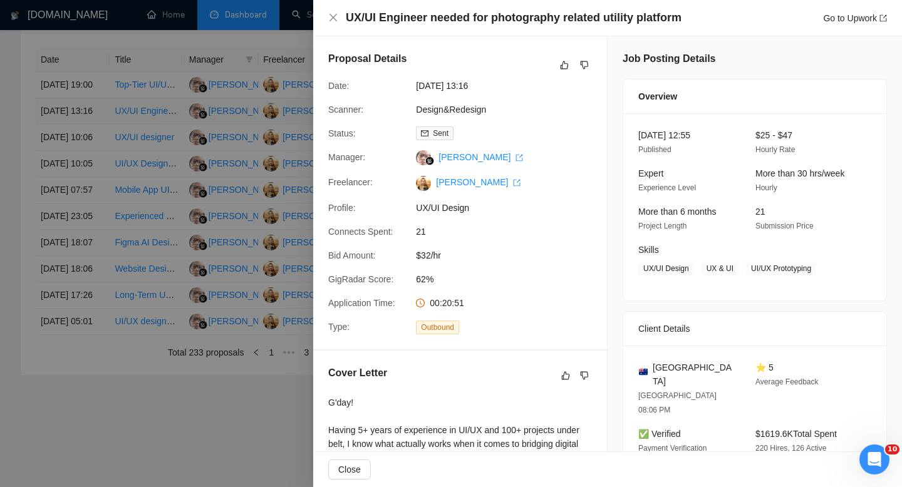
click at [81, 120] on div at bounding box center [451, 243] width 902 height 487
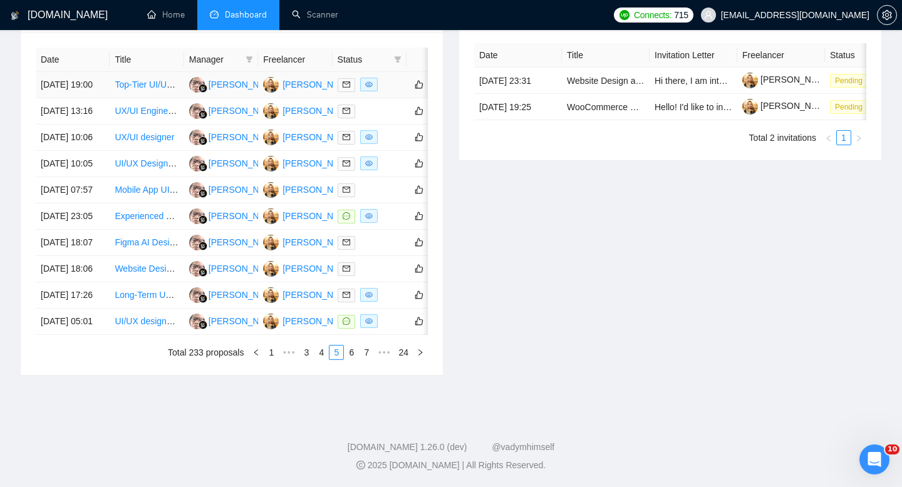
click at [83, 91] on td "[DATE] 19:00" at bounding box center [73, 85] width 74 height 26
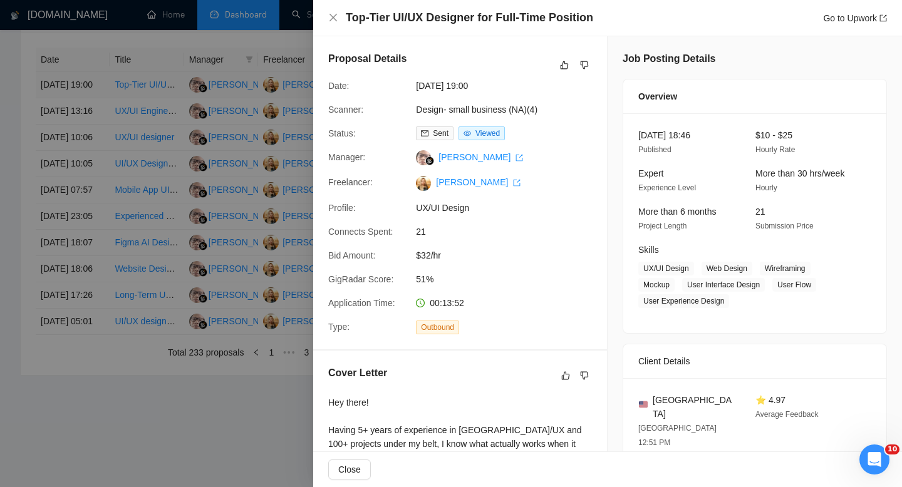
click at [83, 91] on div at bounding box center [451, 243] width 902 height 487
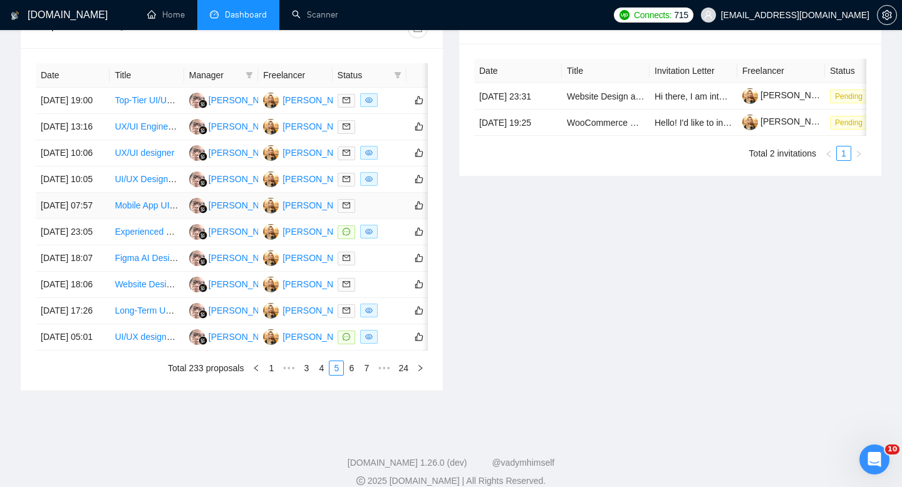
scroll to position [657, 0]
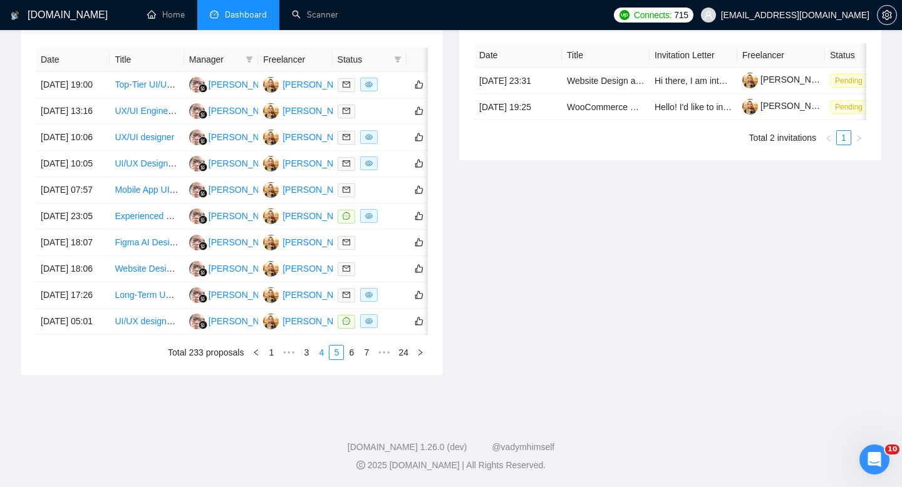
click at [320, 354] on link "4" at bounding box center [321, 353] width 14 height 14
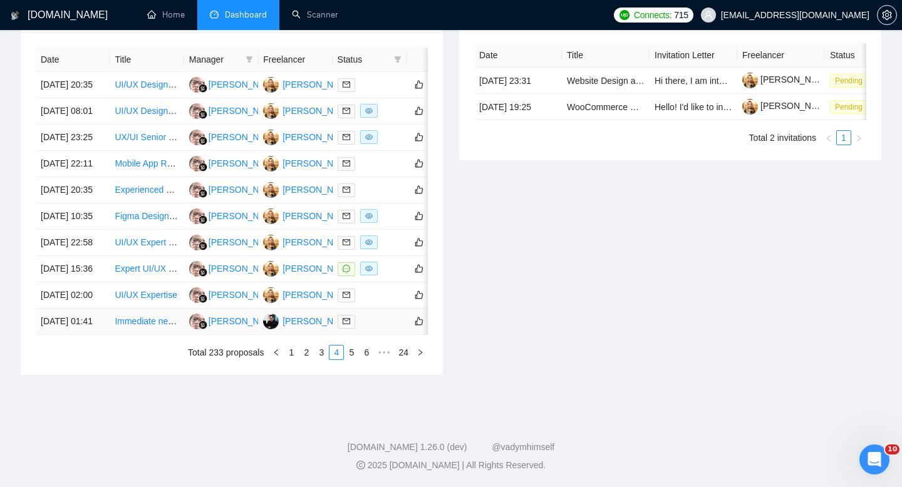
click at [94, 326] on td "[DATE] 01:41" at bounding box center [73, 322] width 74 height 26
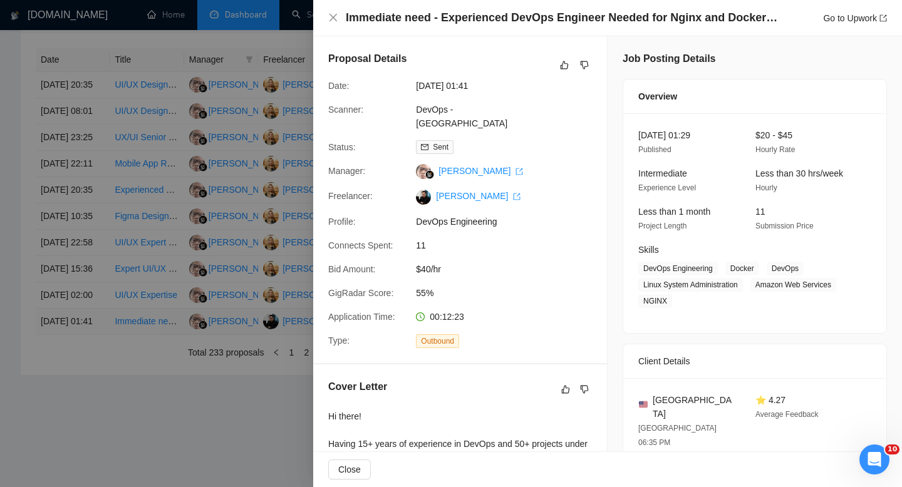
click at [94, 326] on div at bounding box center [451, 243] width 902 height 487
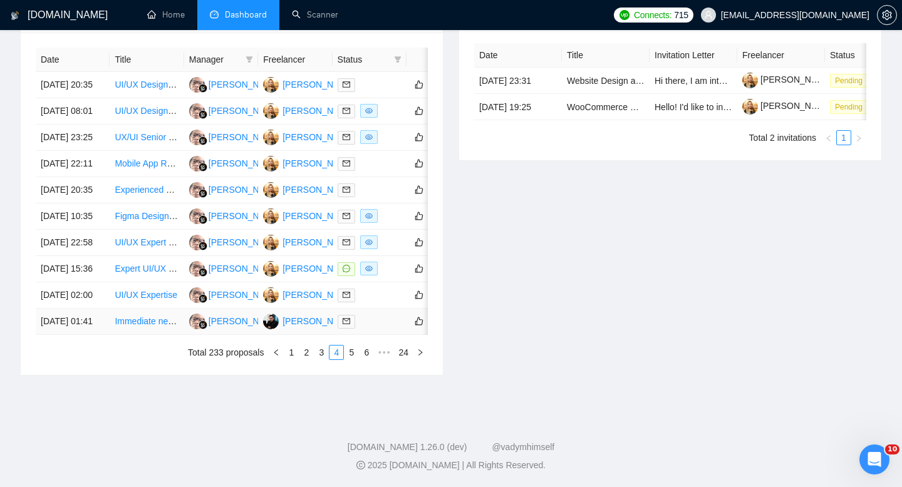
scroll to position [647, 0]
click at [89, 293] on td "[DATE] 02:00" at bounding box center [73, 295] width 74 height 26
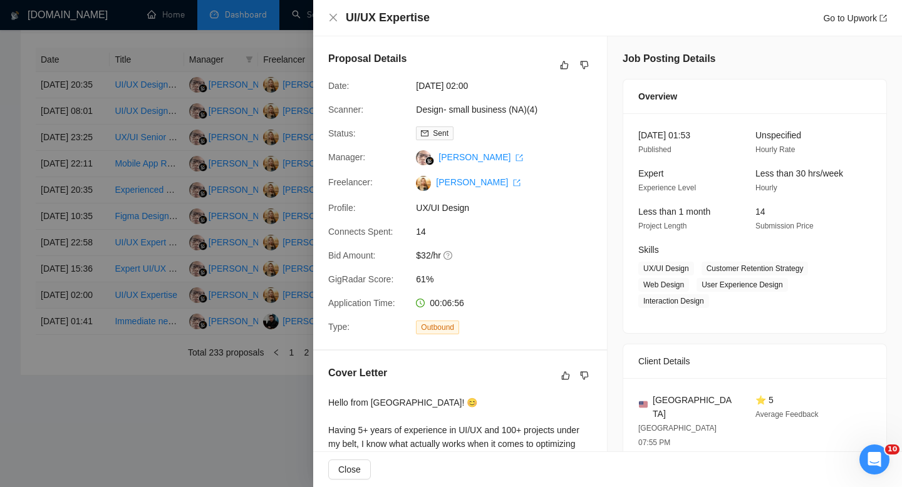
click at [89, 293] on div at bounding box center [451, 243] width 902 height 487
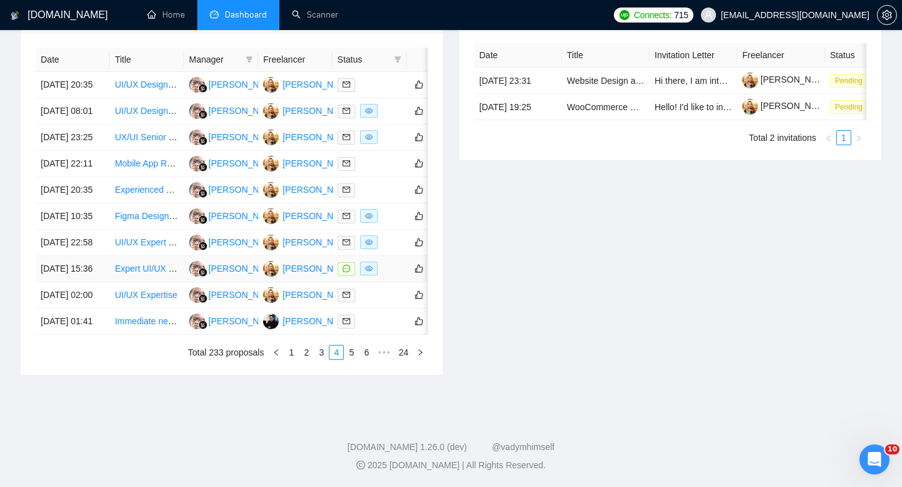
click at [85, 262] on td "[DATE] 15:36" at bounding box center [73, 269] width 74 height 26
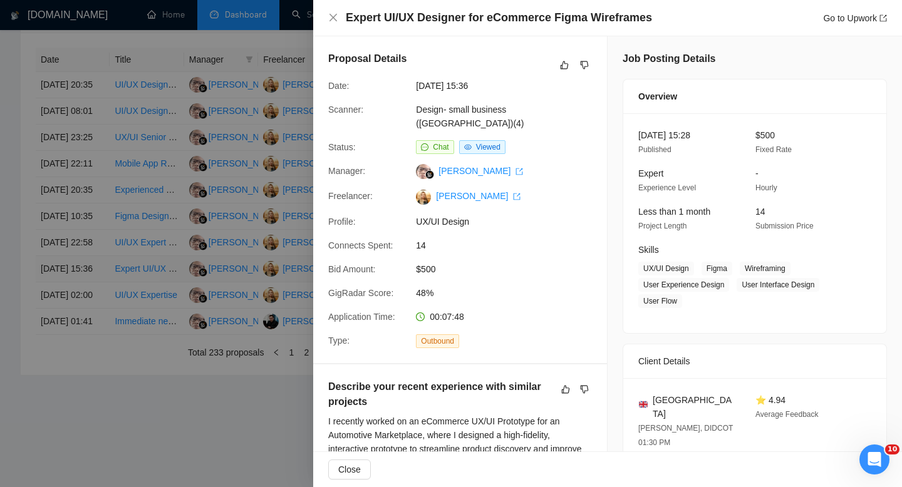
click at [85, 262] on div at bounding box center [451, 243] width 902 height 487
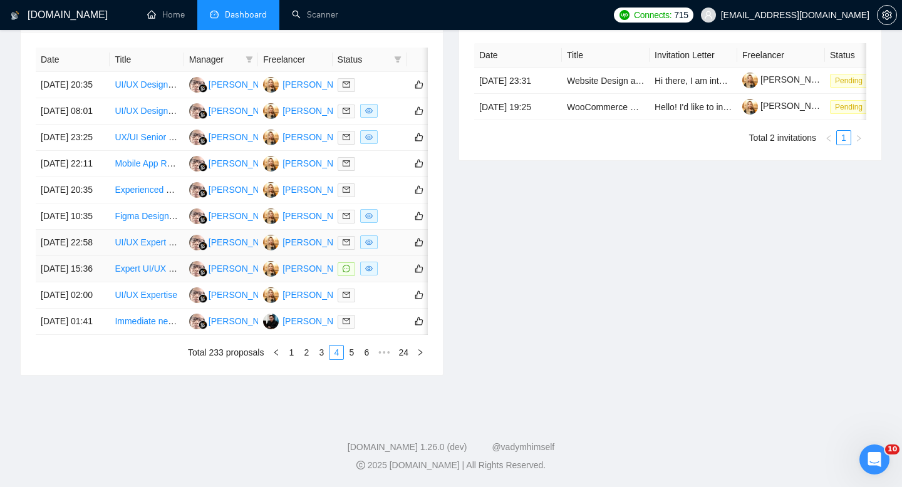
click at [76, 230] on td "[DATE] 22:58" at bounding box center [73, 243] width 74 height 26
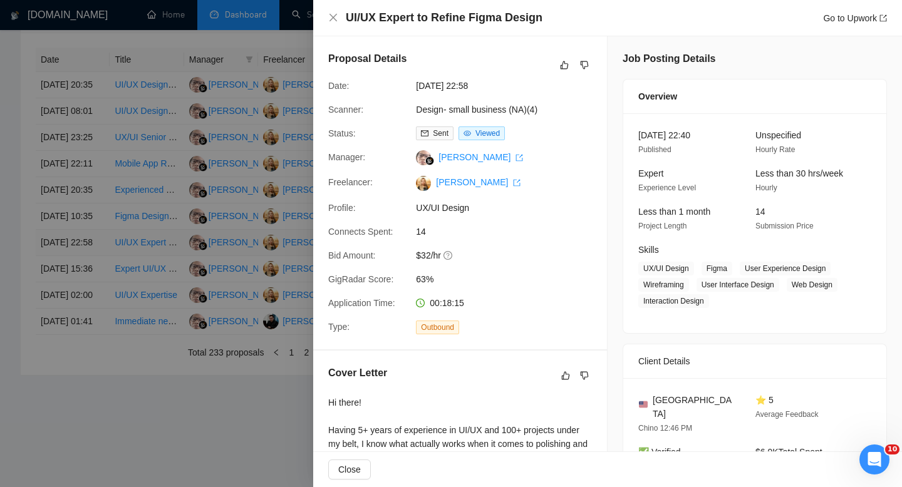
click at [76, 225] on div at bounding box center [451, 243] width 902 height 487
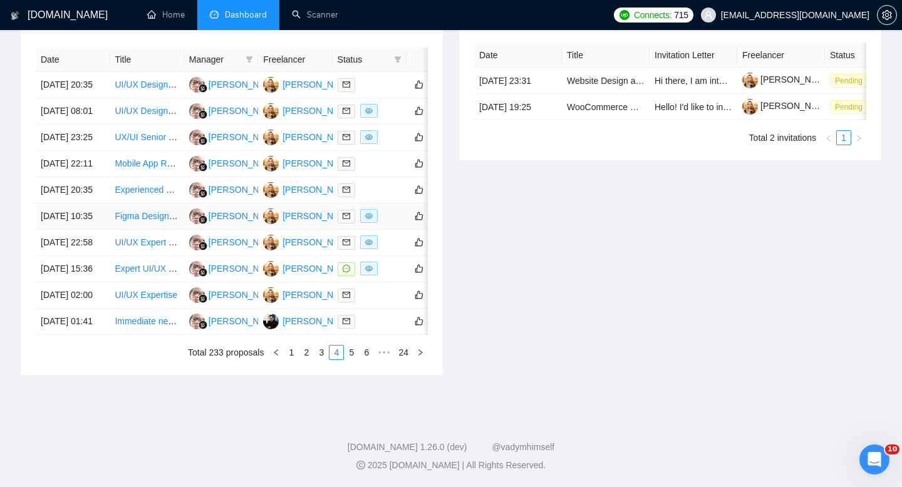
click at [80, 204] on td "[DATE] 10:35" at bounding box center [73, 217] width 74 height 26
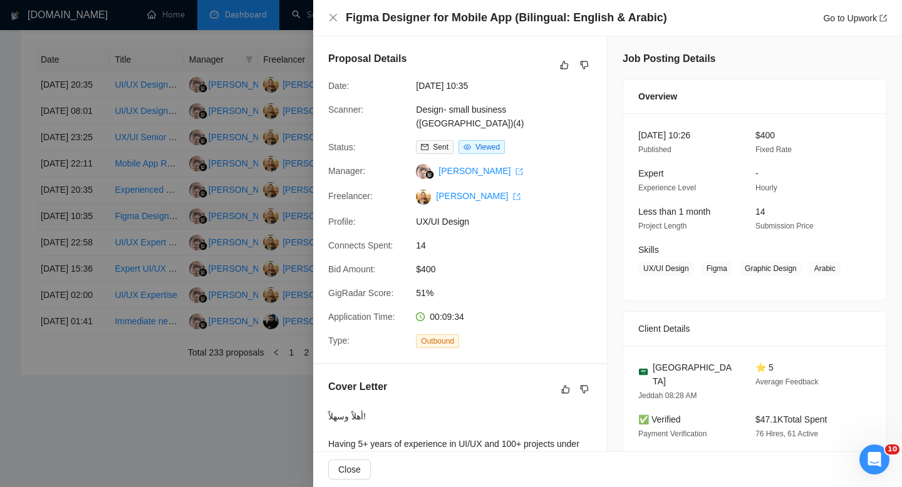
click at [80, 182] on div at bounding box center [451, 243] width 902 height 487
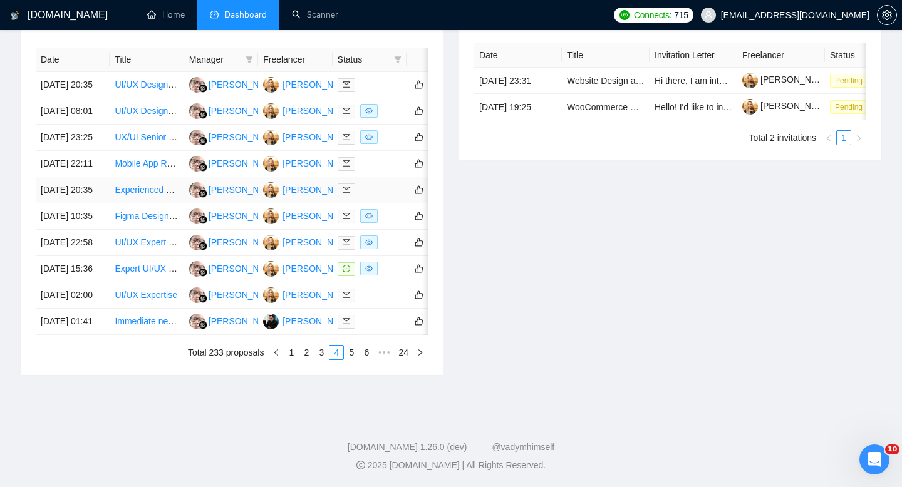
click at [77, 177] on td "[DATE] 20:35" at bounding box center [73, 190] width 74 height 26
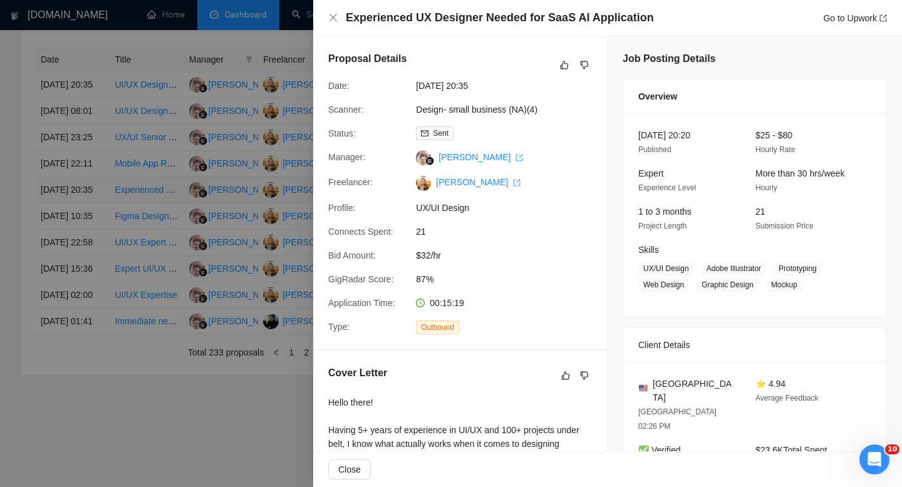
click at [77, 145] on div at bounding box center [451, 243] width 902 height 487
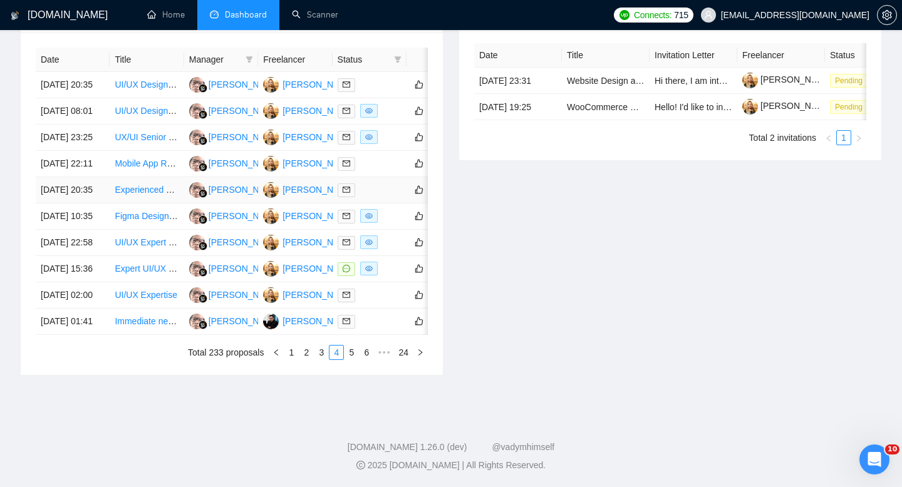
scroll to position [597, 0]
click at [78, 153] on td "[DATE] 22:11" at bounding box center [73, 164] width 74 height 26
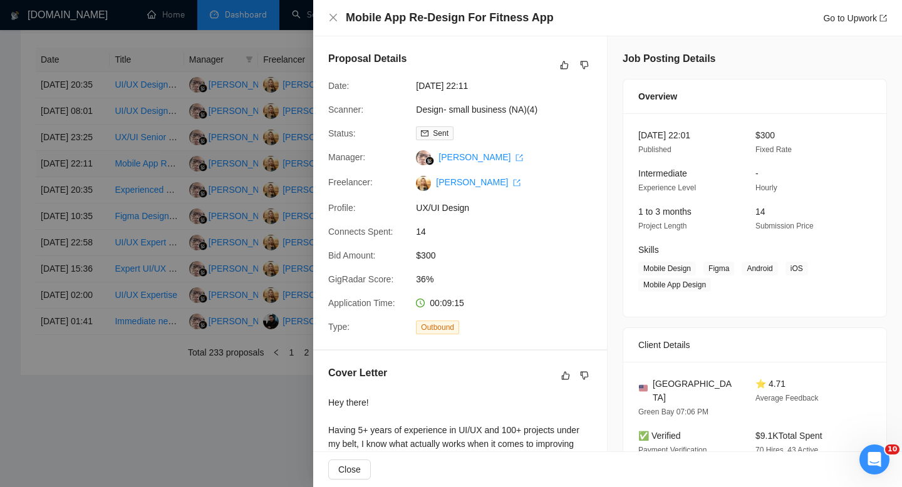
click at [78, 153] on div at bounding box center [451, 243] width 902 height 487
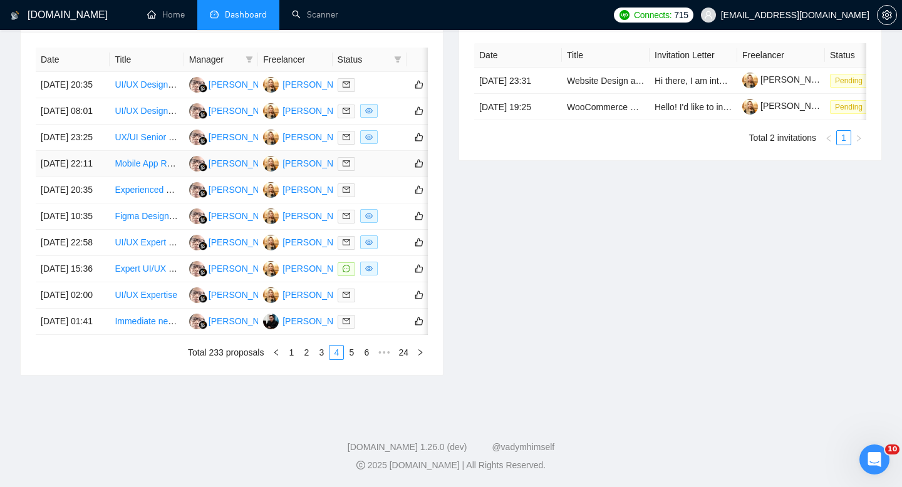
scroll to position [547, 0]
click at [81, 151] on td "[DATE] 23:25" at bounding box center [73, 138] width 74 height 26
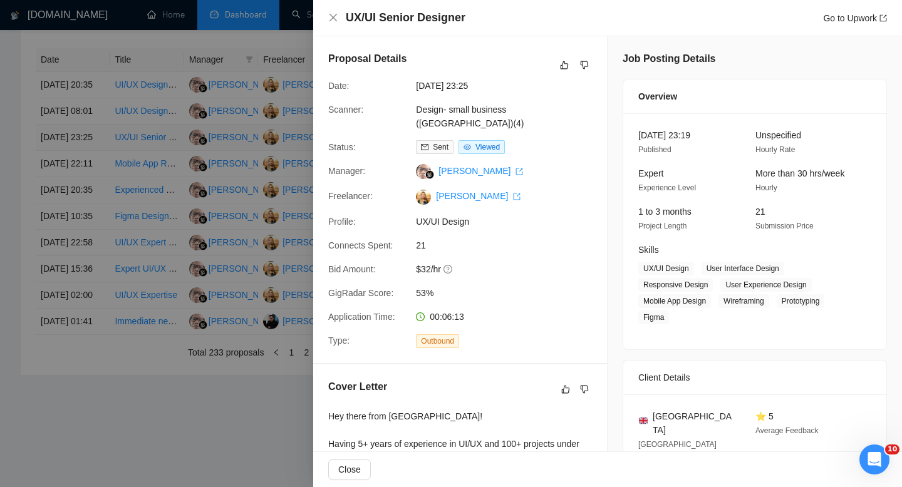
click at [81, 166] on div at bounding box center [451, 243] width 902 height 487
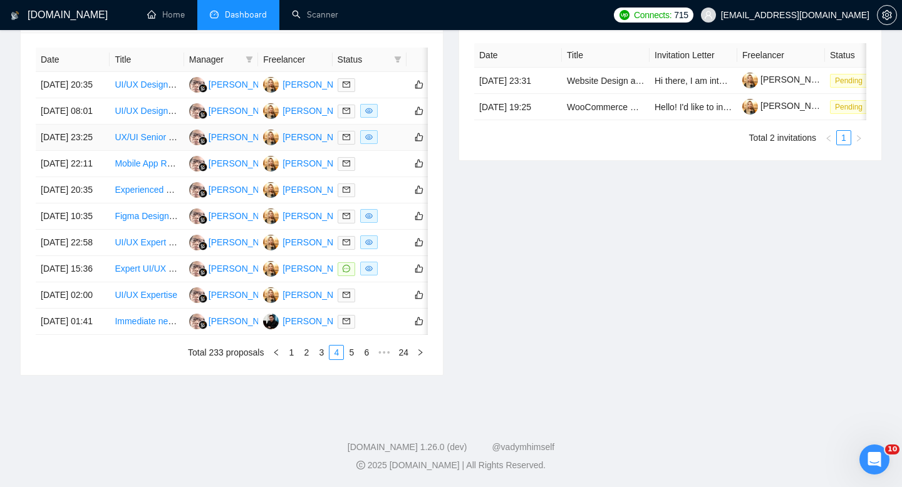
scroll to position [530, 0]
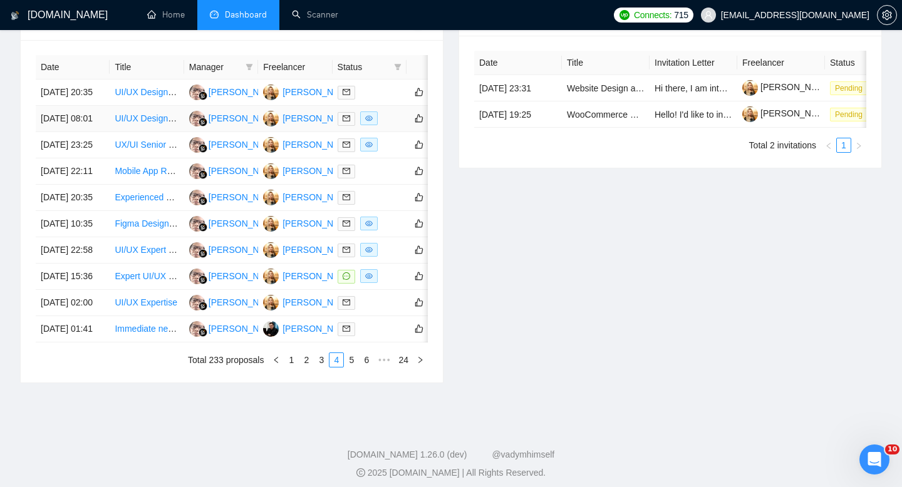
click at [80, 132] on td "[DATE] 08:01" at bounding box center [73, 119] width 74 height 26
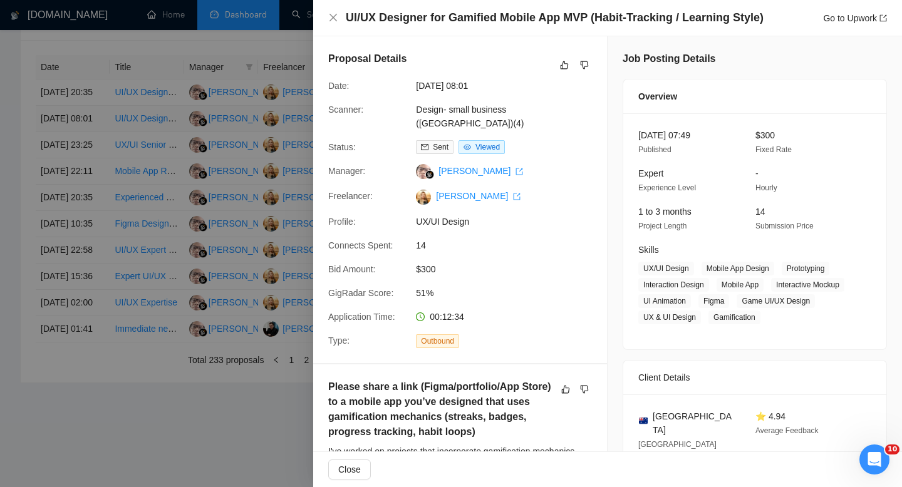
click at [80, 144] on div at bounding box center [451, 243] width 902 height 487
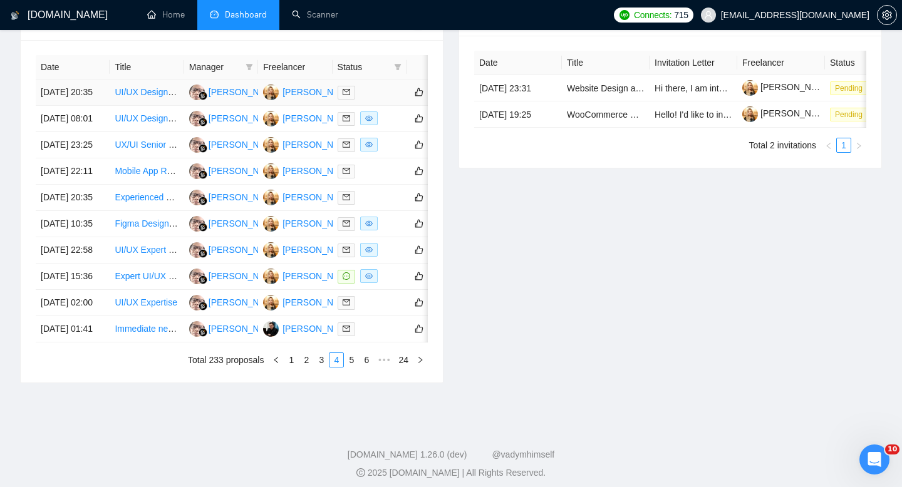
click at [78, 106] on td "[DATE] 20:35" at bounding box center [73, 93] width 74 height 26
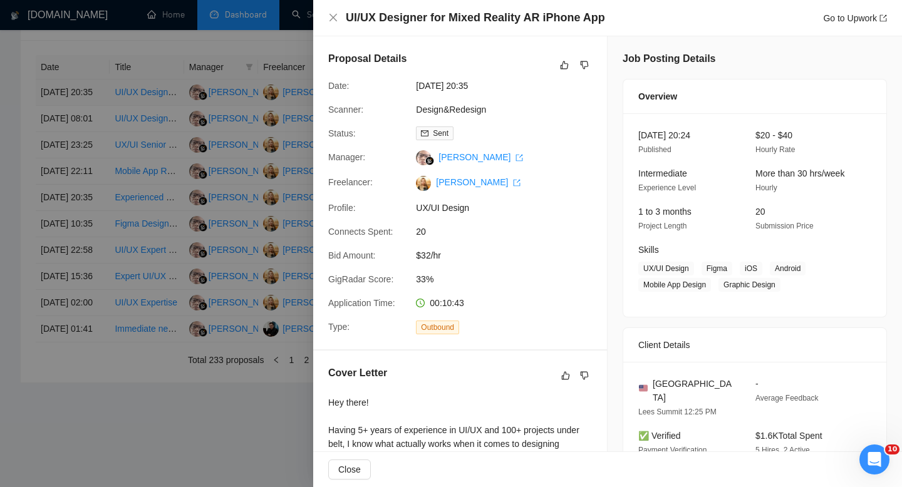
click at [78, 109] on div at bounding box center [451, 243] width 902 height 487
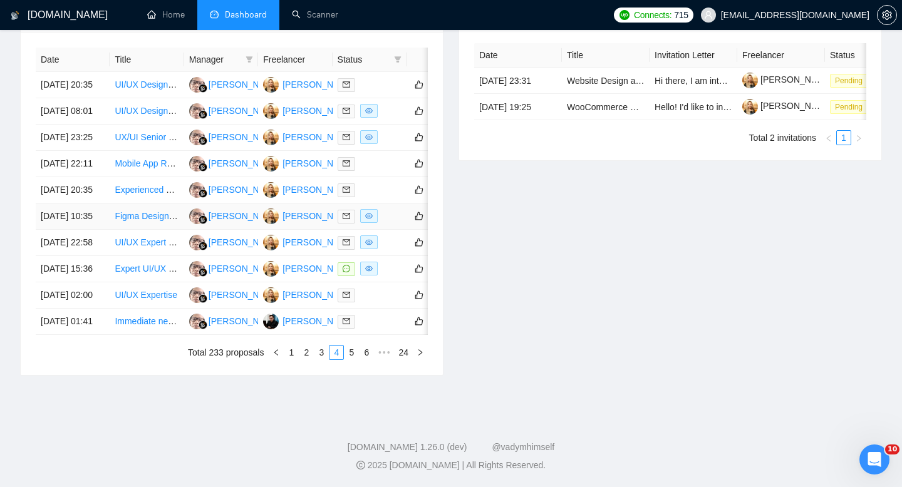
scroll to position [657, 0]
click at [316, 364] on div "Date Title Manager Freelancer Status 25 Aug, 2025 20:35 UI/UX Designer for Mixe…" at bounding box center [232, 204] width 422 height 343
click at [318, 357] on link "3" at bounding box center [321, 353] width 14 height 14
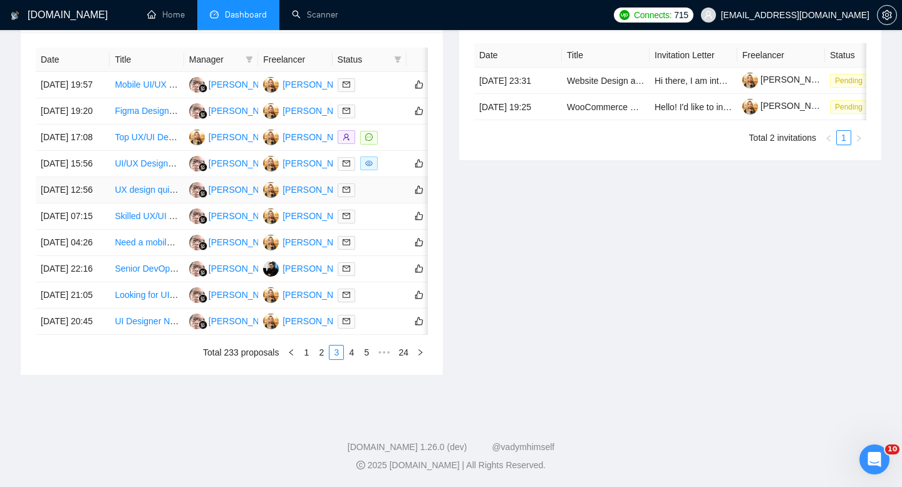
scroll to position [577, 0]
click at [95, 282] on td "[DATE] 22:16" at bounding box center [73, 269] width 74 height 26
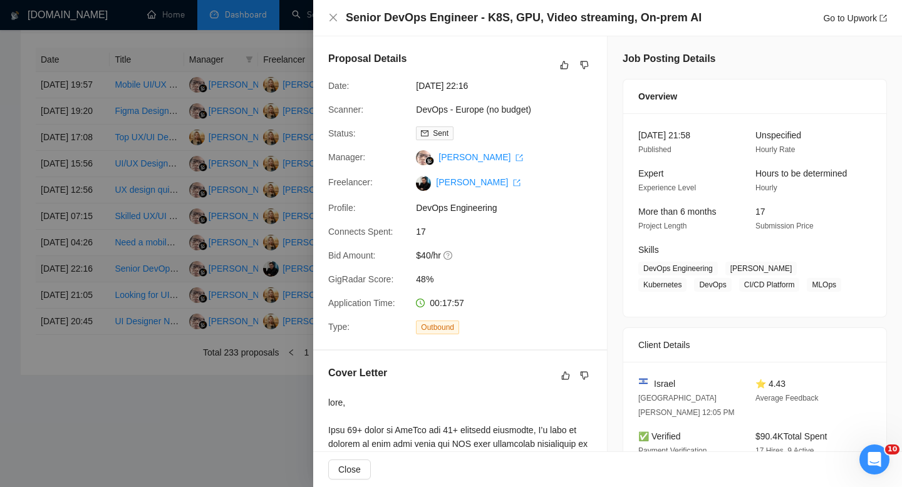
click at [95, 329] on div at bounding box center [451, 243] width 902 height 487
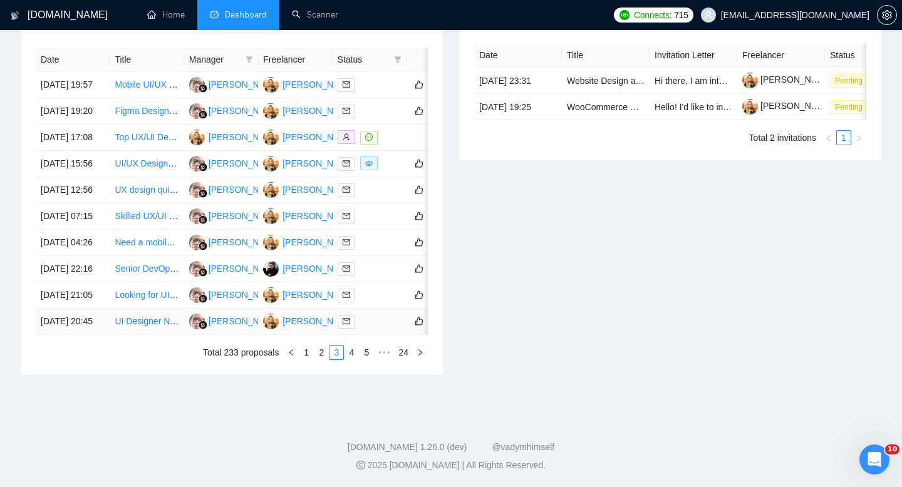
click at [95, 335] on td "[DATE] 20:45" at bounding box center [73, 322] width 74 height 26
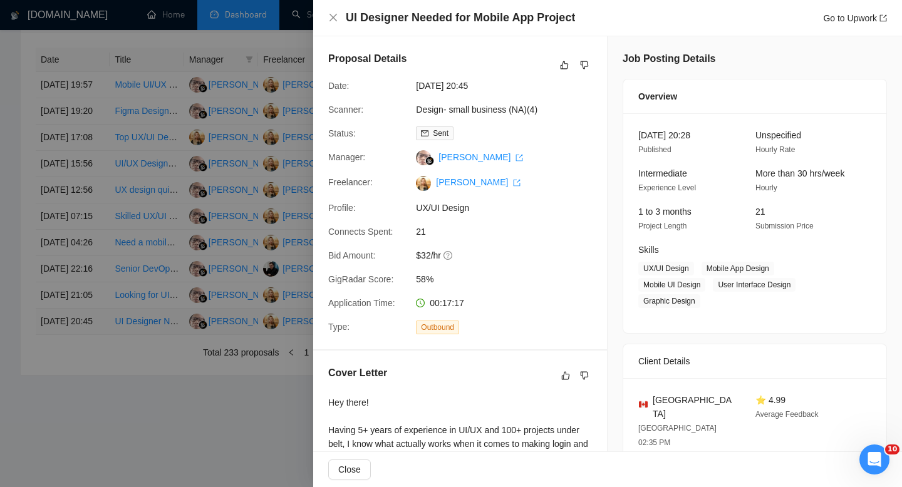
click at [95, 398] on div at bounding box center [451, 243] width 902 height 487
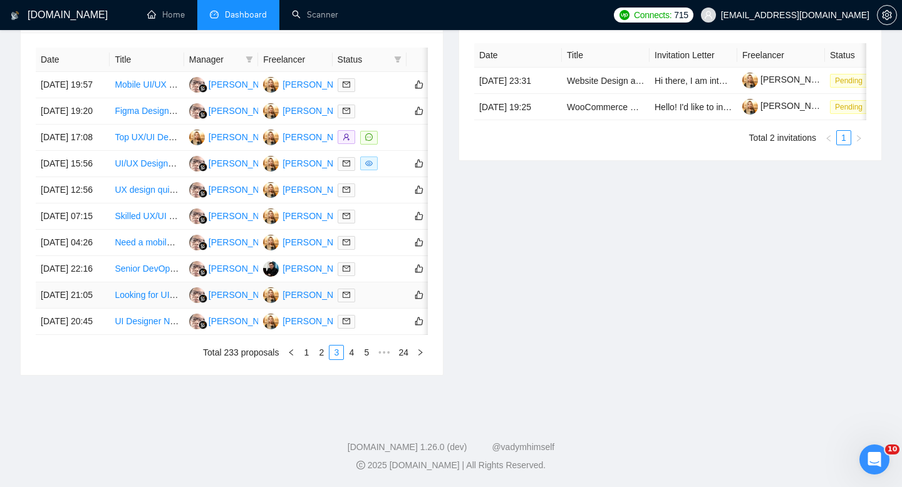
click at [85, 309] on td "[DATE] 21:05" at bounding box center [73, 295] width 74 height 26
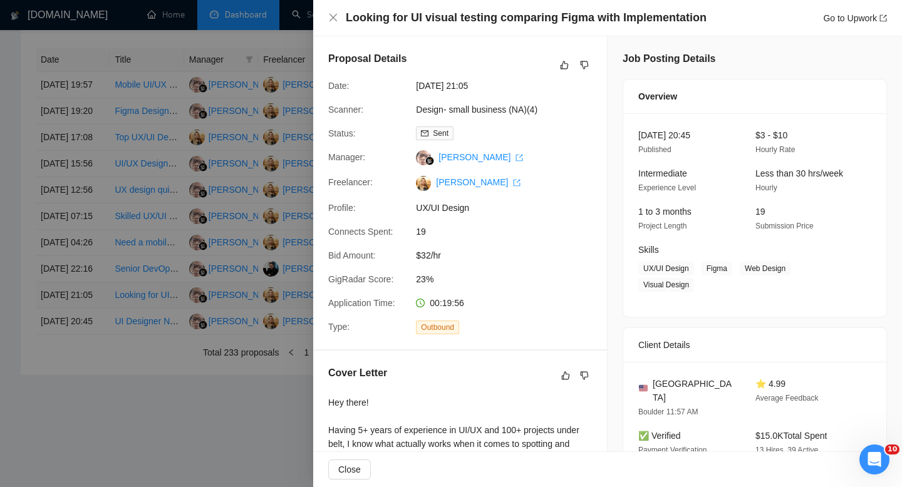
click at [85, 364] on div at bounding box center [451, 243] width 902 height 487
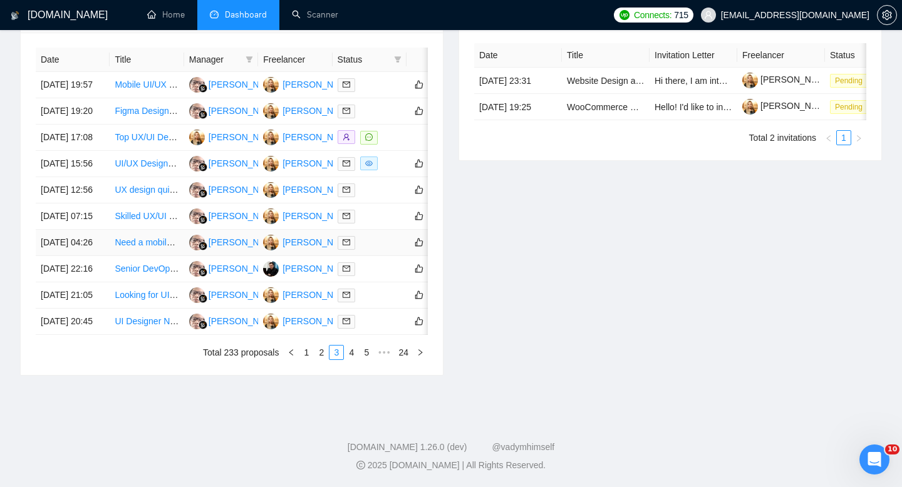
click at [88, 256] on td "[DATE] 04:26" at bounding box center [73, 243] width 74 height 26
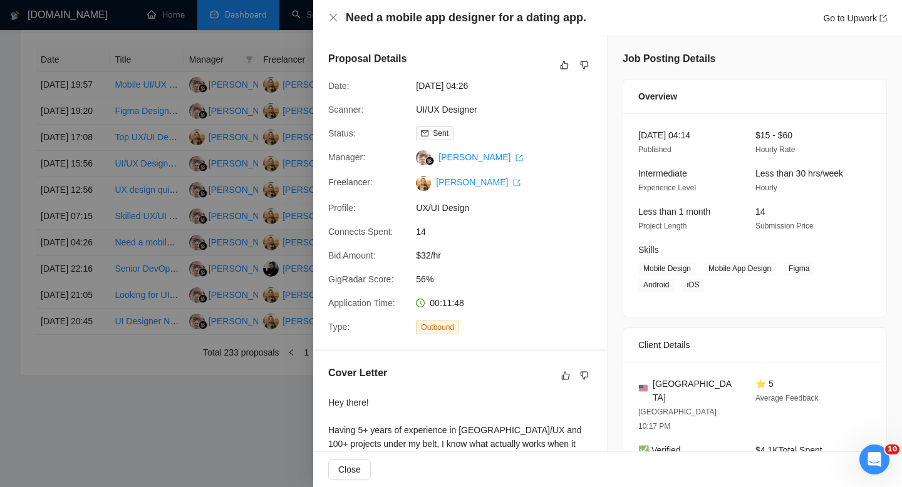
click at [88, 286] on div at bounding box center [451, 243] width 902 height 487
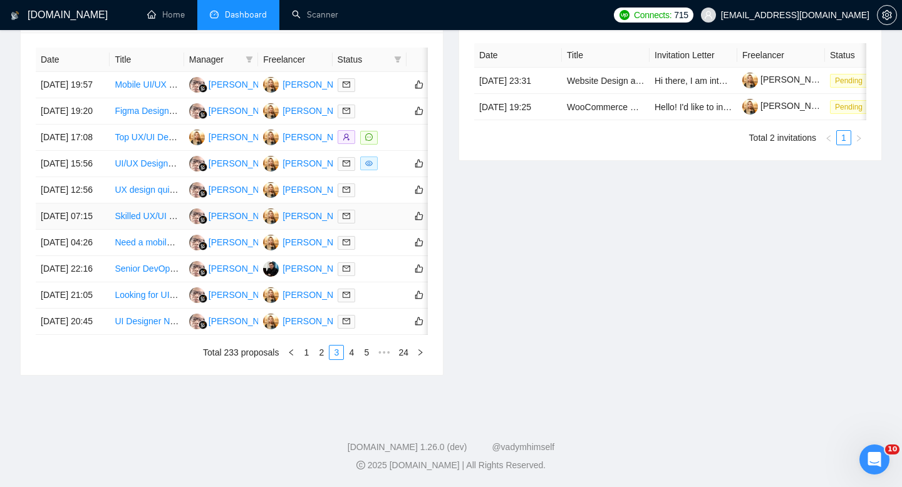
click at [88, 230] on td "[DATE] 07:15" at bounding box center [73, 217] width 74 height 26
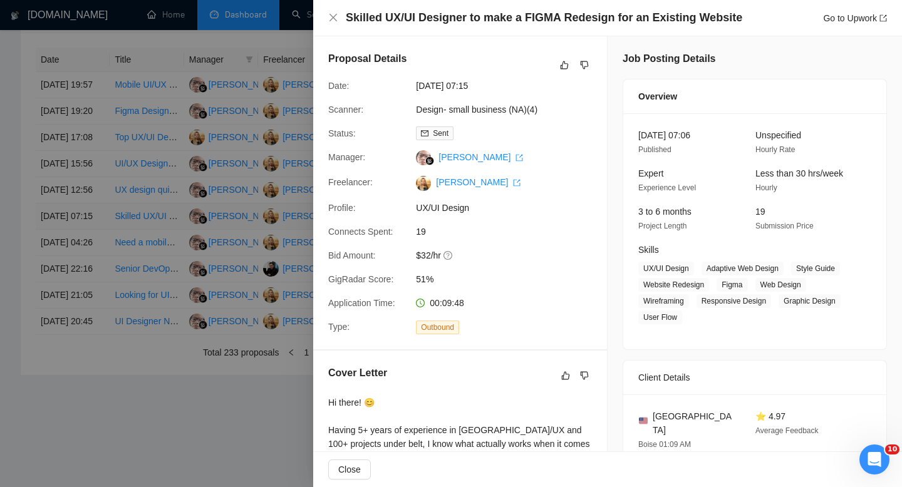
click at [88, 252] on div at bounding box center [451, 243] width 902 height 487
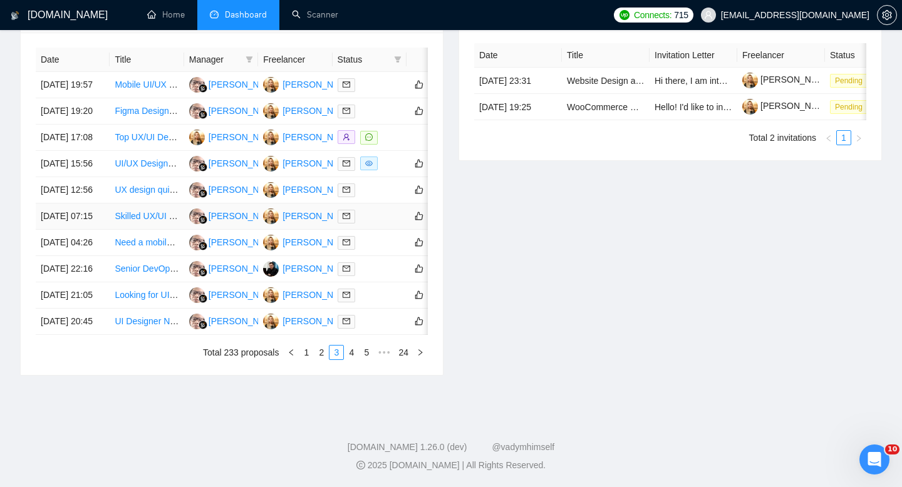
scroll to position [549, 0]
click at [85, 204] on td "[DATE] 12:56" at bounding box center [73, 190] width 74 height 26
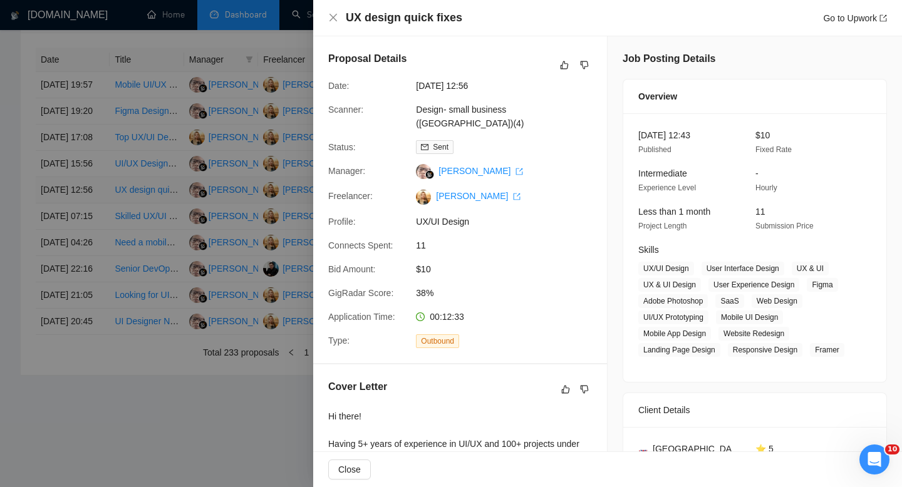
click at [85, 240] on div at bounding box center [451, 243] width 902 height 487
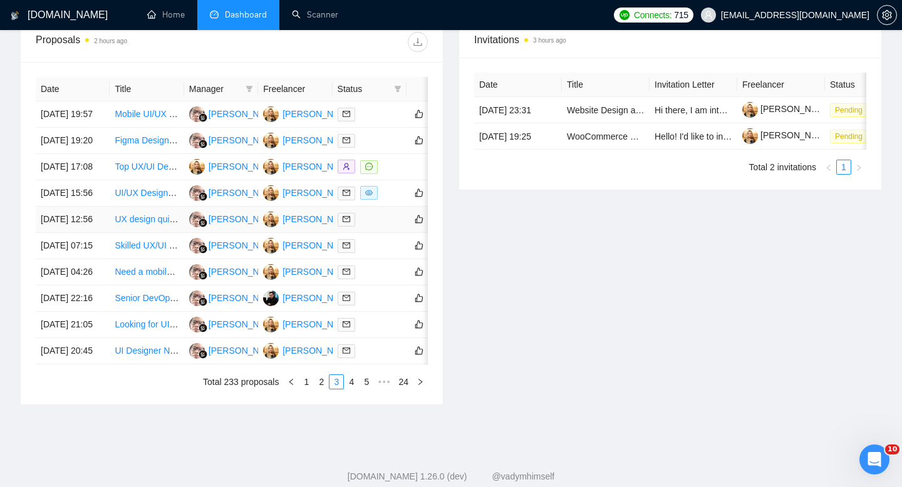
scroll to position [508, 0]
click at [85, 207] on td "[DATE] 15:56" at bounding box center [73, 194] width 74 height 26
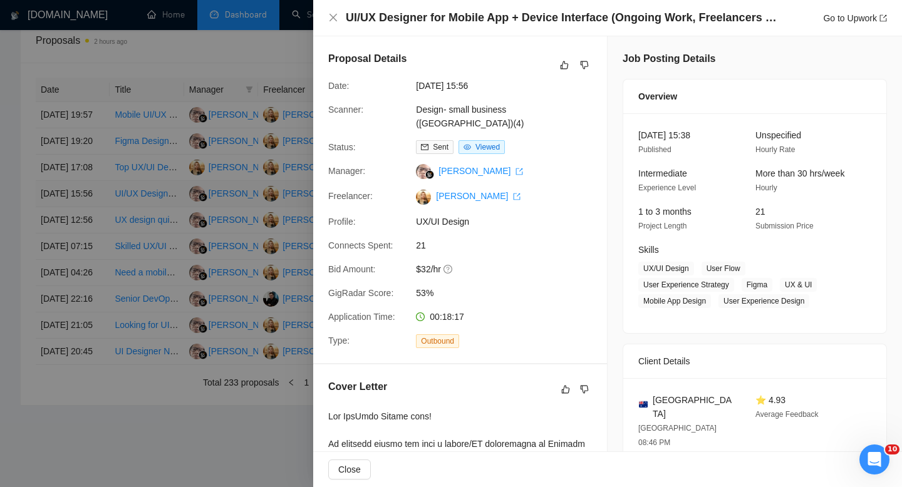
click at [85, 245] on div at bounding box center [451, 243] width 902 height 487
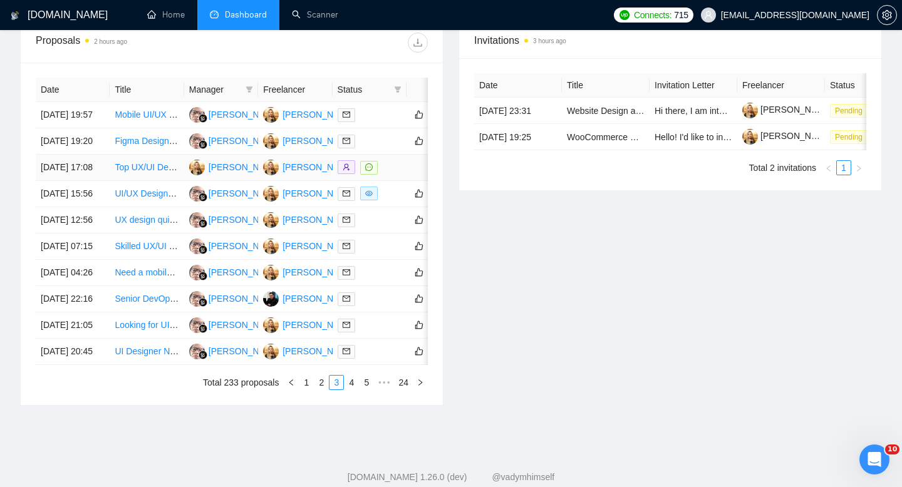
click at [83, 181] on td "[DATE] 17:08" at bounding box center [73, 168] width 74 height 26
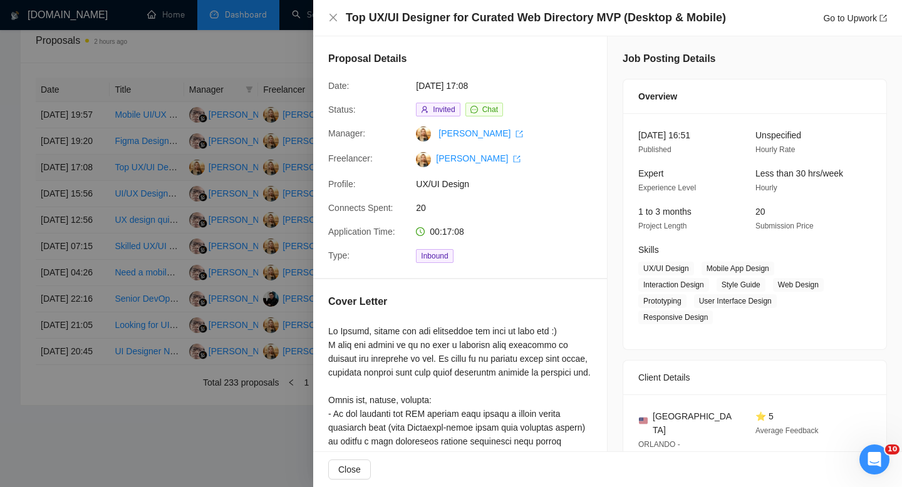
click at [83, 197] on div at bounding box center [451, 243] width 902 height 487
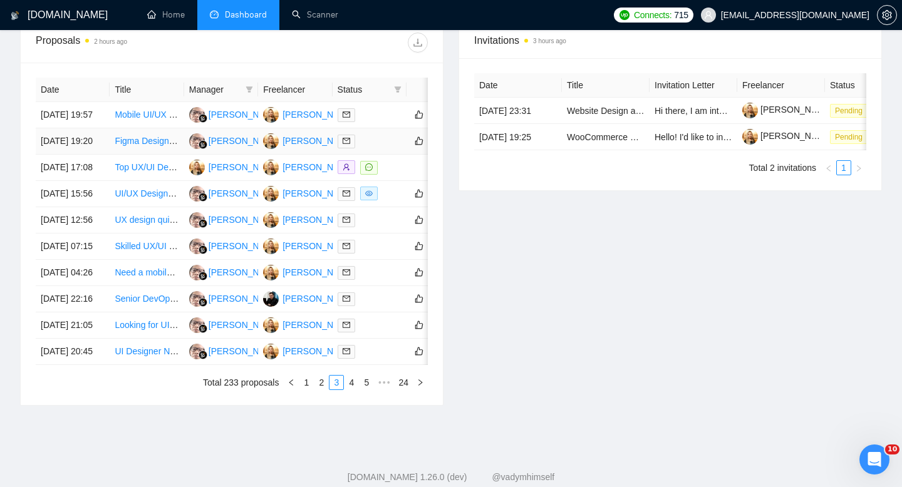
click at [83, 155] on td "[DATE] 19:20" at bounding box center [73, 141] width 74 height 26
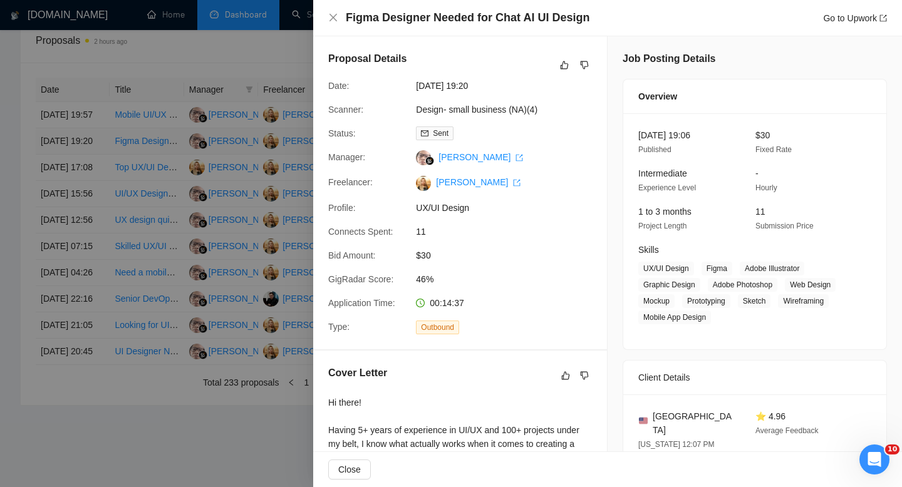
click at [83, 165] on div at bounding box center [451, 243] width 902 height 487
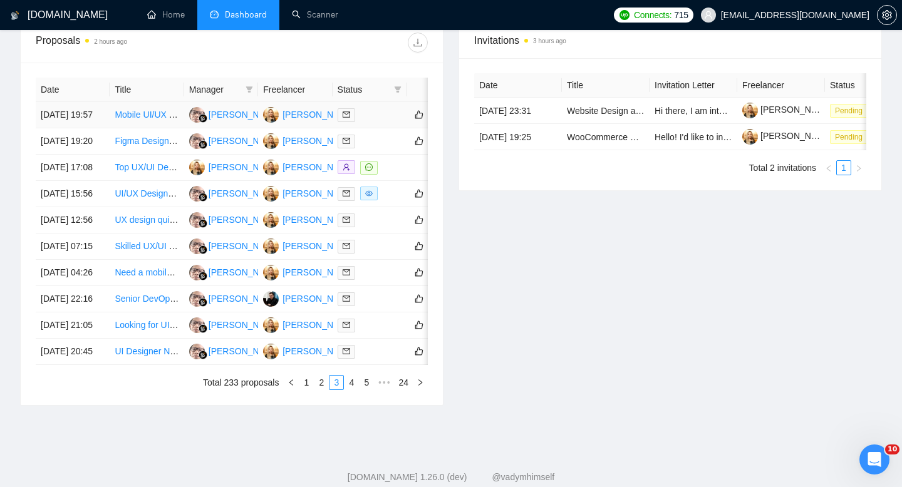
click at [89, 123] on td "[DATE] 19:57" at bounding box center [73, 115] width 74 height 26
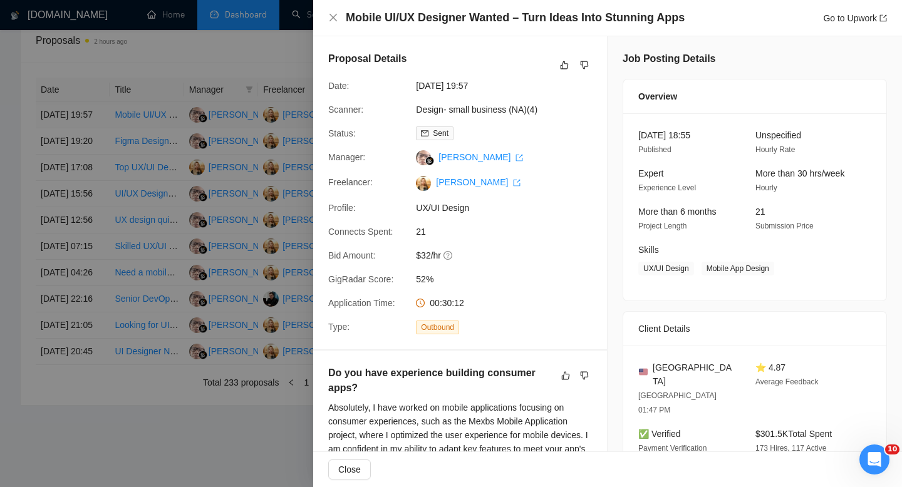
click at [89, 123] on div at bounding box center [451, 243] width 902 height 487
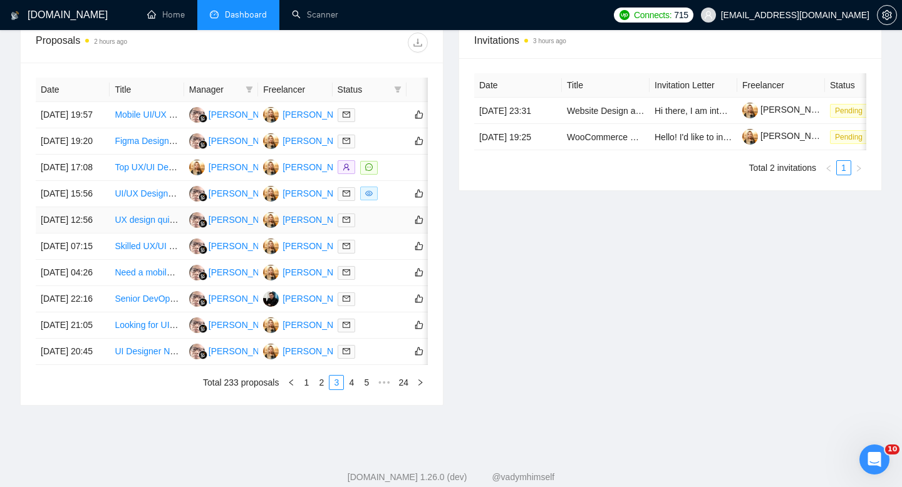
scroll to position [657, 0]
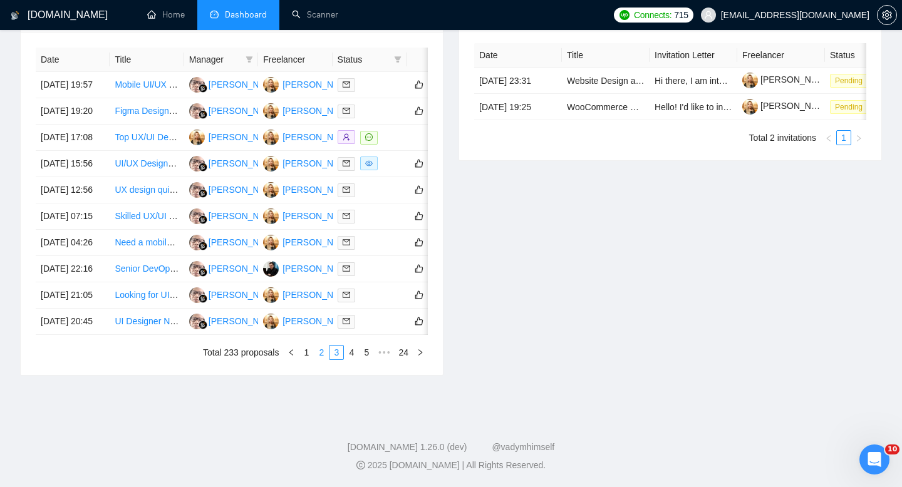
click at [317, 354] on link "2" at bounding box center [321, 353] width 14 height 14
click at [95, 326] on td "[DATE] 20:16" at bounding box center [73, 322] width 74 height 26
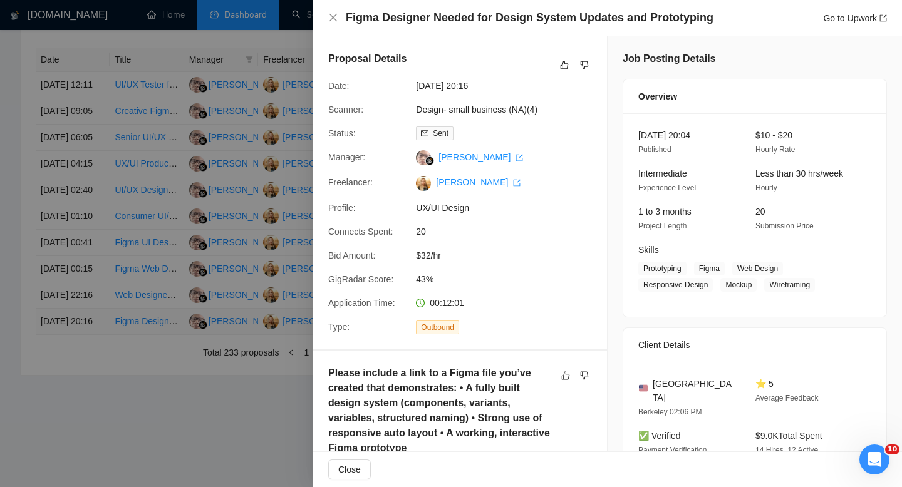
click at [95, 326] on div at bounding box center [451, 243] width 902 height 487
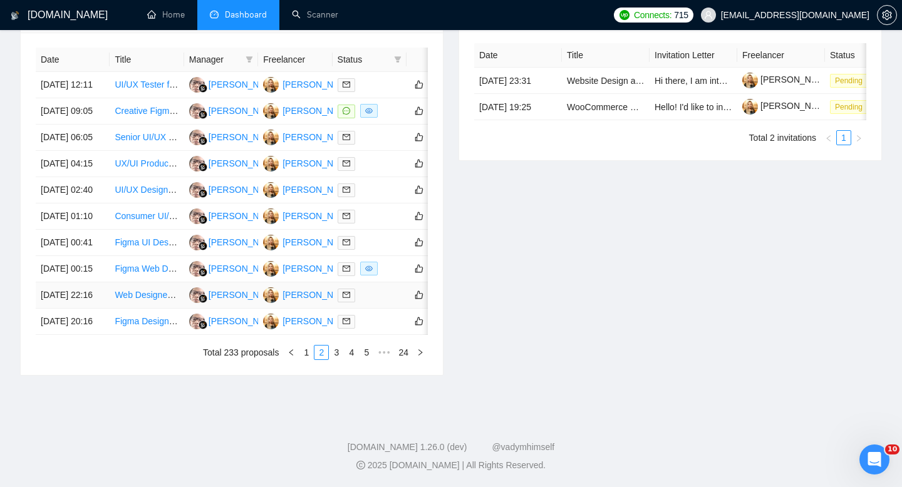
click at [88, 289] on td "[DATE] 22:16" at bounding box center [73, 295] width 74 height 26
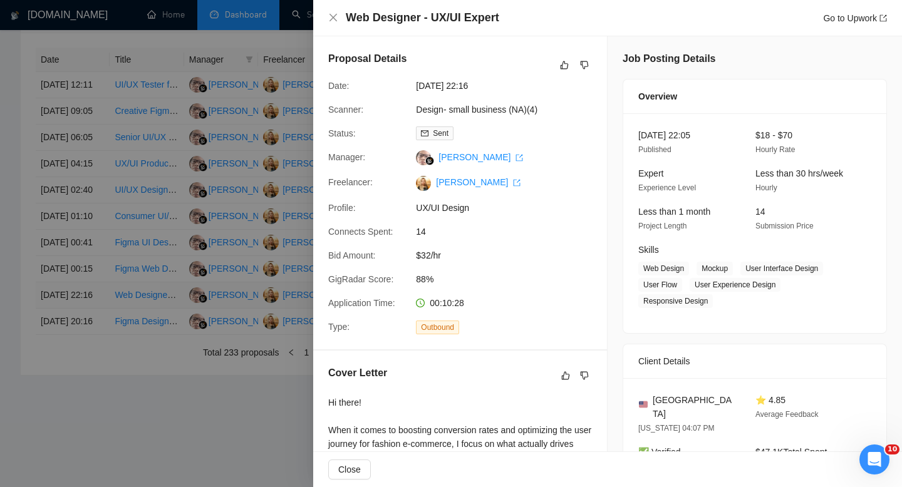
click at [88, 289] on div at bounding box center [451, 243] width 902 height 487
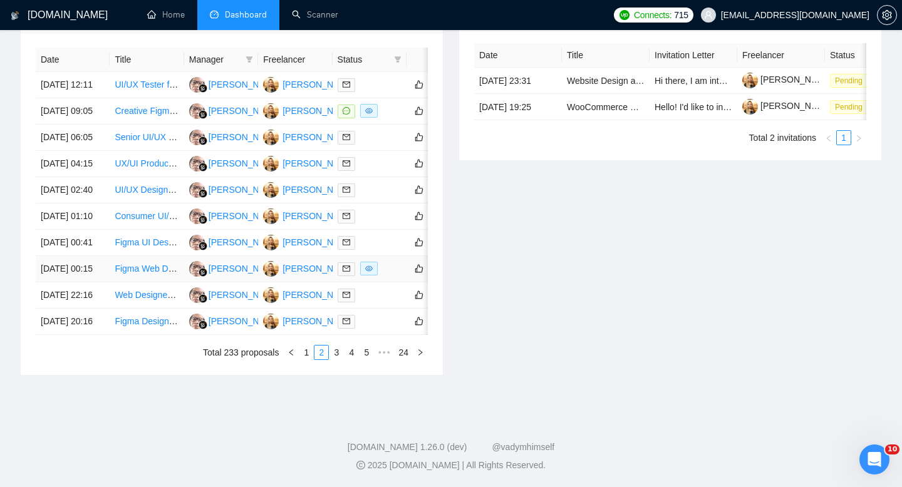
click at [85, 256] on td "[DATE] 00:15" at bounding box center [73, 269] width 74 height 26
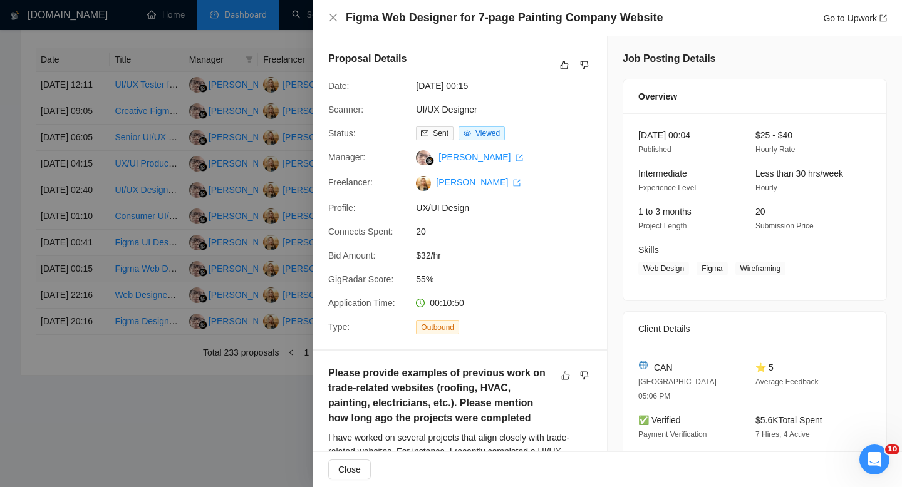
click at [85, 241] on div at bounding box center [451, 243] width 902 height 487
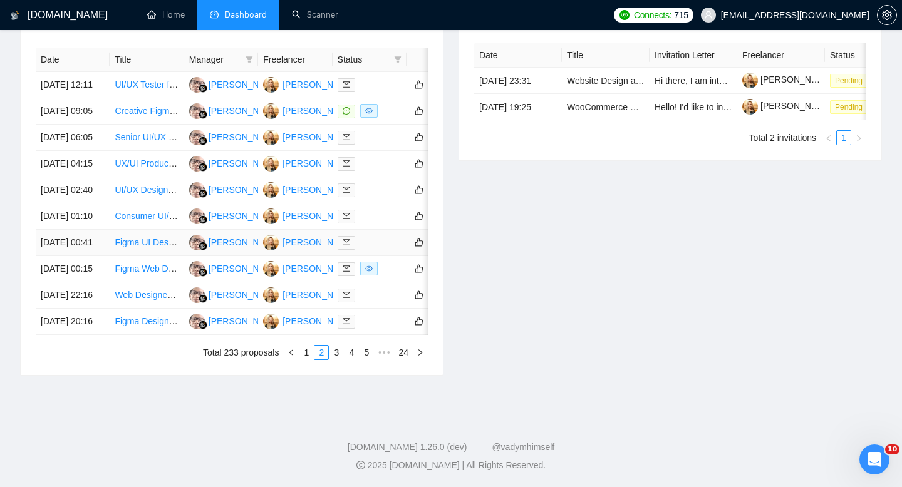
click at [80, 230] on td "[DATE] 00:41" at bounding box center [73, 243] width 74 height 26
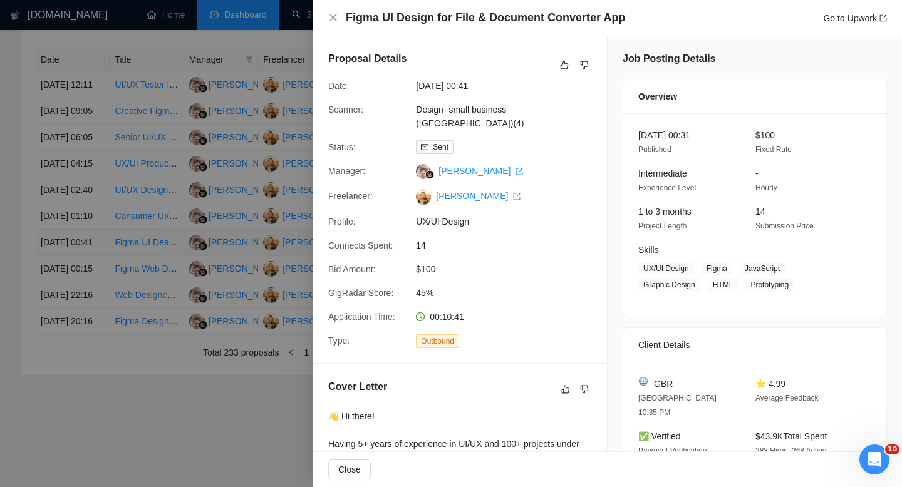
click at [80, 212] on div at bounding box center [451, 243] width 902 height 487
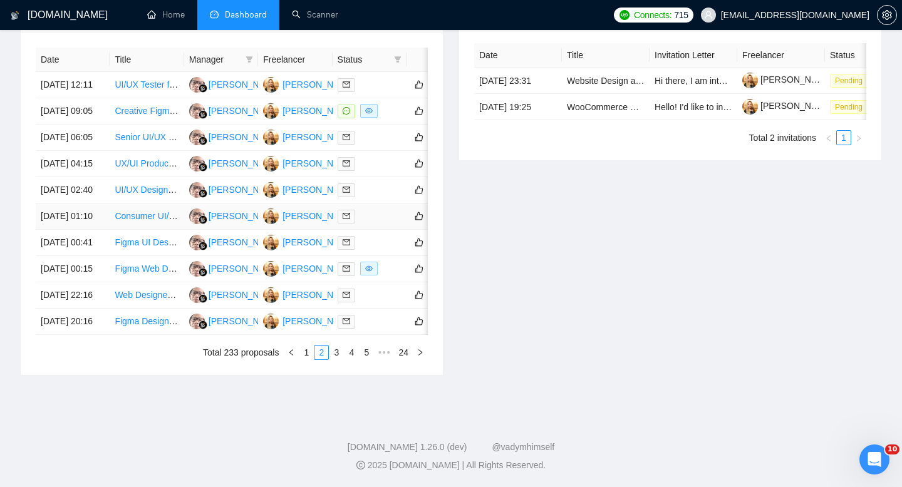
click at [83, 204] on td "[DATE] 01:10" at bounding box center [73, 217] width 74 height 26
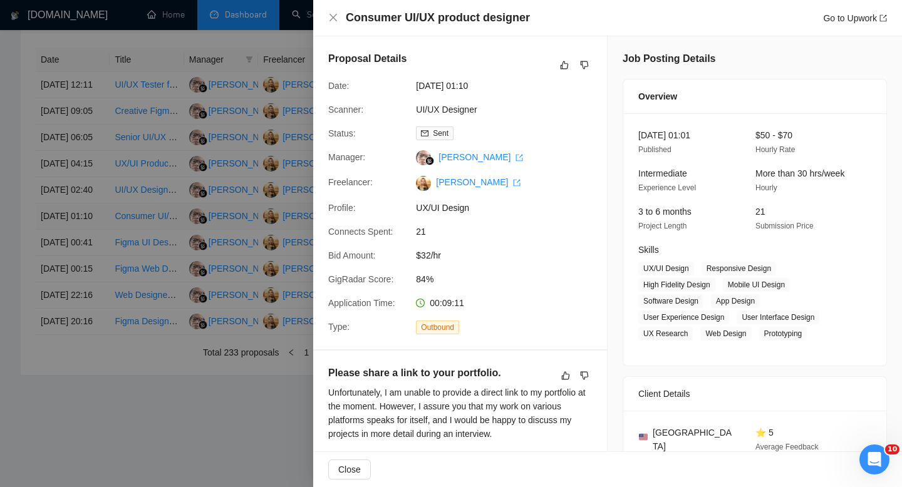
click at [83, 174] on div at bounding box center [451, 243] width 902 height 487
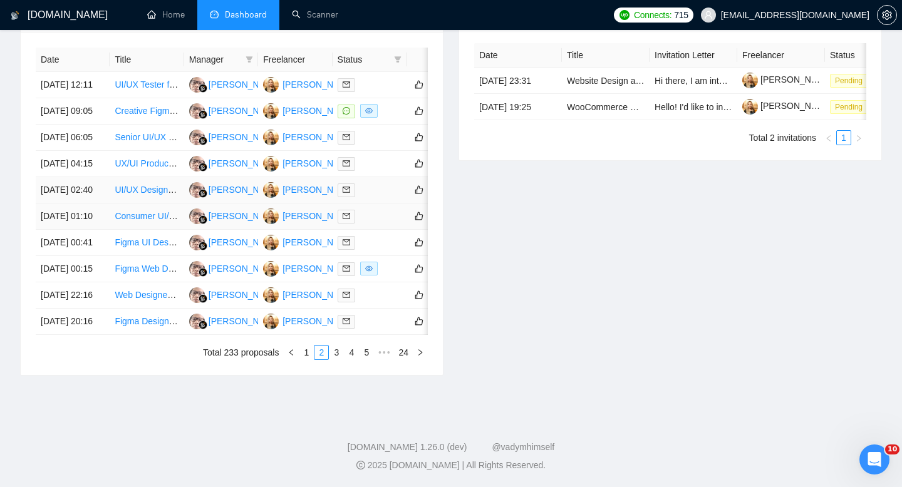
scroll to position [617, 0]
click at [83, 177] on td "[DATE] 02:40" at bounding box center [73, 190] width 74 height 26
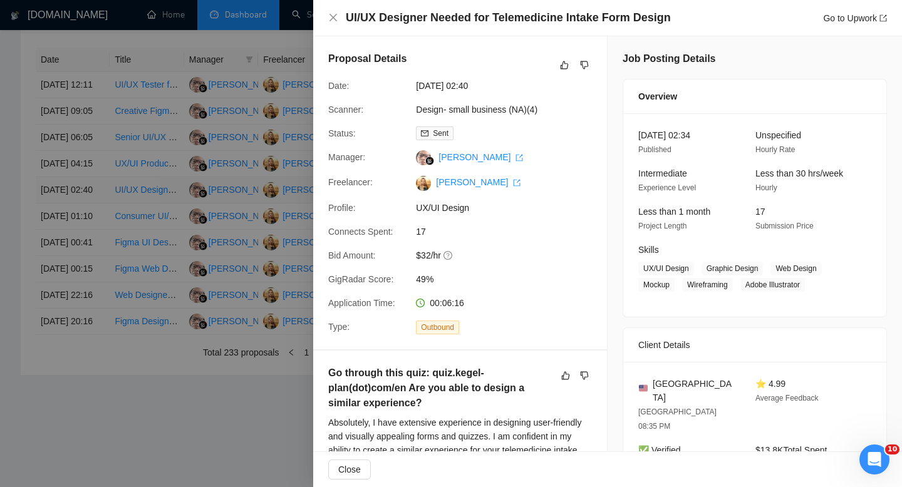
click at [83, 175] on div at bounding box center [451, 243] width 902 height 487
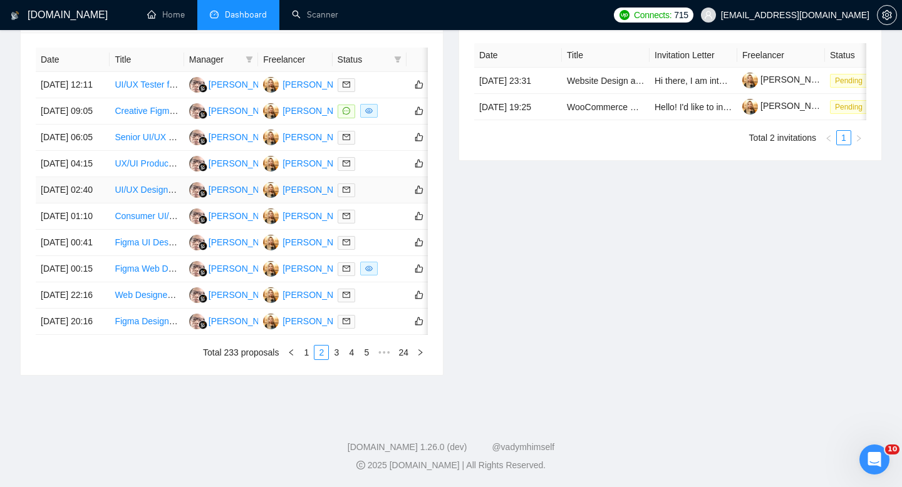
scroll to position [589, 0]
click at [80, 161] on td "[DATE] 04:15" at bounding box center [73, 164] width 74 height 26
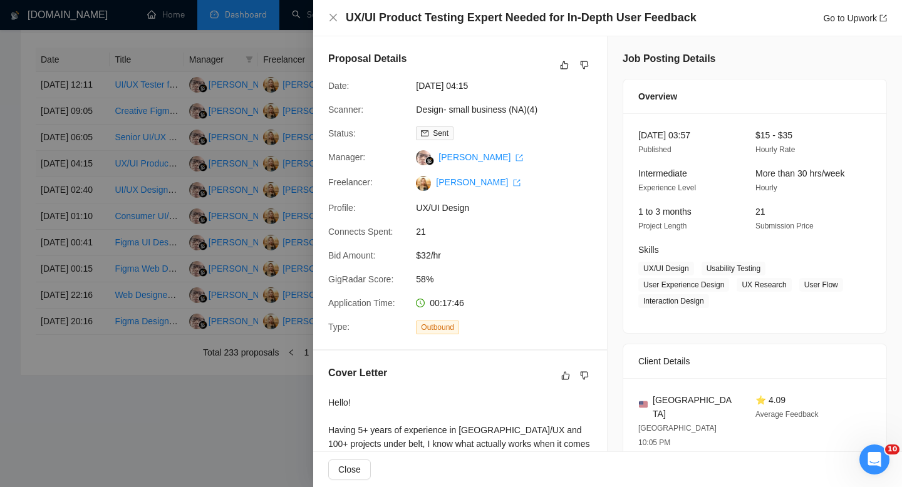
click at [80, 161] on div at bounding box center [451, 243] width 902 height 487
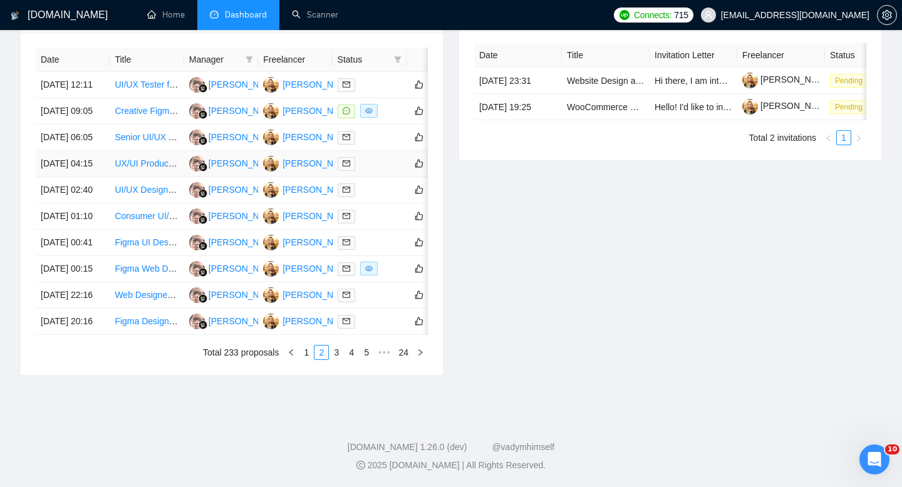
scroll to position [570, 0]
click at [83, 145] on td "[DATE] 06:05" at bounding box center [73, 138] width 74 height 26
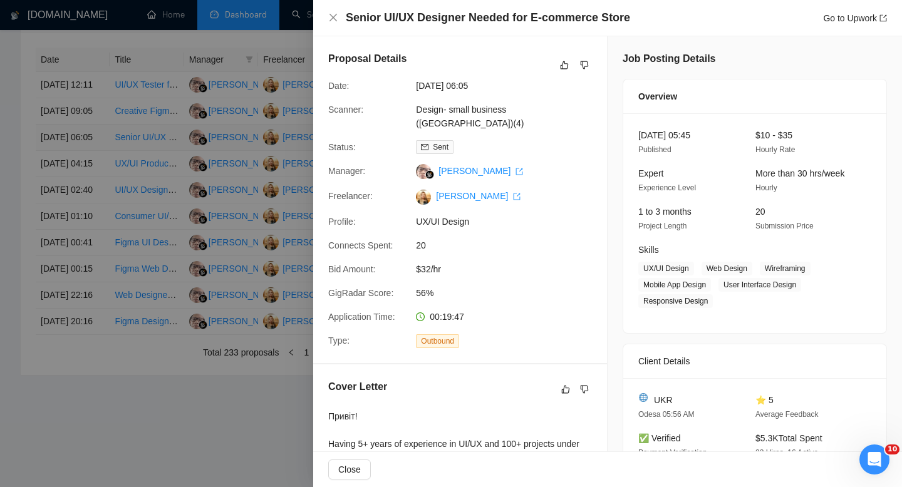
click at [83, 145] on div at bounding box center [451, 243] width 902 height 487
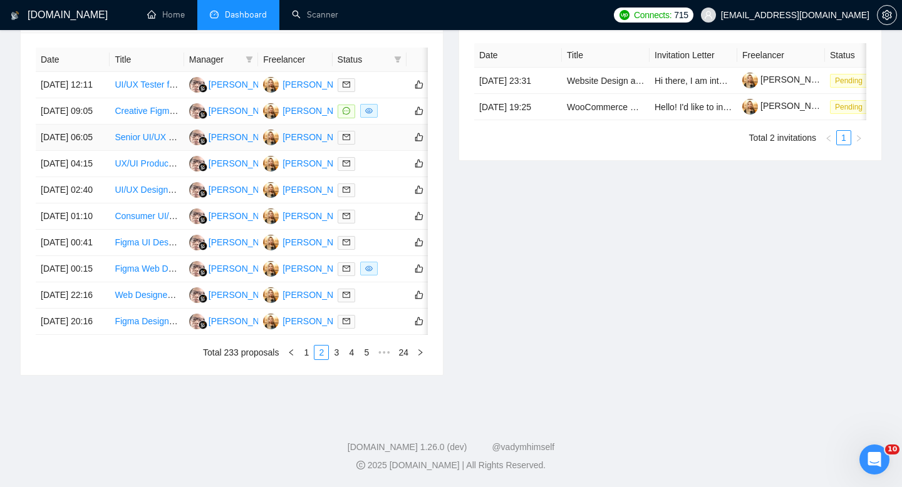
scroll to position [535, 0]
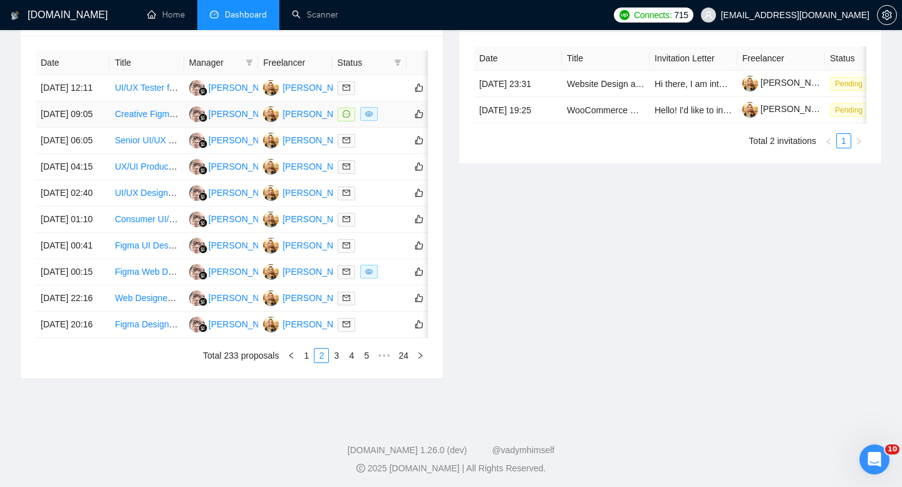
click at [83, 128] on td "[DATE] 09:05" at bounding box center [73, 114] width 74 height 26
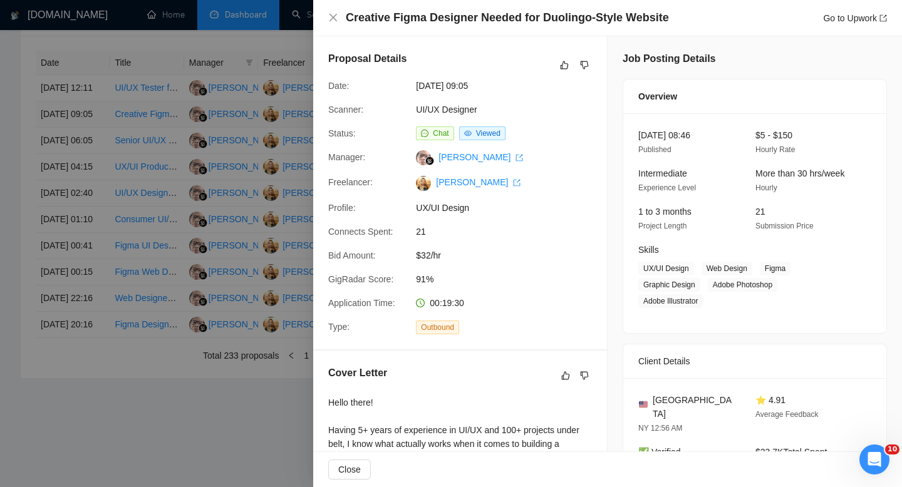
click at [83, 146] on div at bounding box center [451, 243] width 902 height 487
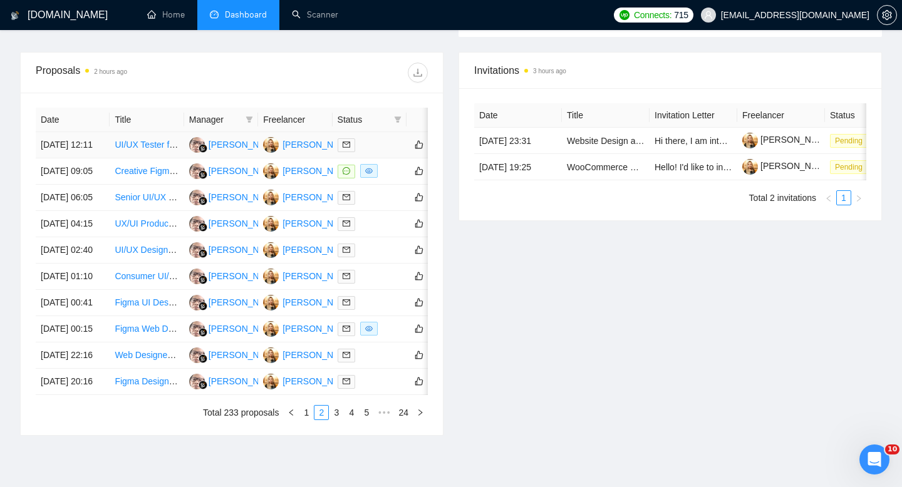
scroll to position [476, 0]
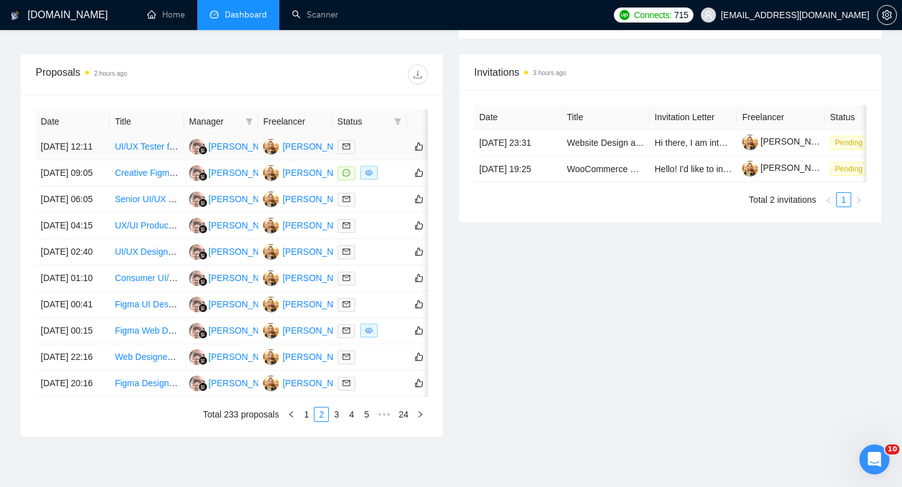
click at [82, 160] on td "[DATE] 12:11" at bounding box center [73, 147] width 74 height 26
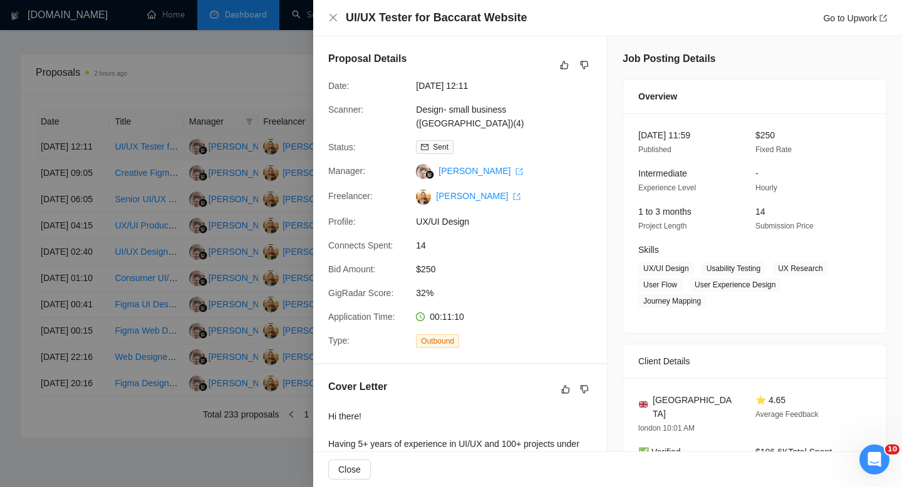
click at [82, 162] on div at bounding box center [451, 243] width 902 height 487
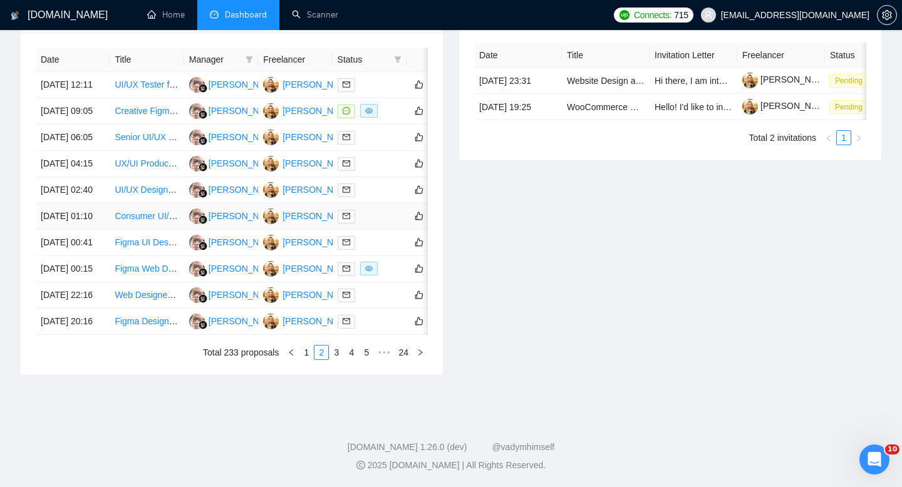
scroll to position [610, 0]
click at [306, 359] on link "1" at bounding box center [306, 353] width 14 height 14
click at [94, 309] on td "[DATE] 13:56" at bounding box center [73, 295] width 74 height 26
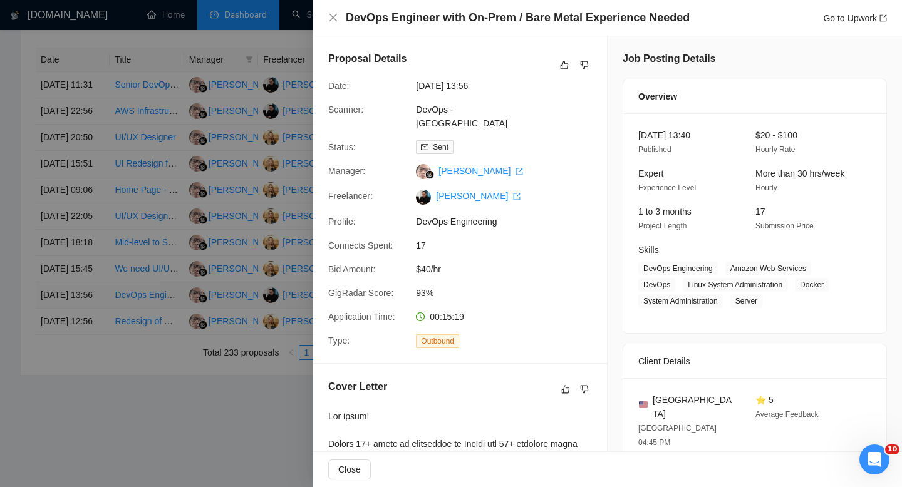
click at [94, 329] on div at bounding box center [451, 243] width 902 height 487
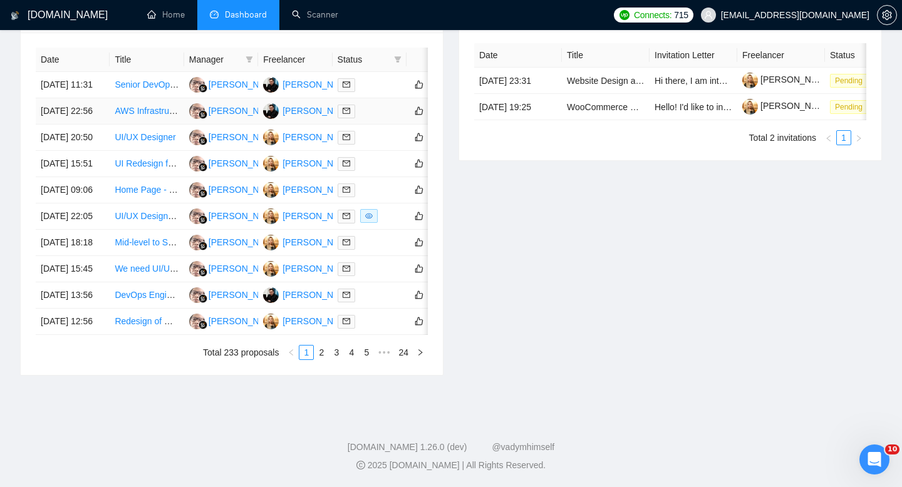
click at [95, 98] on td "[DATE] 22:56" at bounding box center [73, 111] width 74 height 26
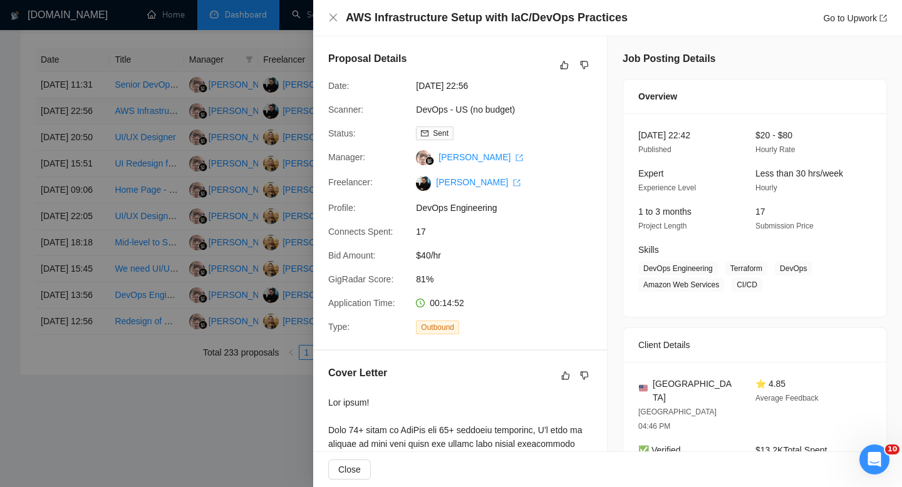
click at [95, 62] on div at bounding box center [451, 243] width 902 height 487
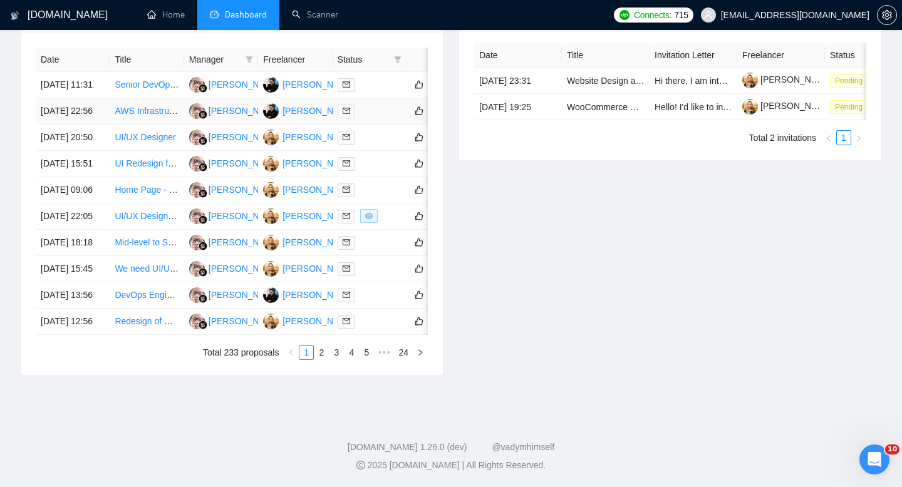
scroll to position [539, 0]
click at [83, 98] on td "[DATE] 11:31" at bounding box center [73, 85] width 74 height 26
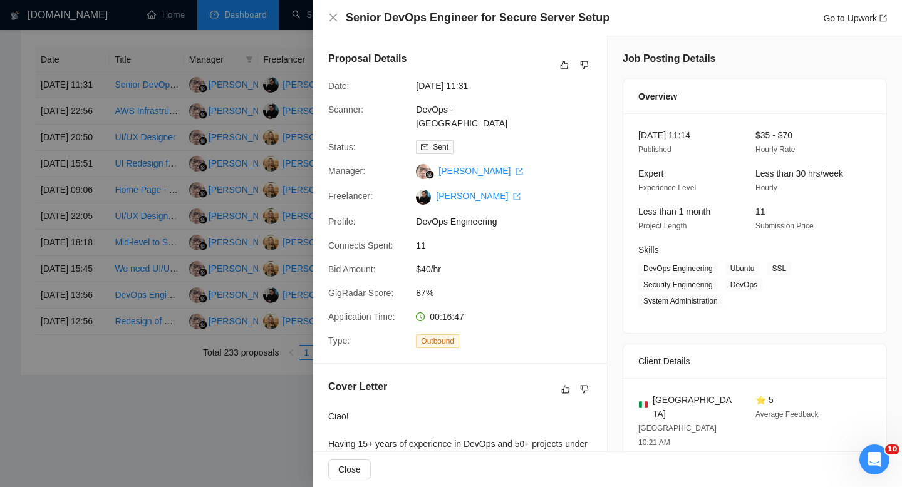
click at [83, 103] on div at bounding box center [451, 243] width 902 height 487
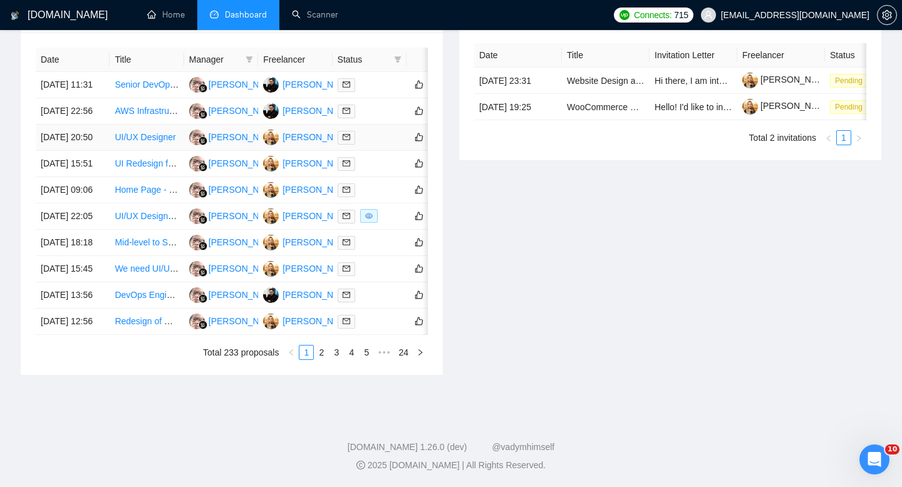
click at [87, 151] on td "[DATE] 20:50" at bounding box center [73, 138] width 74 height 26
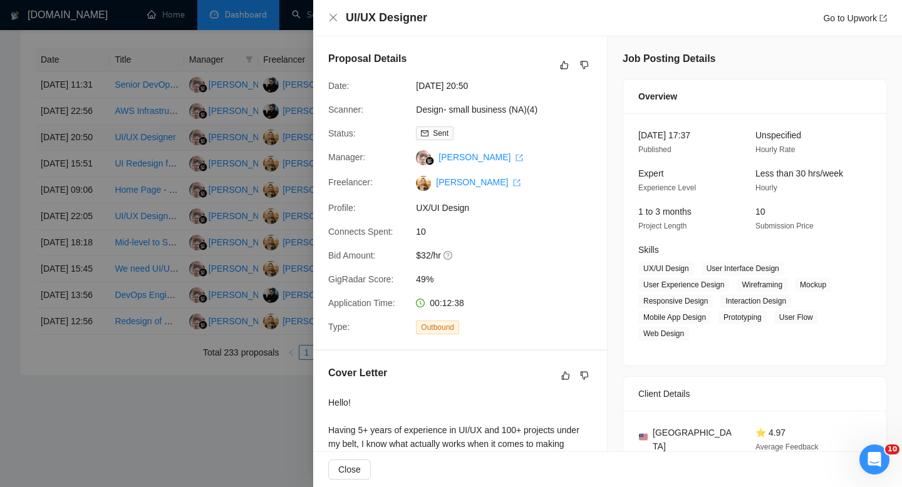
click at [87, 177] on div at bounding box center [451, 243] width 902 height 487
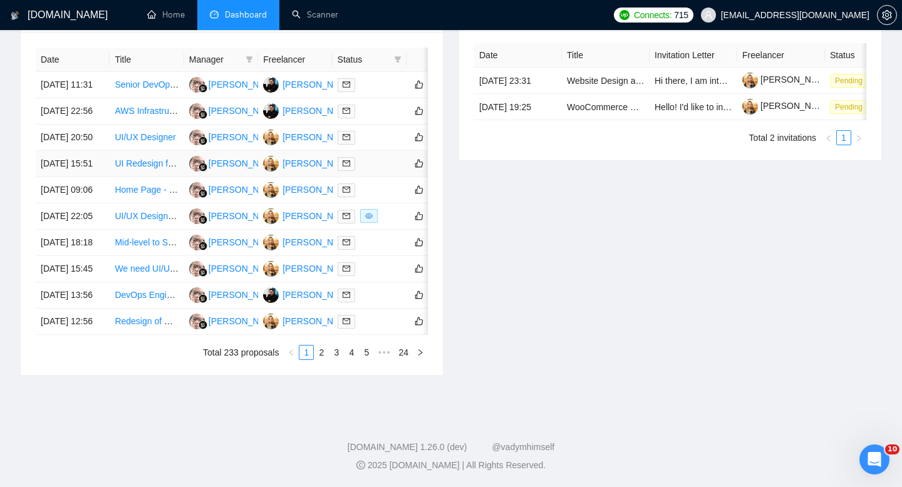
click at [88, 177] on td "[DATE] 15:51" at bounding box center [73, 164] width 74 height 26
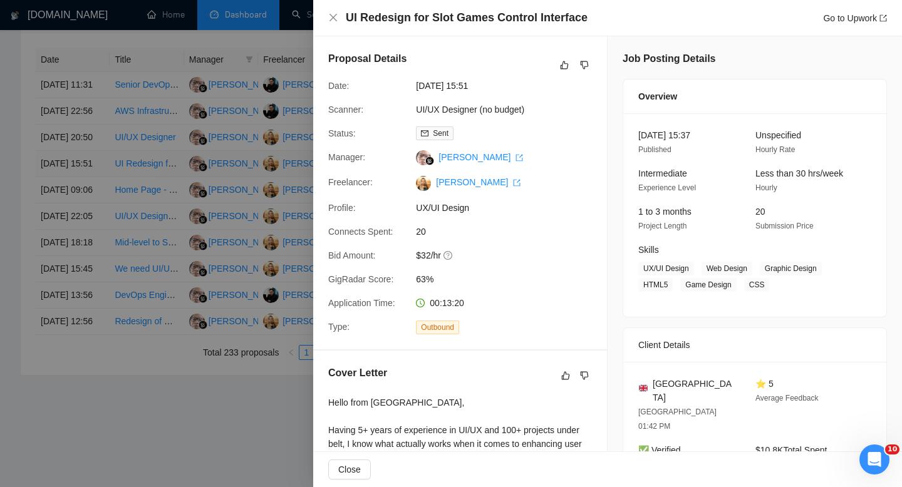
click at [88, 213] on div at bounding box center [451, 243] width 902 height 487
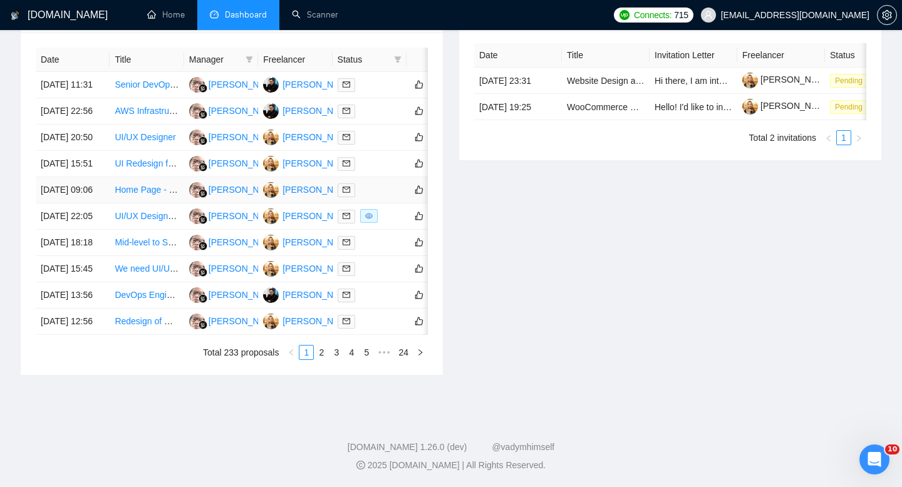
click at [89, 204] on td "[DATE] 09:06" at bounding box center [73, 190] width 74 height 26
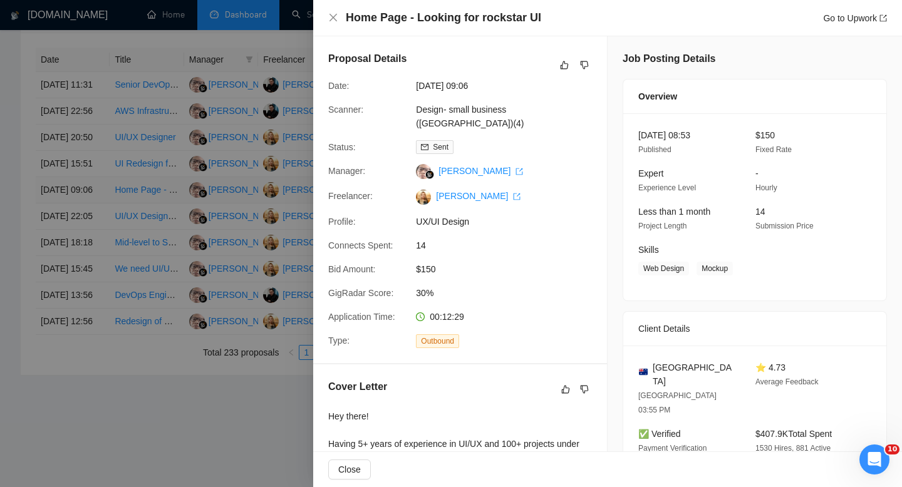
click at [89, 245] on div at bounding box center [451, 243] width 902 height 487
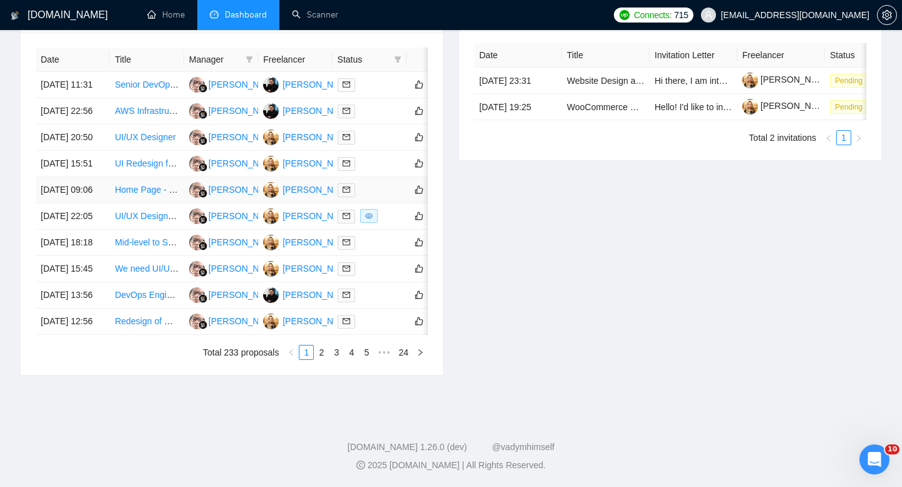
scroll to position [561, 0]
click at [91, 230] on td "[DATE] 22:05" at bounding box center [73, 217] width 74 height 26
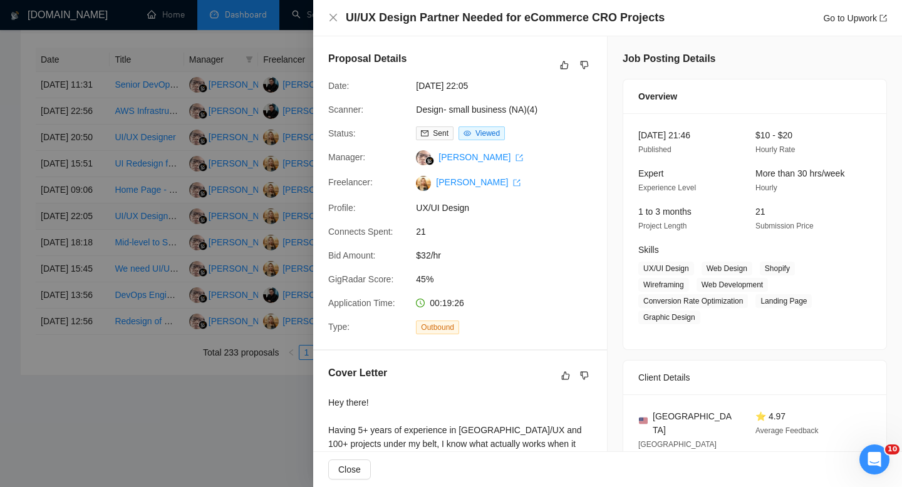
click at [91, 263] on div at bounding box center [451, 243] width 902 height 487
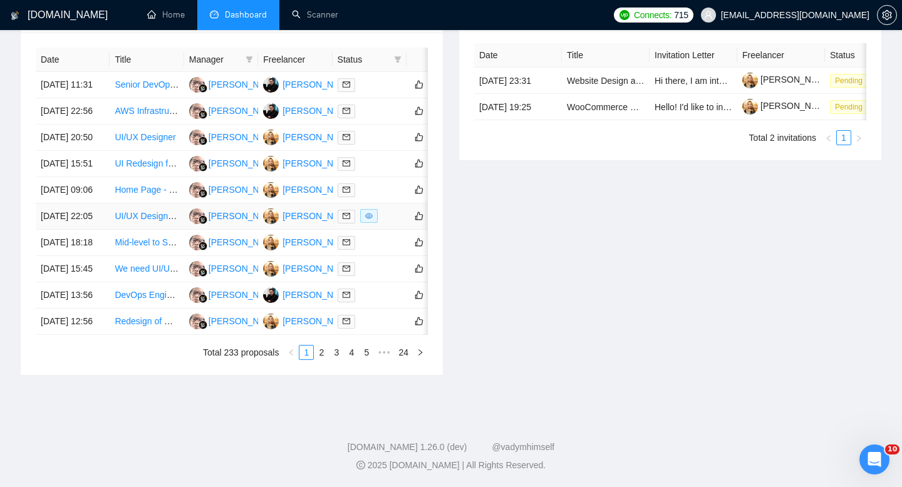
scroll to position [575, 0]
click at [86, 256] on td "[DATE] 18:18" at bounding box center [73, 243] width 74 height 26
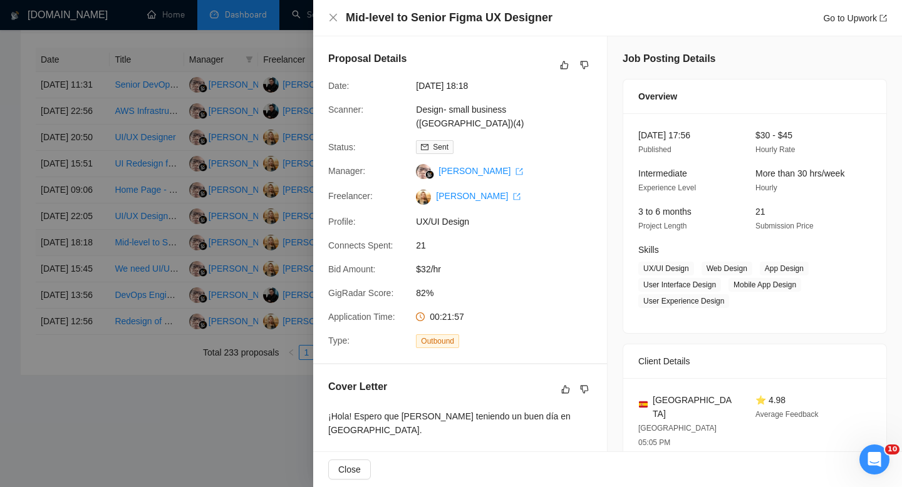
click at [86, 287] on div at bounding box center [451, 243] width 902 height 487
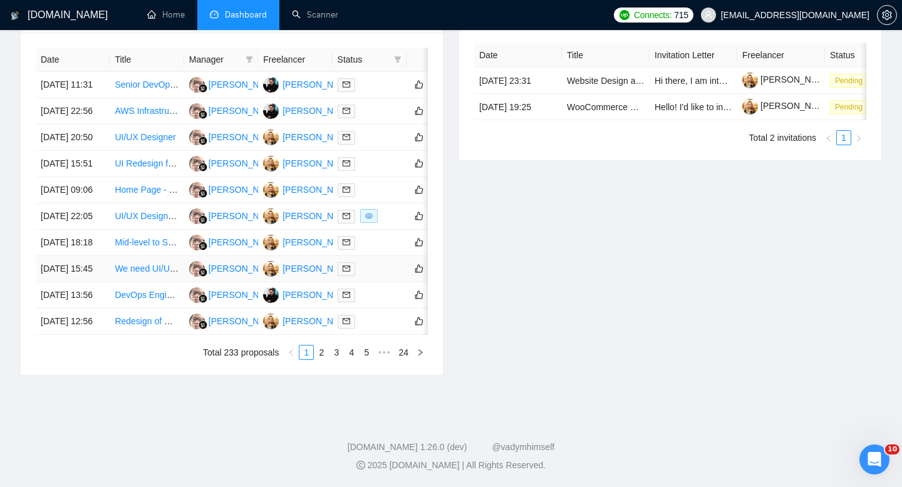
click at [84, 282] on td "[DATE] 15:45" at bounding box center [73, 269] width 74 height 26
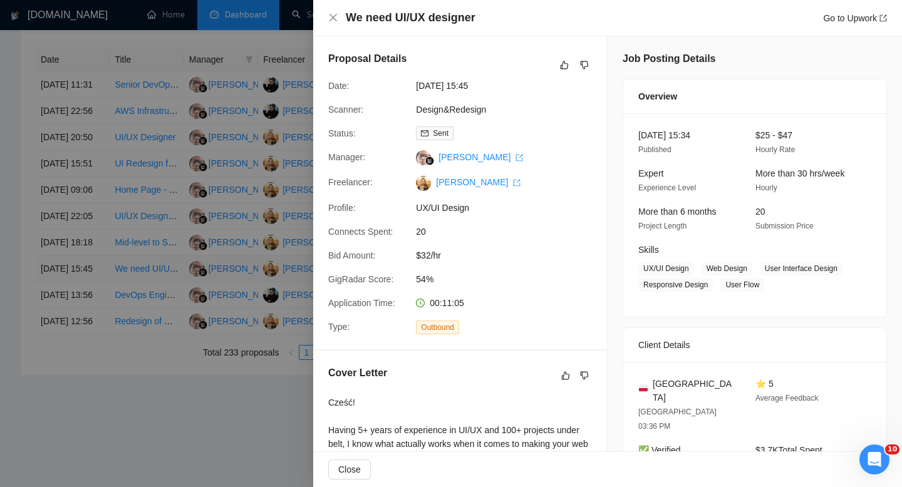
click at [84, 326] on div at bounding box center [451, 243] width 902 height 487
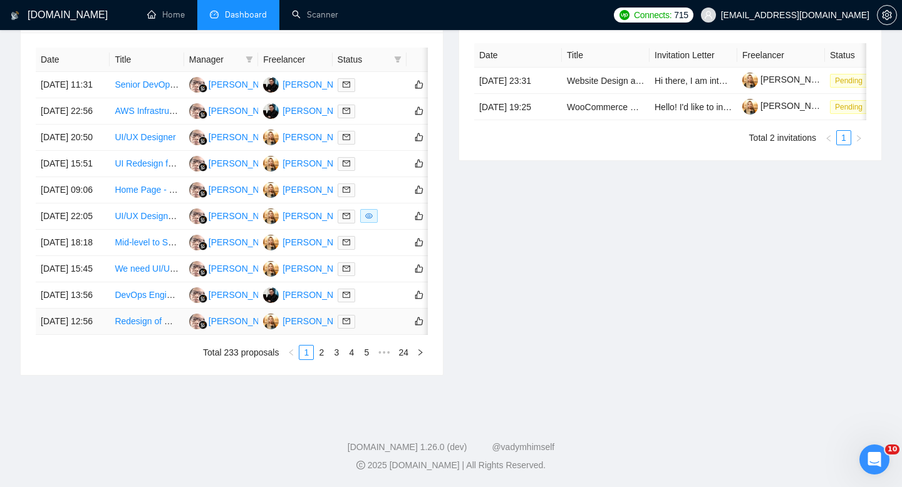
click at [84, 335] on td "[DATE] 12:56" at bounding box center [73, 322] width 74 height 26
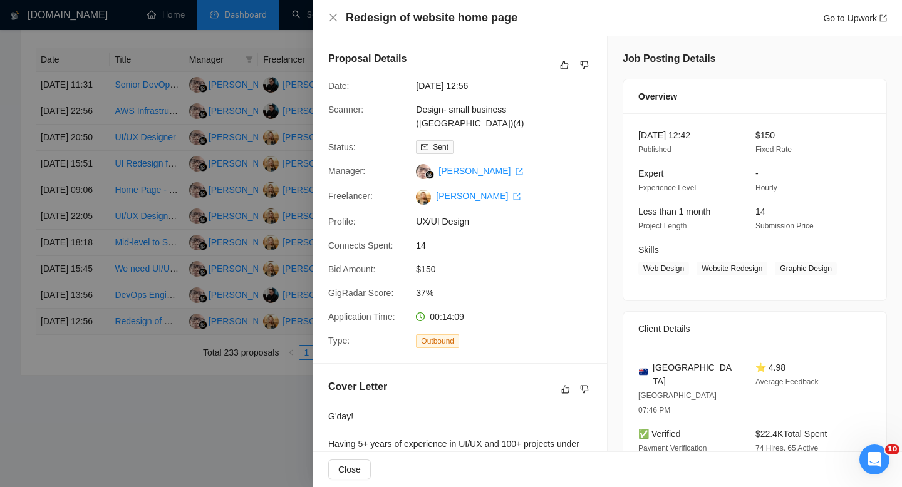
click at [84, 403] on div at bounding box center [451, 243] width 902 height 487
